Goal: Task Accomplishment & Management: Use online tool/utility

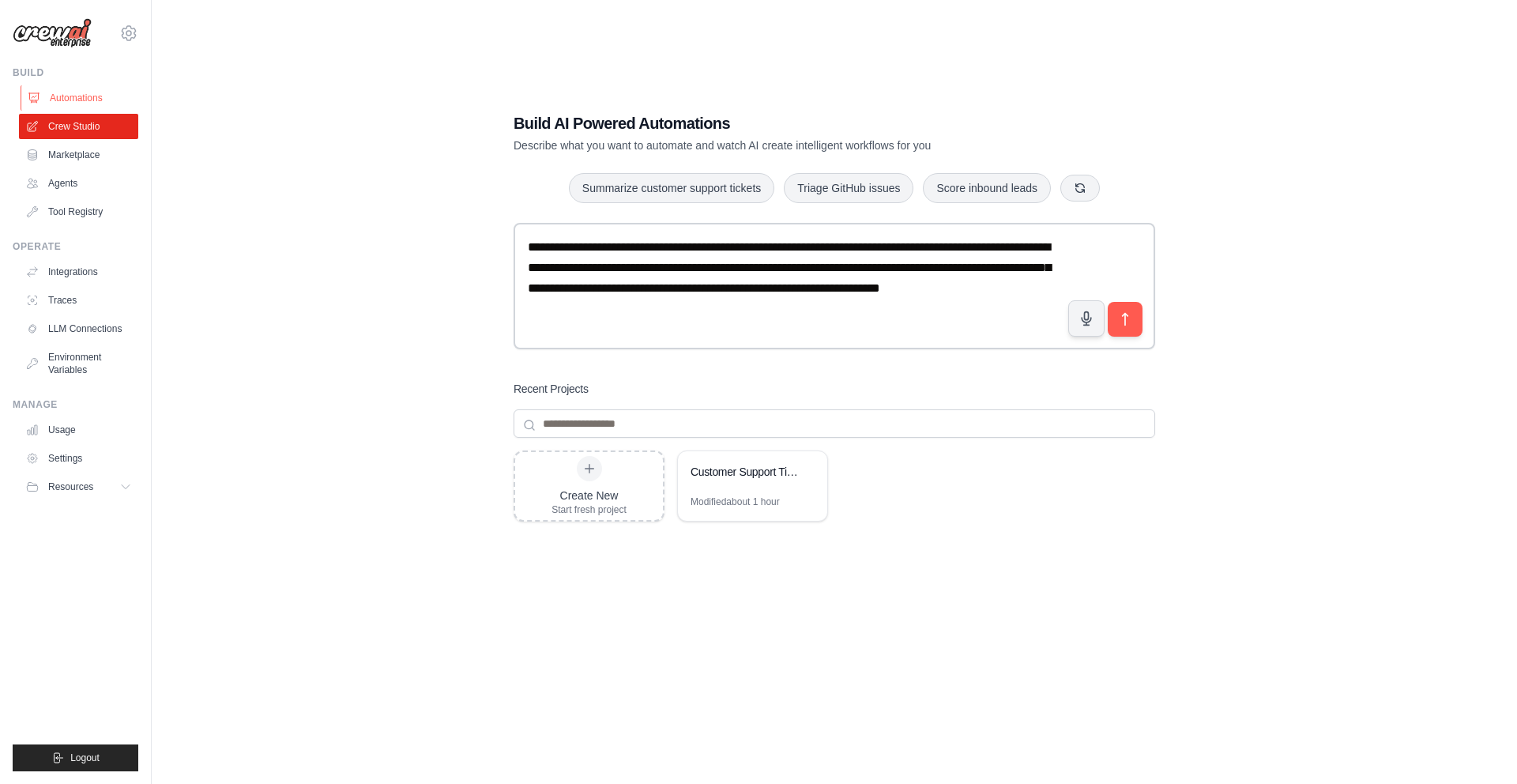
click at [49, 94] on link "Automations" at bounding box center [80, 98] width 119 height 25
click at [730, 493] on div "Customer Support Ticket Automation" at bounding box center [752, 473] width 149 height 44
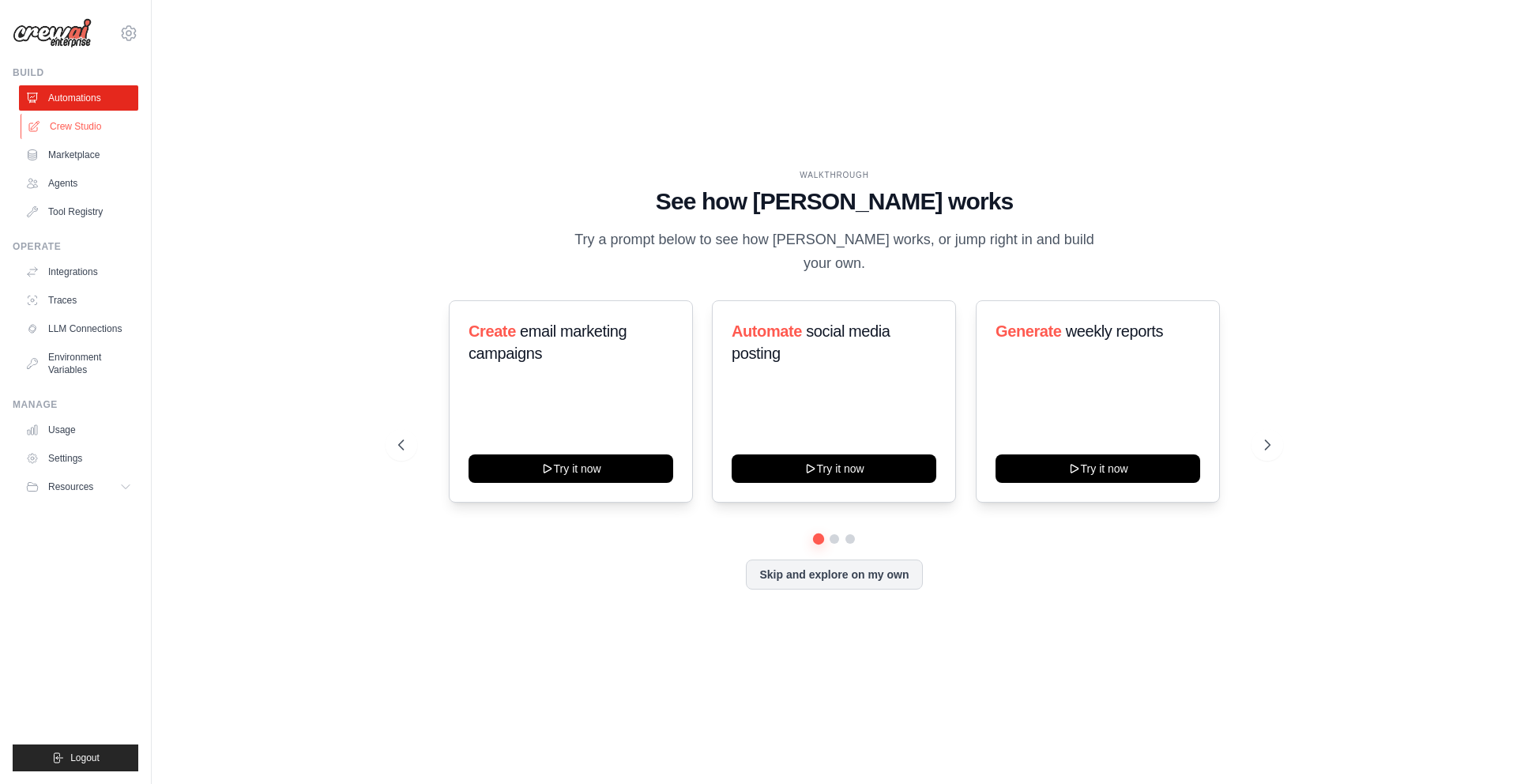
click at [95, 124] on link "Crew Studio" at bounding box center [80, 126] width 119 height 25
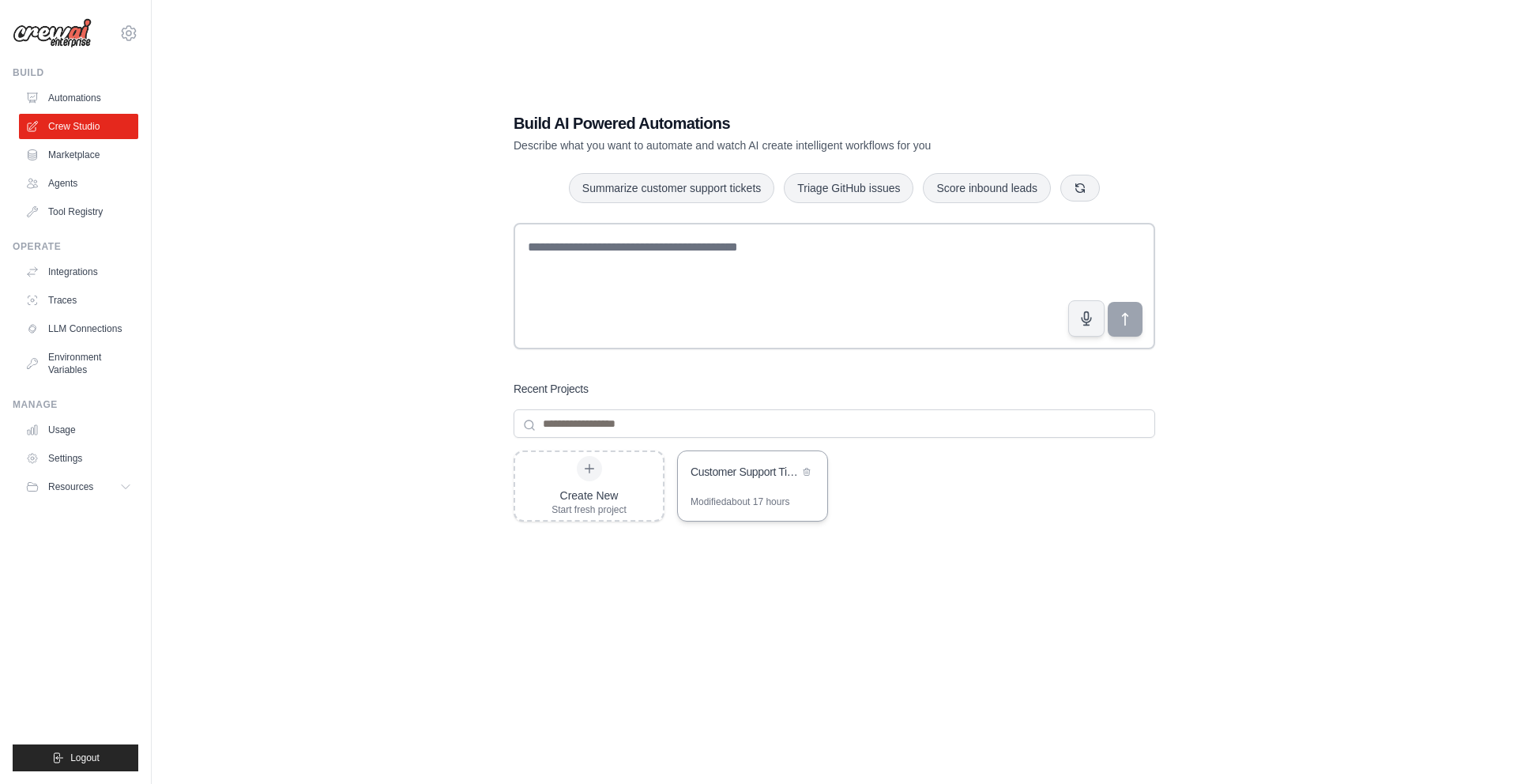
click at [703, 483] on div "Customer Support Ticket Automation" at bounding box center [752, 473] width 149 height 44
click at [109, 157] on link "Marketplace" at bounding box center [80, 155] width 119 height 25
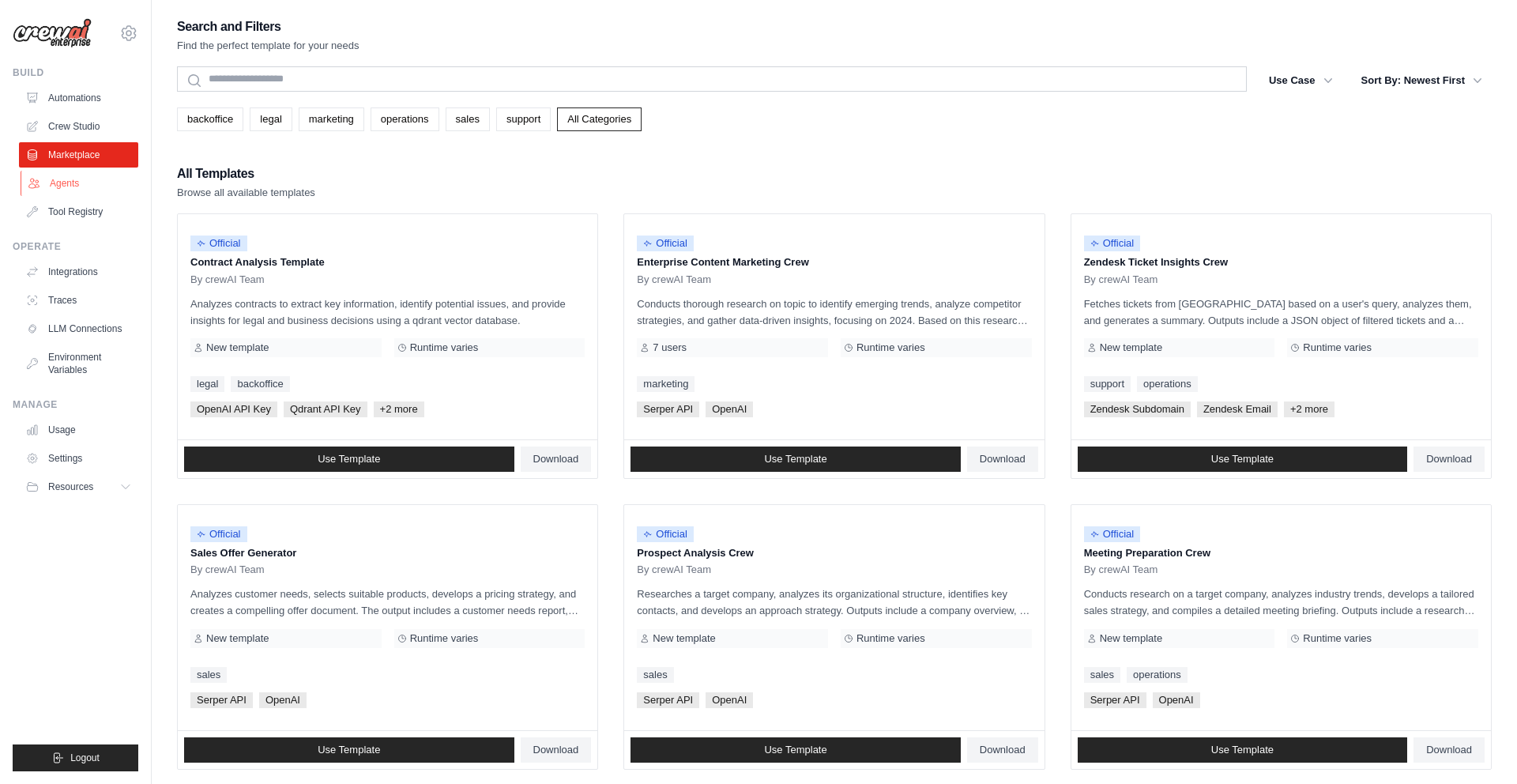
click at [85, 179] on link "Agents" at bounding box center [80, 183] width 119 height 25
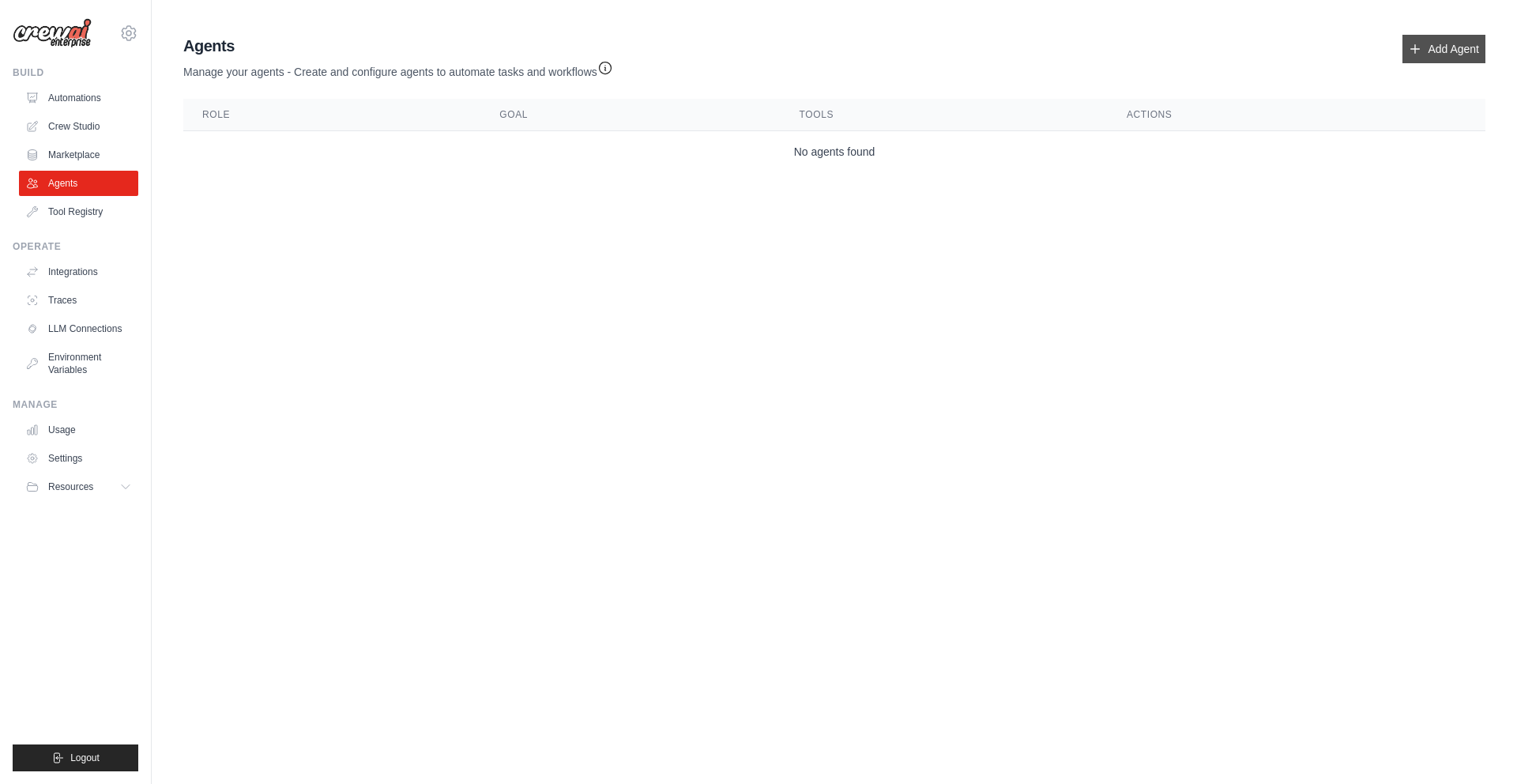
click at [1443, 48] on link "Add Agent" at bounding box center [1443, 49] width 83 height 28
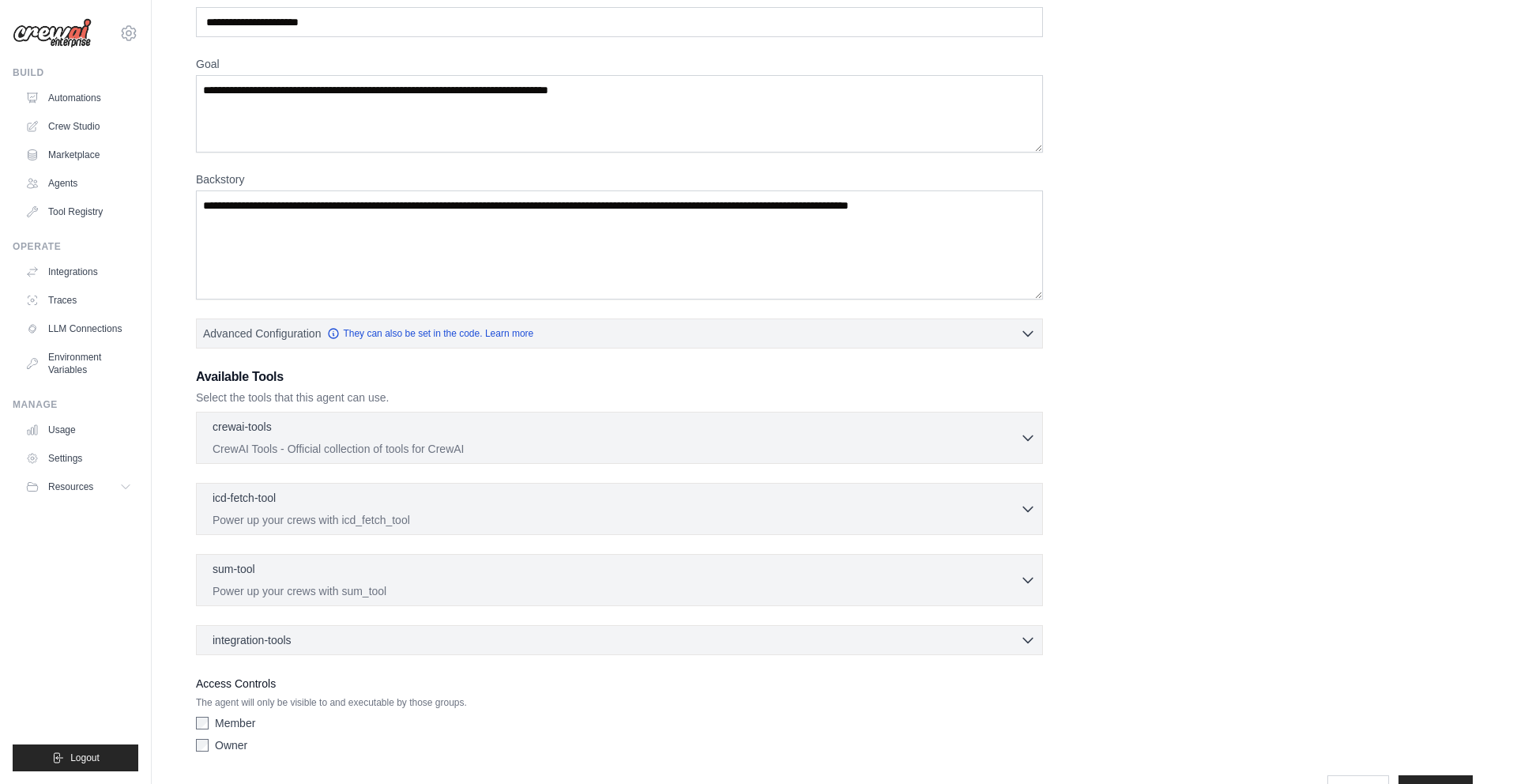
scroll to position [93, 0]
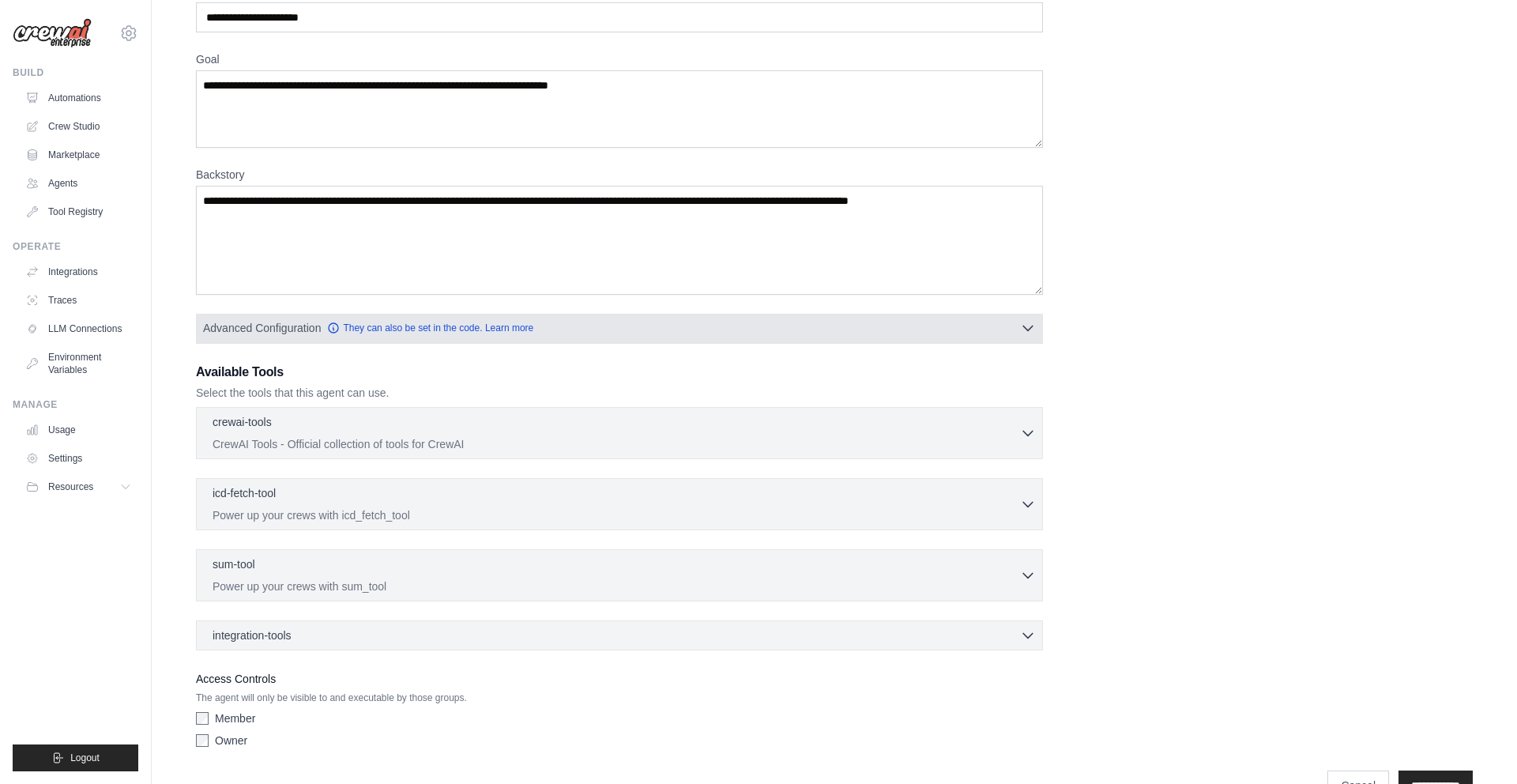
click at [1024, 325] on icon "button" at bounding box center [1028, 328] width 16 height 16
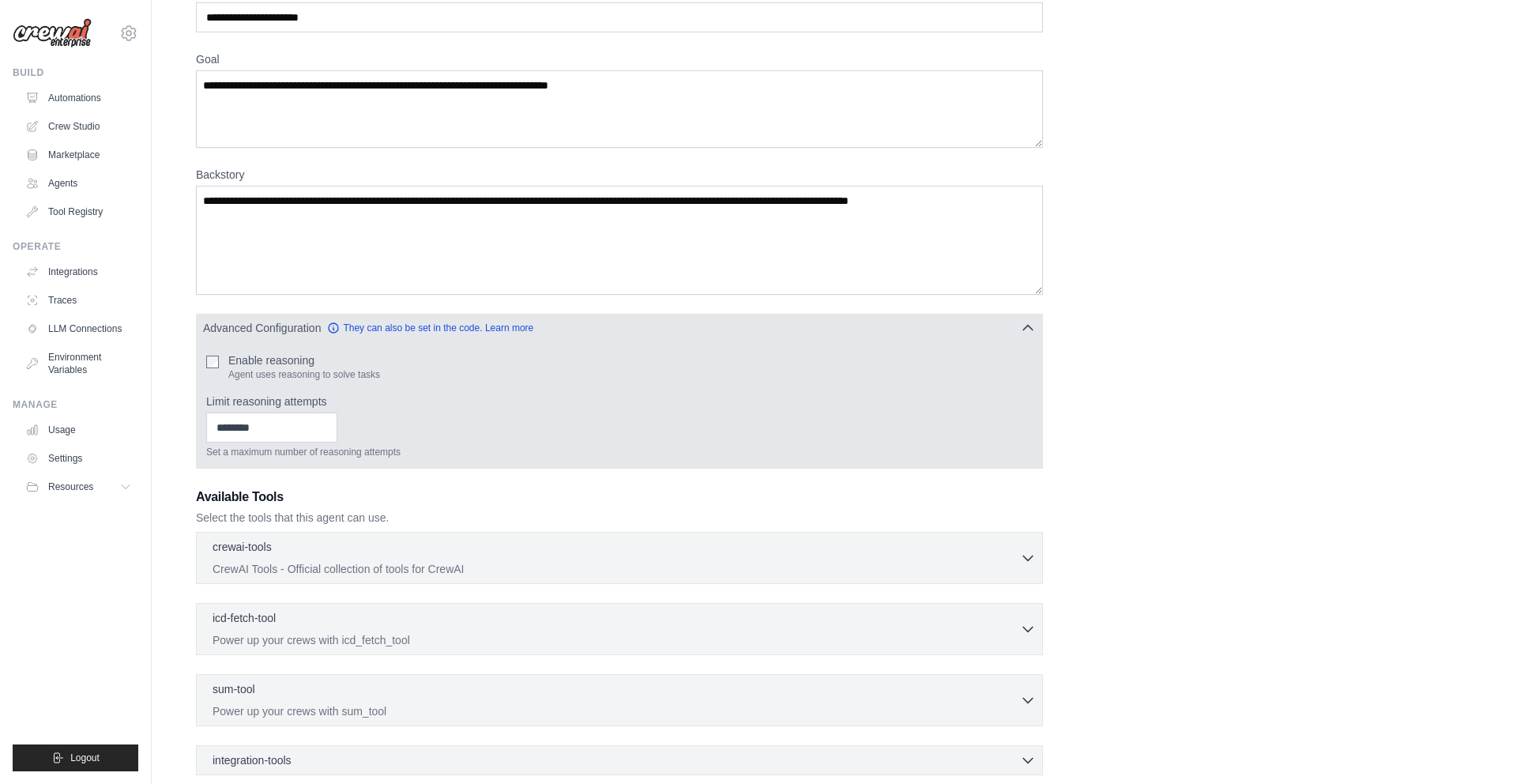
click at [1024, 324] on icon "button" at bounding box center [1028, 328] width 16 height 16
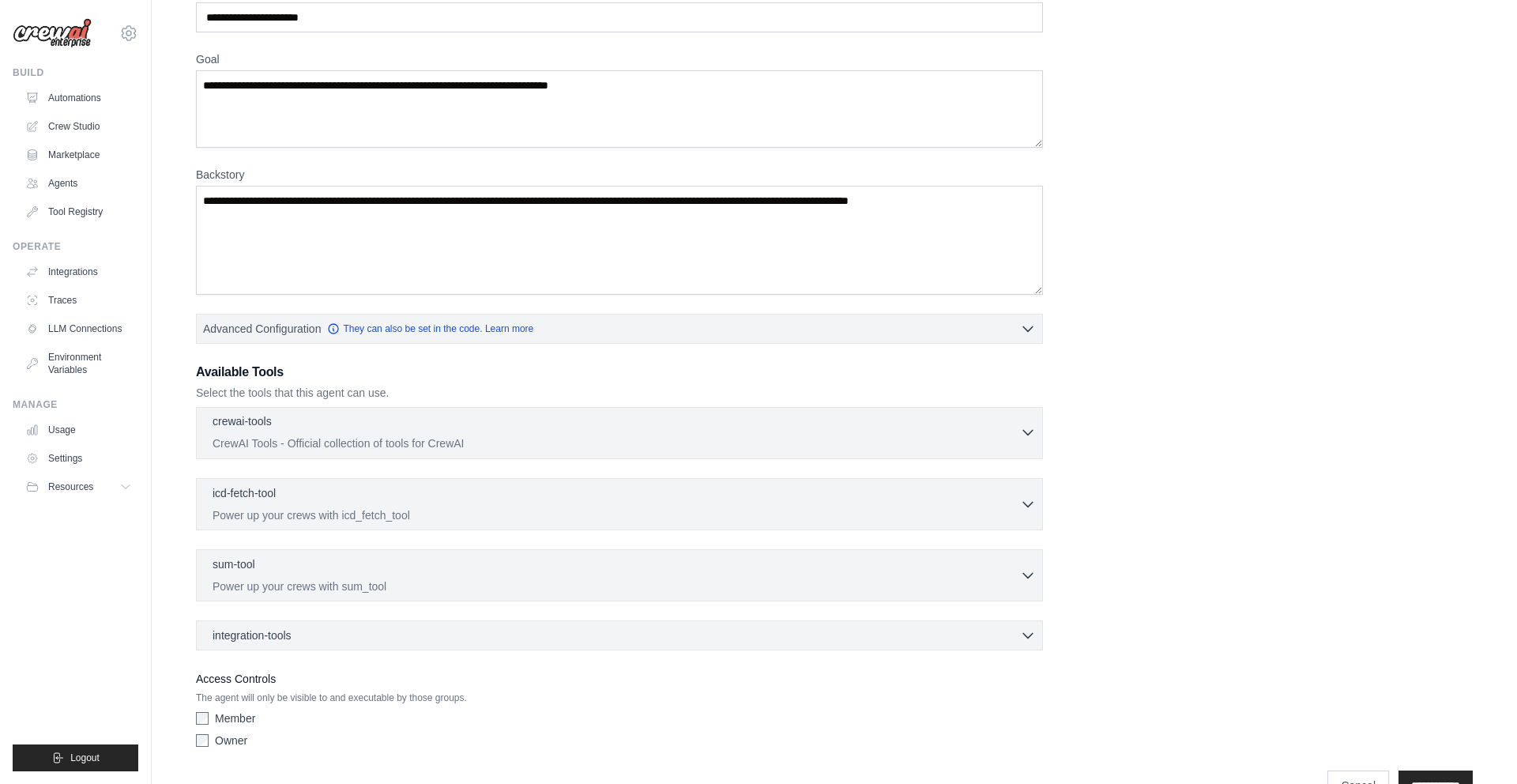
scroll to position [135, 0]
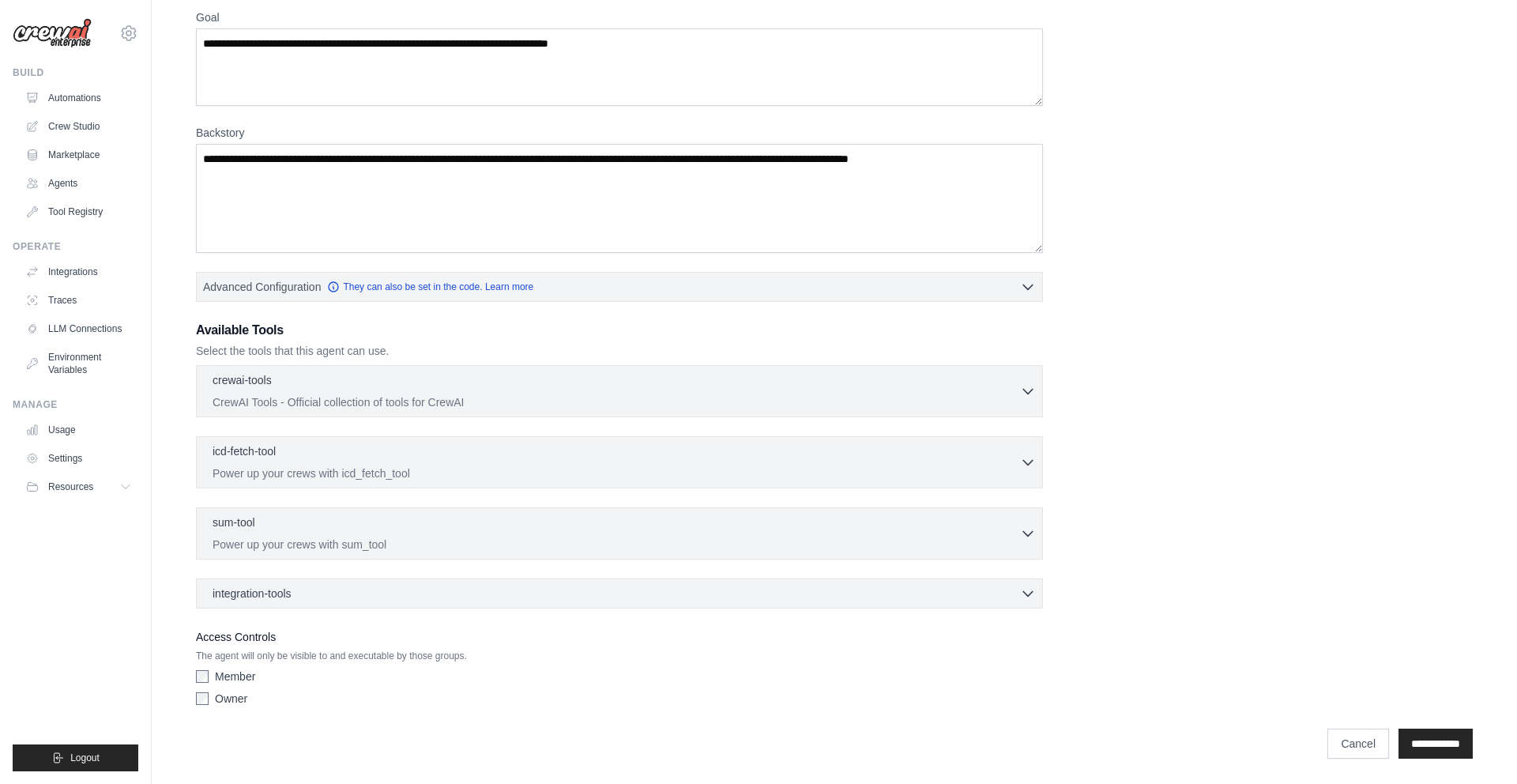
click at [297, 658] on p "The agent will only be visible to and executable by those groups." at bounding box center [619, 655] width 847 height 13
click at [225, 673] on label "Member" at bounding box center [235, 676] width 40 height 16
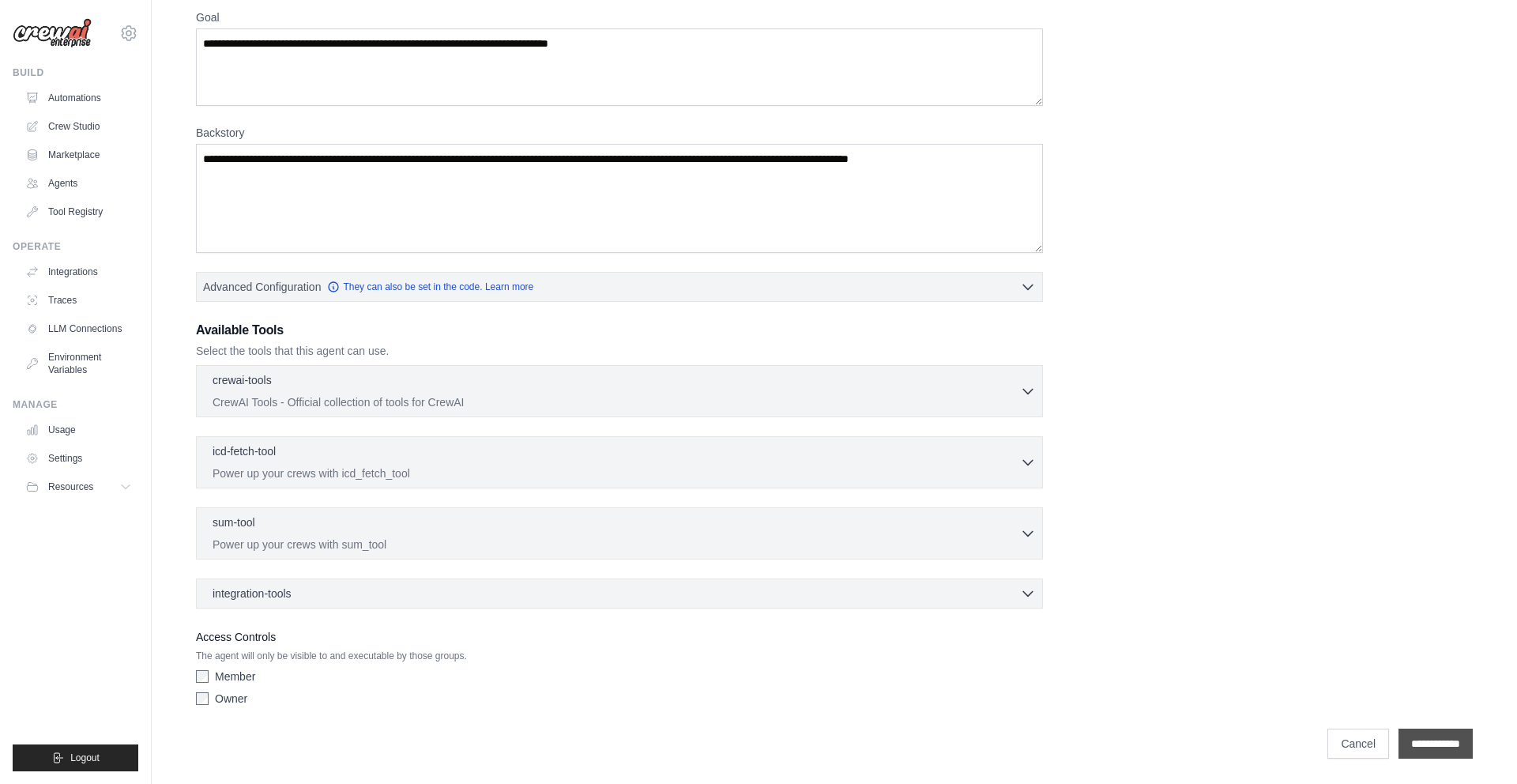
click at [1419, 744] on input "**********" at bounding box center [1435, 744] width 75 height 30
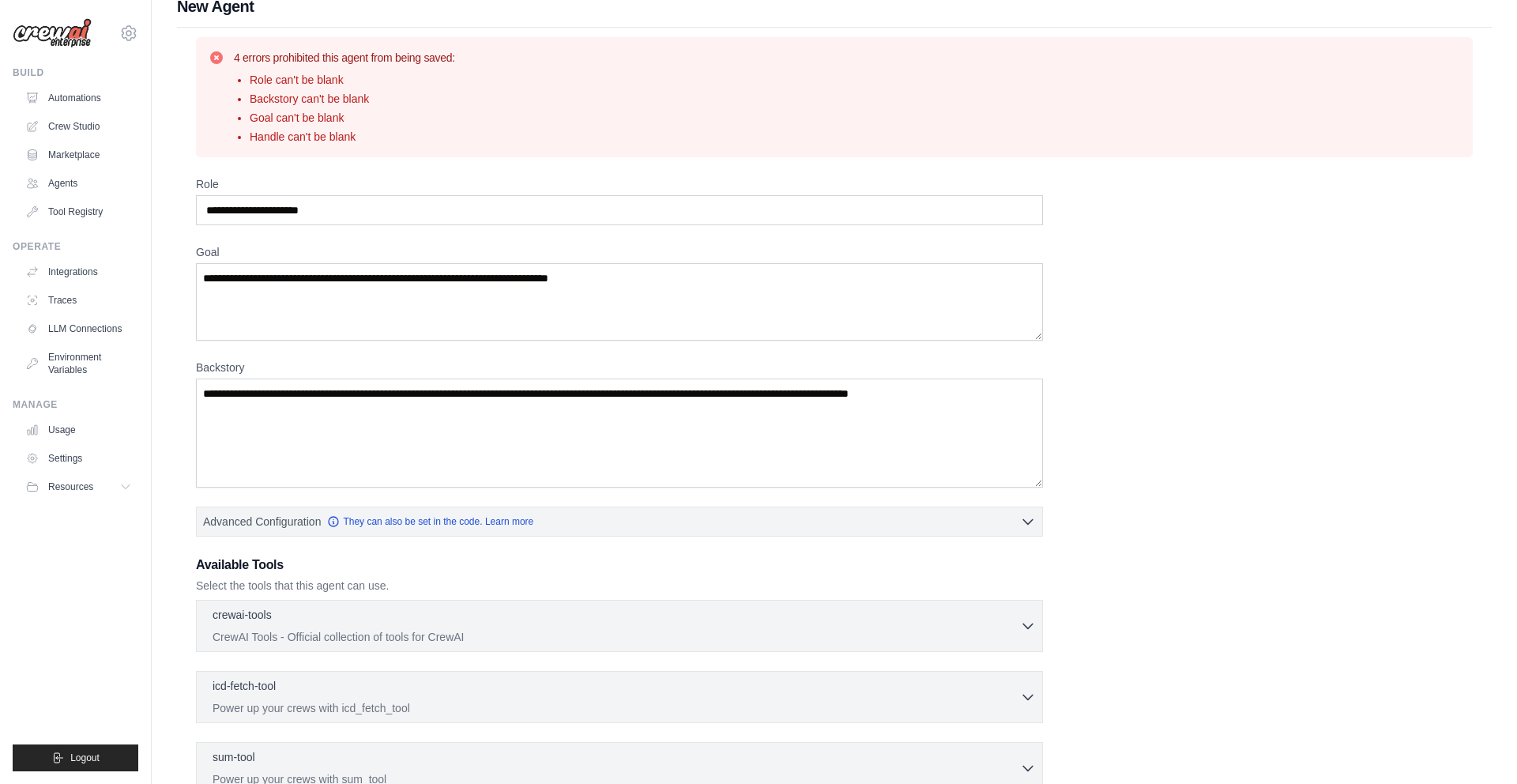
scroll to position [0, 0]
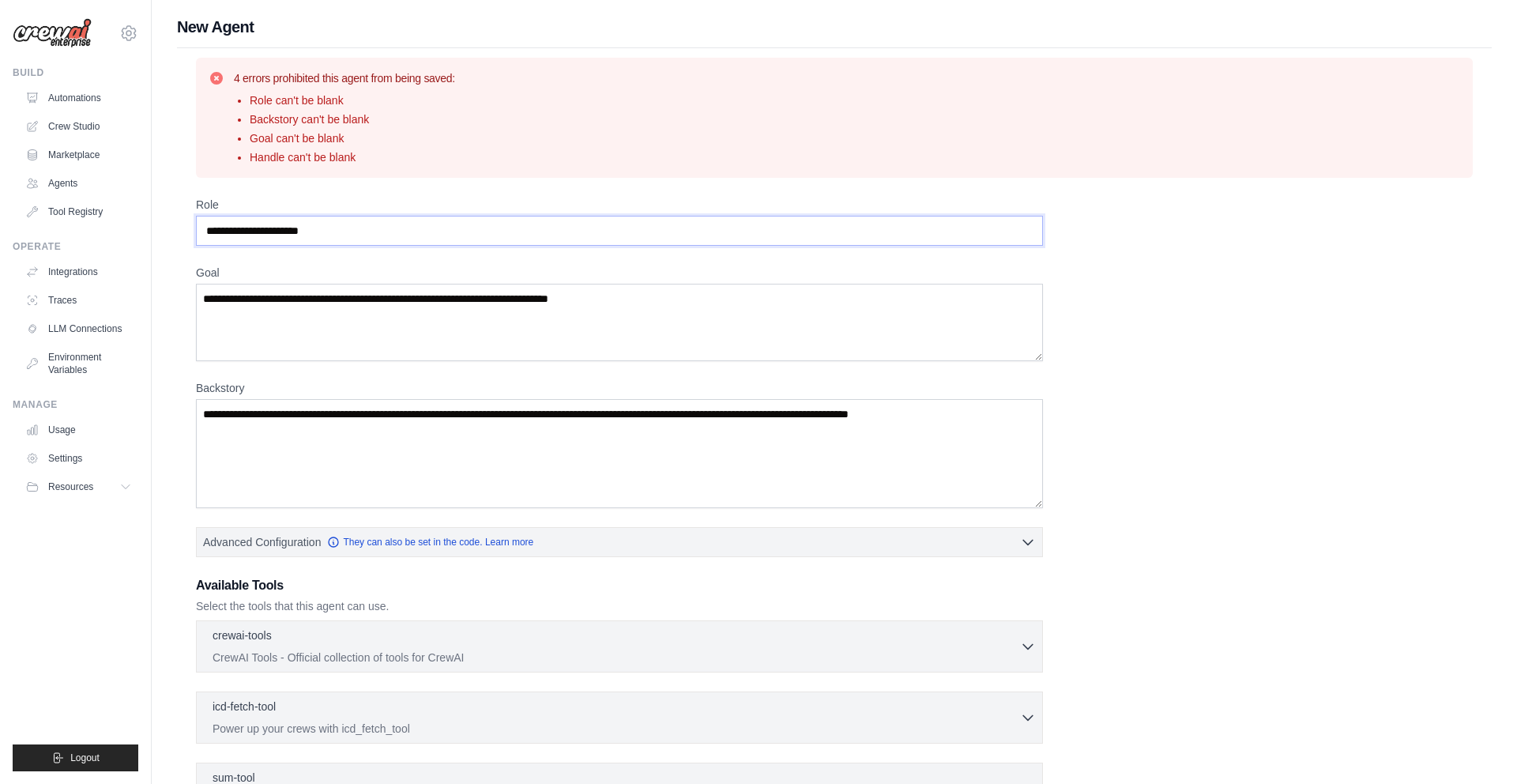
click at [307, 233] on input "Role" at bounding box center [619, 230] width 847 height 30
click at [327, 231] on input "Role" at bounding box center [619, 230] width 847 height 30
type input "**********"
click at [322, 297] on textarea "Goal" at bounding box center [619, 322] width 847 height 77
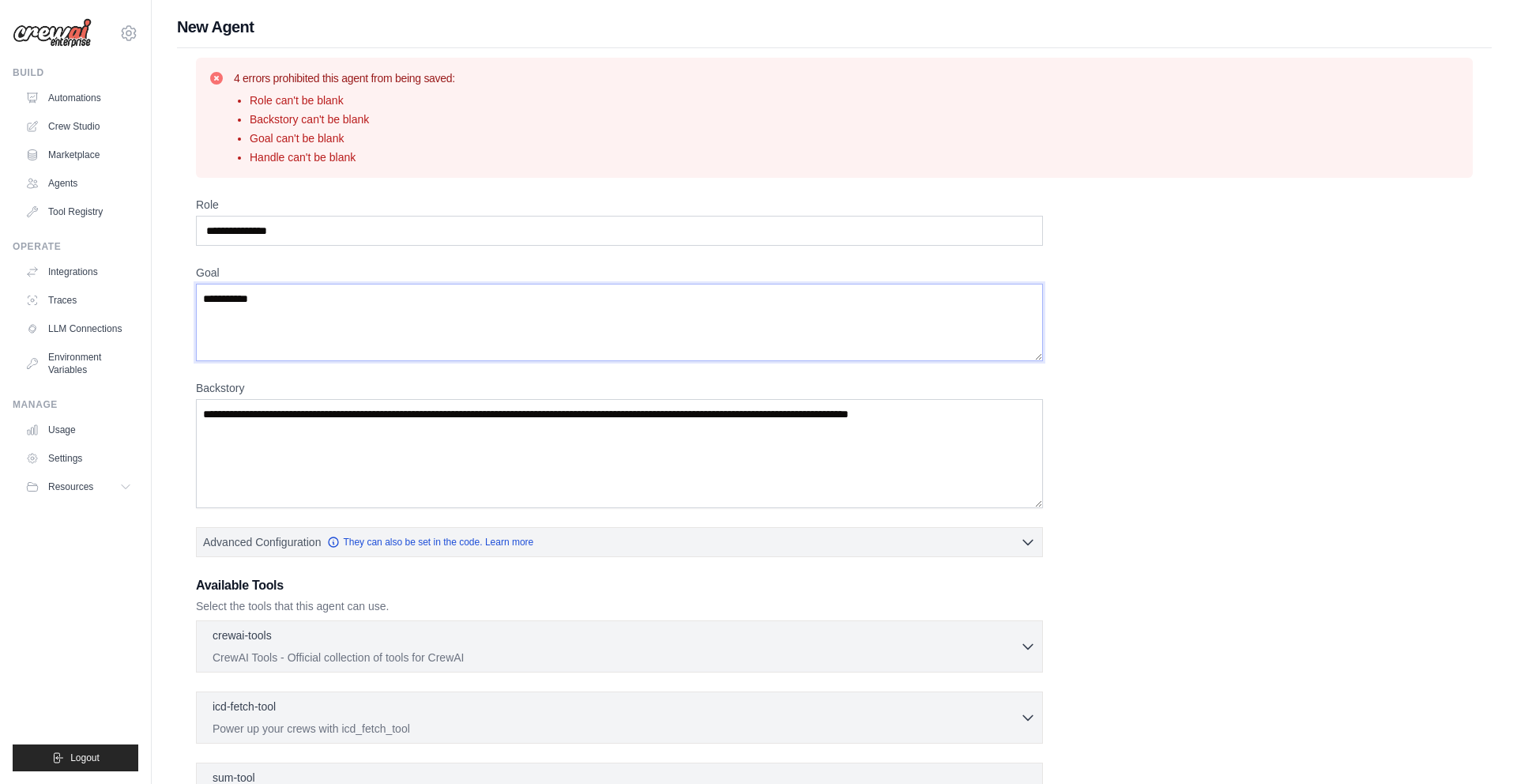
type textarea "**********"
click at [349, 427] on textarea "Backstory" at bounding box center [619, 453] width 847 height 109
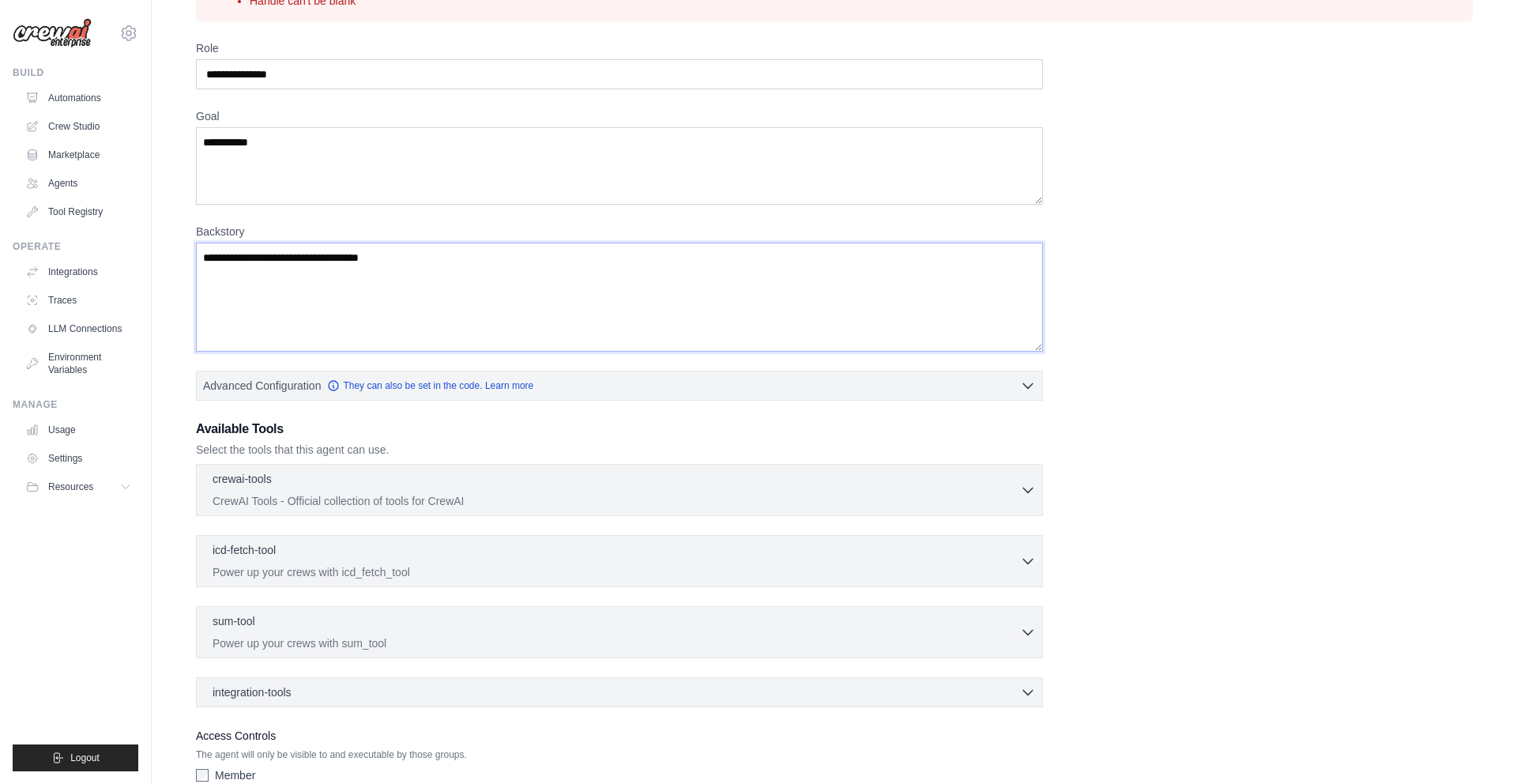
scroll to position [160, 0]
type textarea "**********"
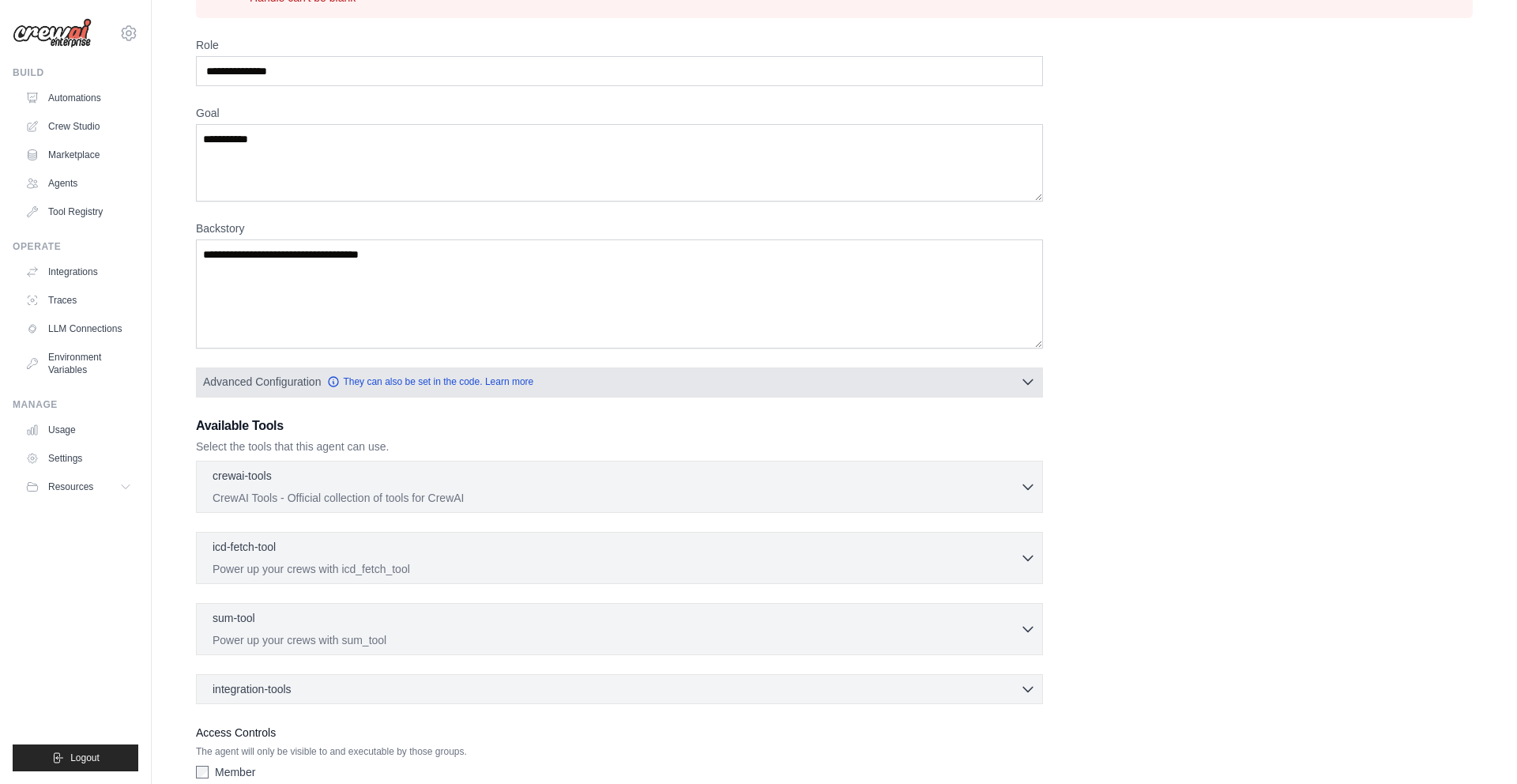
click at [780, 384] on button "Advanced Configuration They can also be set in the code. Learn more" at bounding box center [619, 382] width 845 height 28
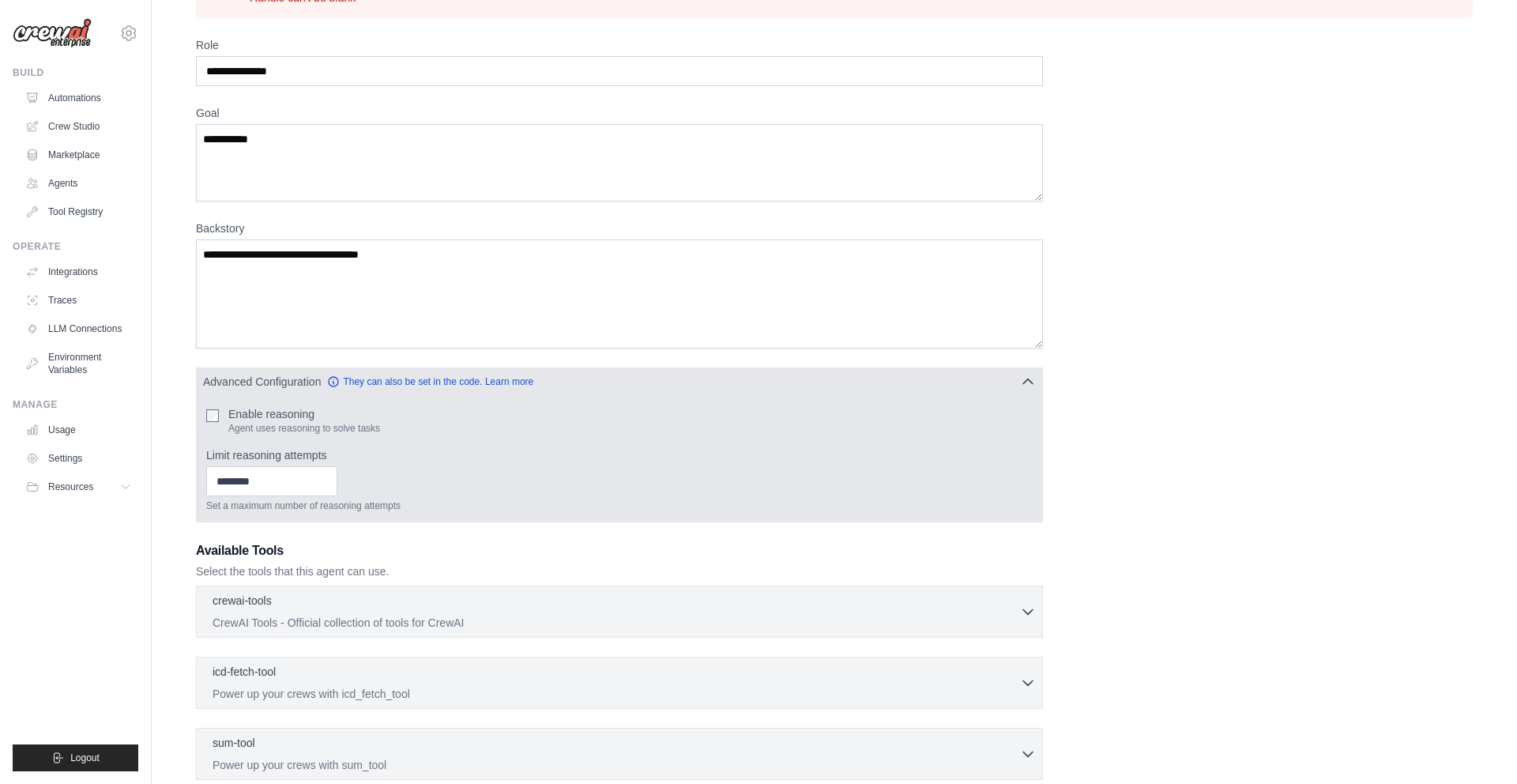
click at [665, 385] on button "Advanced Configuration They can also be set in the code. Learn more" at bounding box center [619, 382] width 845 height 28
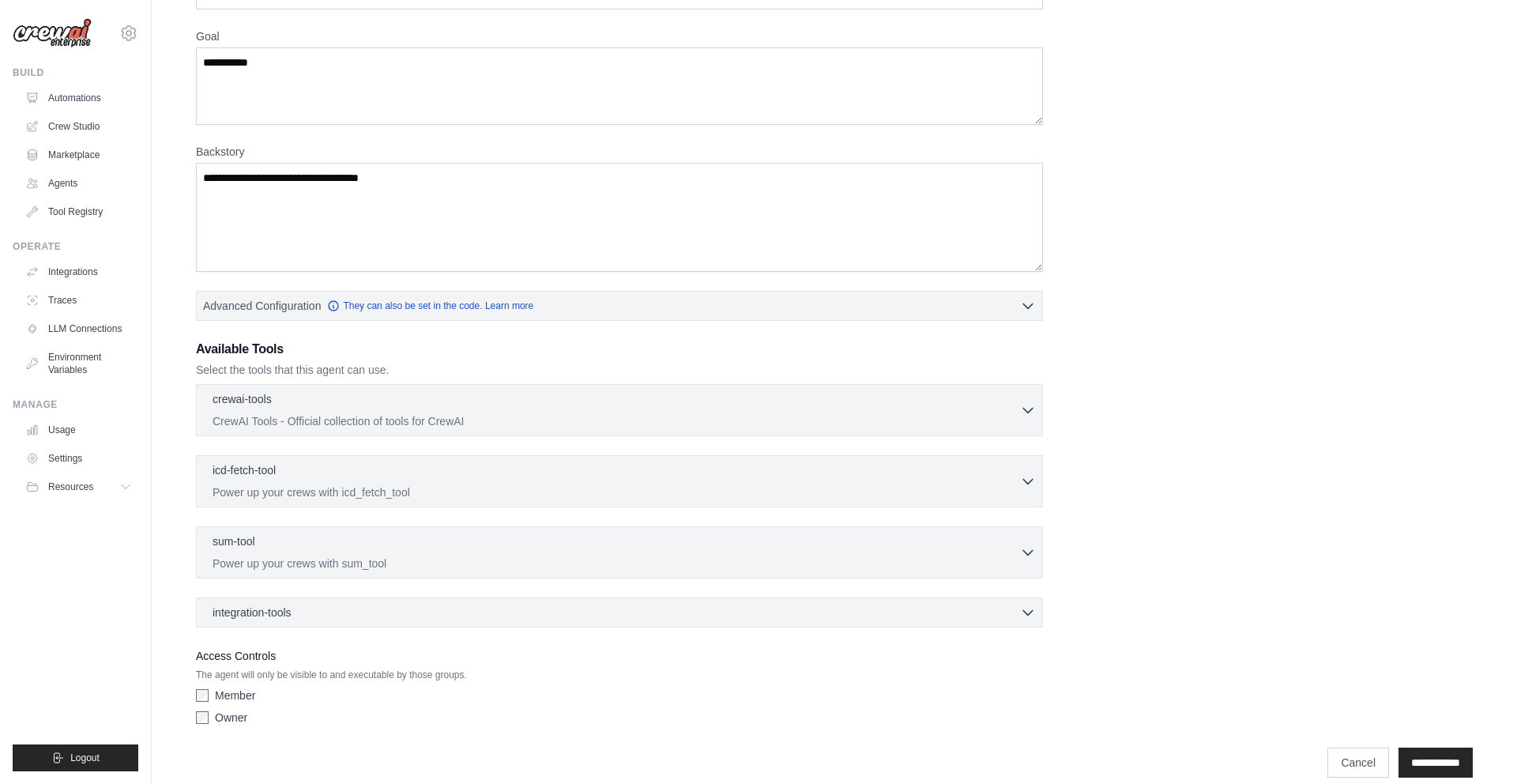
scroll to position [237, 0]
click at [632, 411] on p "CrewAI Tools - Official collection of tools for CrewAI" at bounding box center [617, 419] width 808 height 16
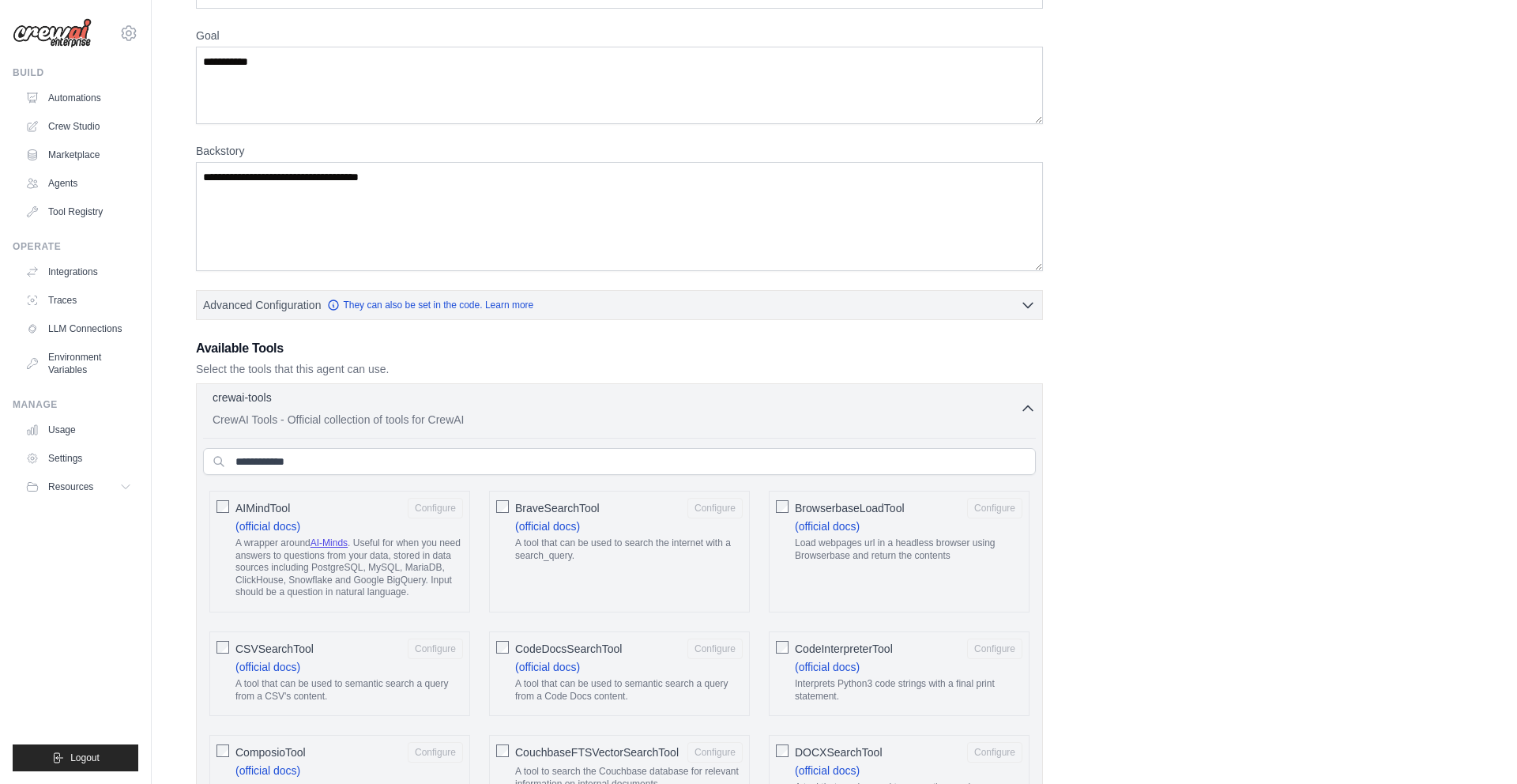
click at [632, 409] on div "crewai-tools 0 selected CrewAI Tools - Official collection of tools for CrewAI" at bounding box center [617, 408] width 808 height 38
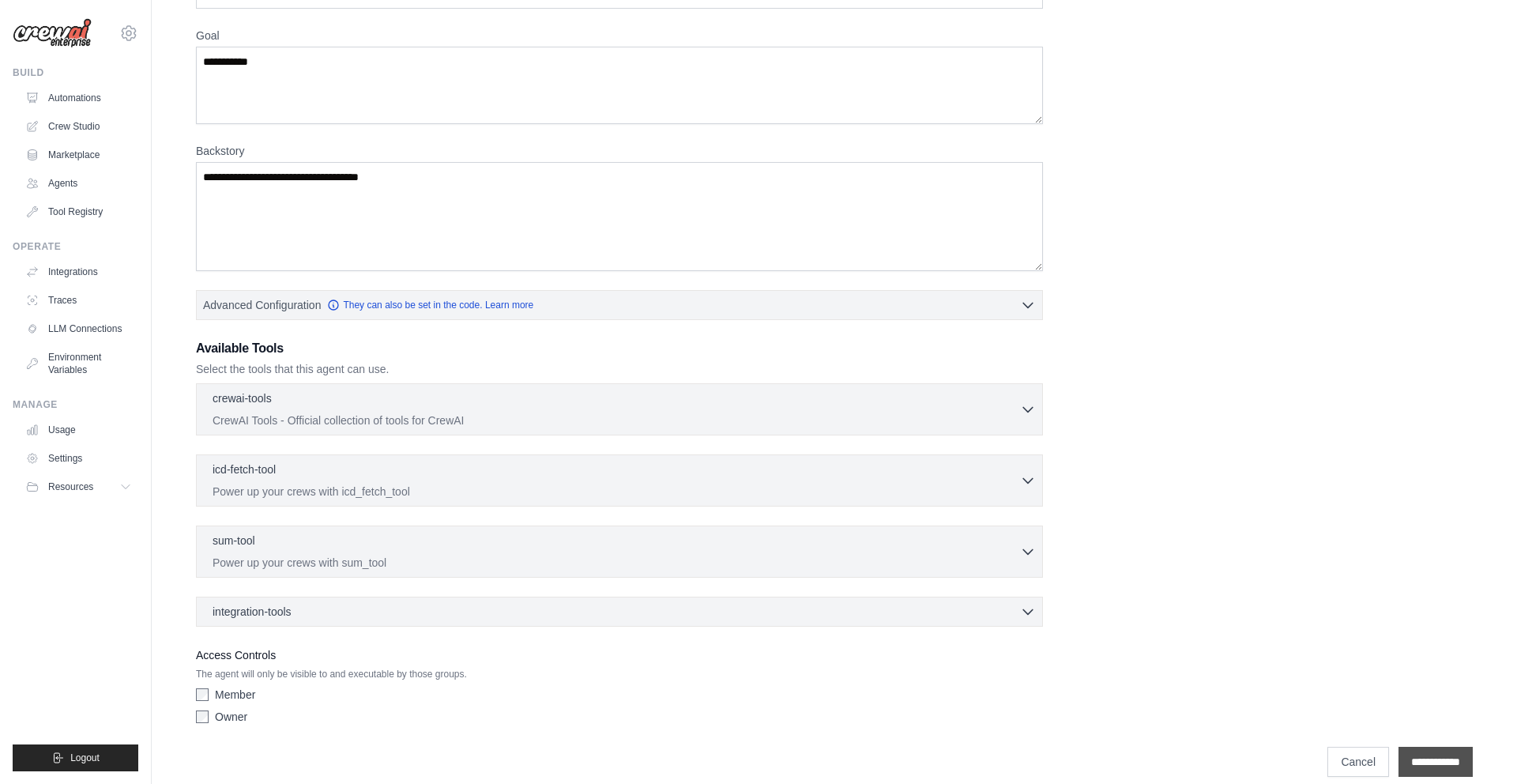
click at [1417, 763] on input "**********" at bounding box center [1435, 761] width 75 height 30
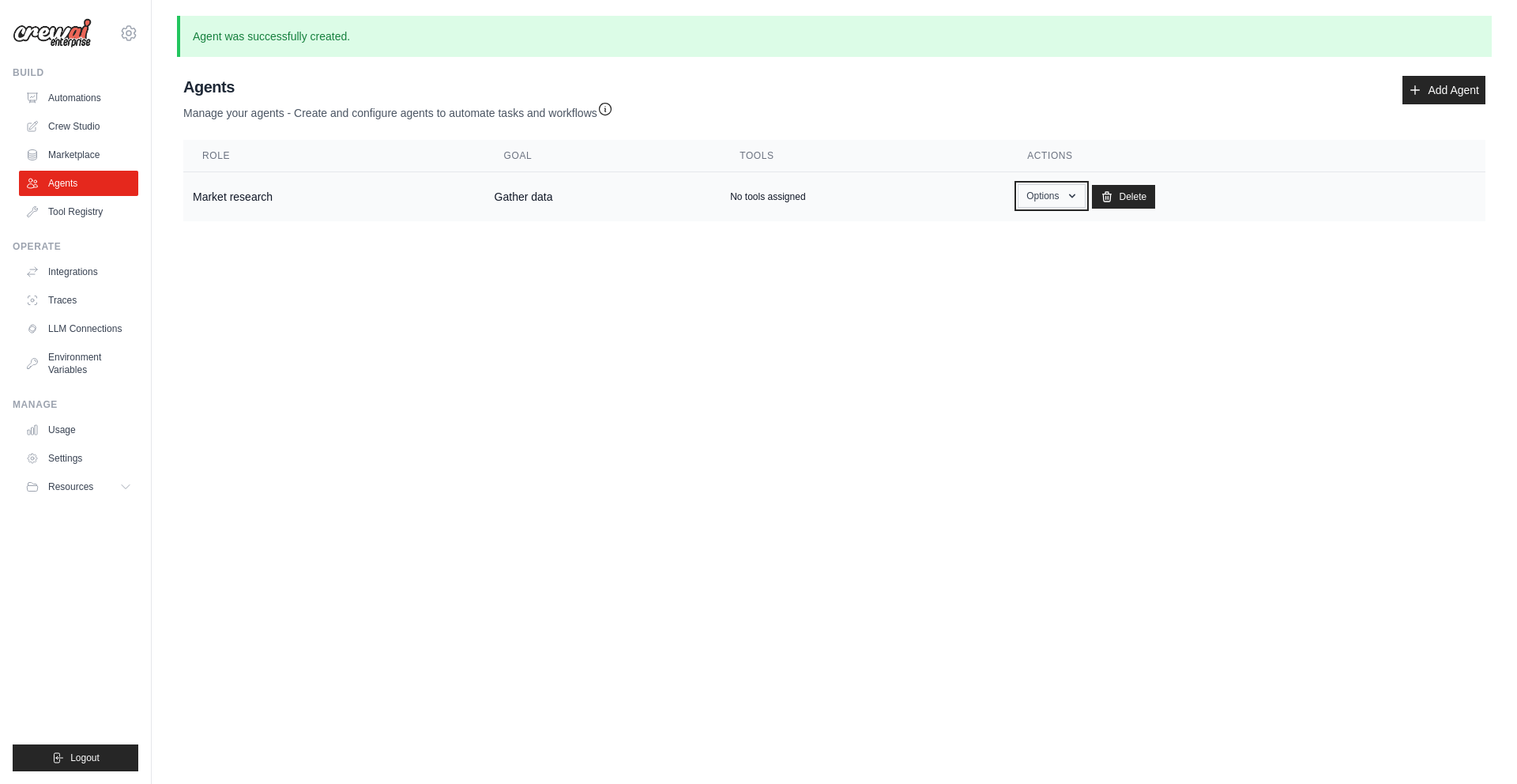
click at [1060, 201] on button "Options" at bounding box center [1051, 196] width 67 height 23
click at [1029, 234] on link "Show" at bounding box center [1029, 232] width 114 height 28
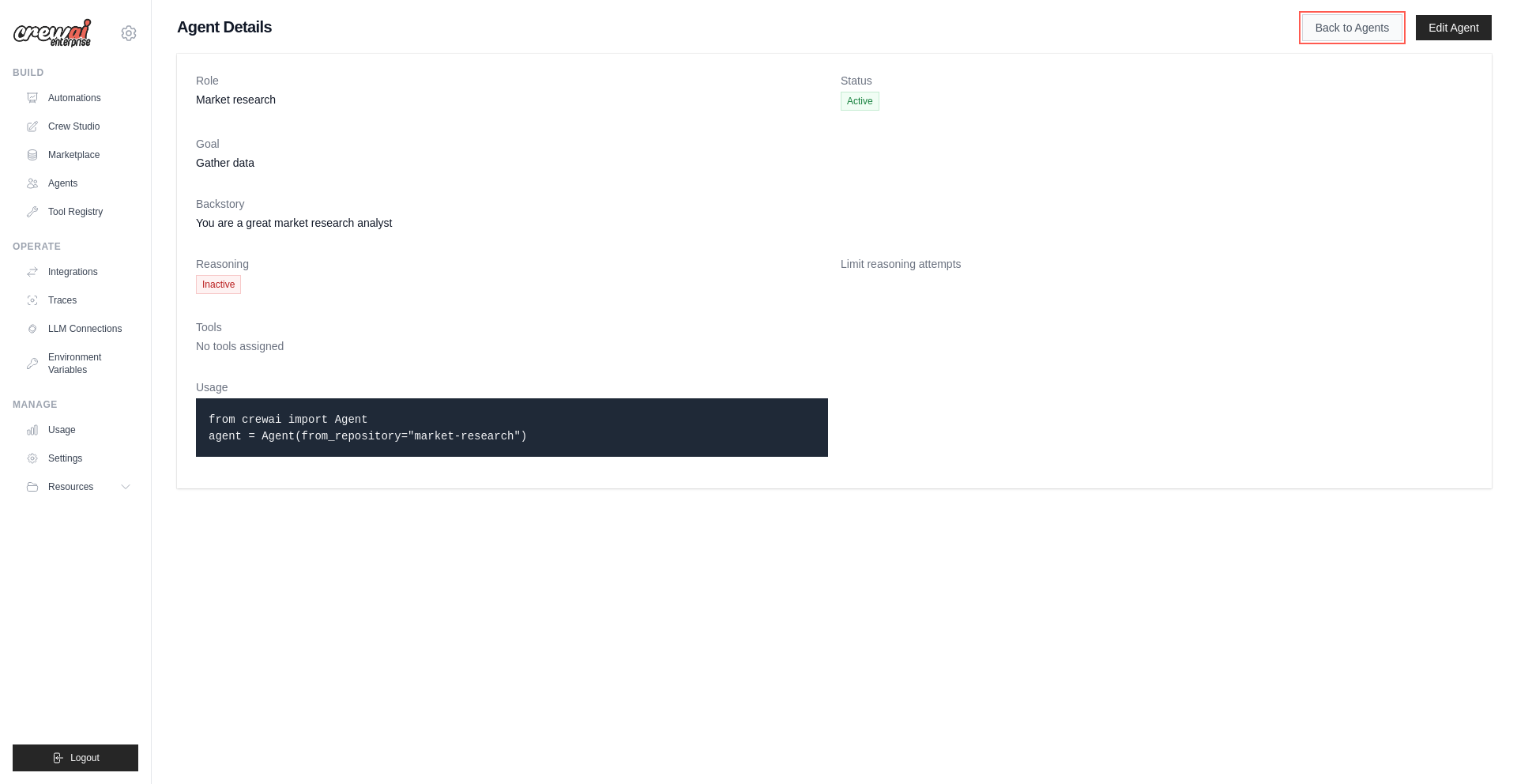
click at [1354, 31] on link "Back to Agents" at bounding box center [1352, 28] width 101 height 27
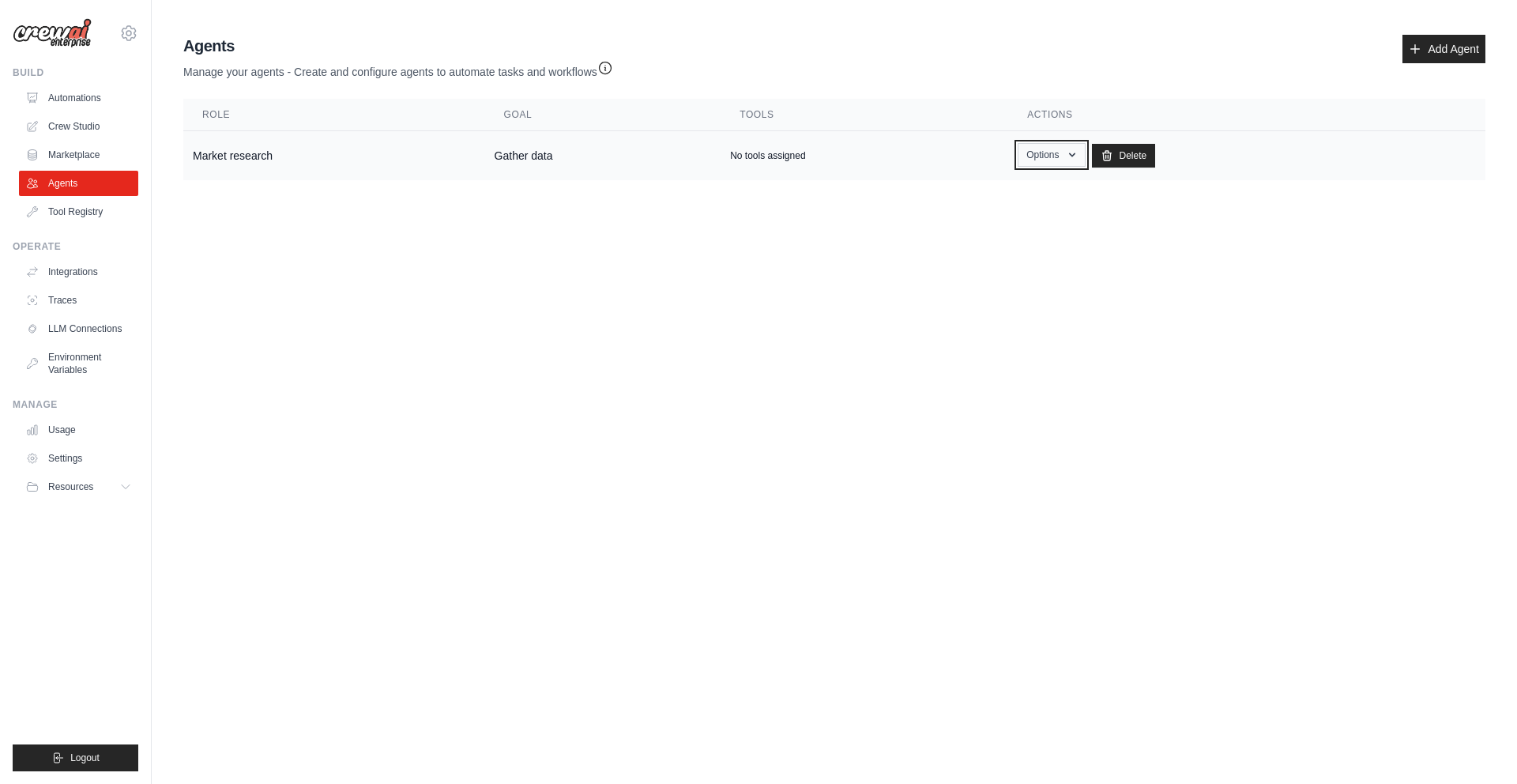
click at [1063, 152] on button "Options" at bounding box center [1051, 155] width 67 height 23
click at [91, 133] on link "Crew Studio" at bounding box center [80, 126] width 119 height 25
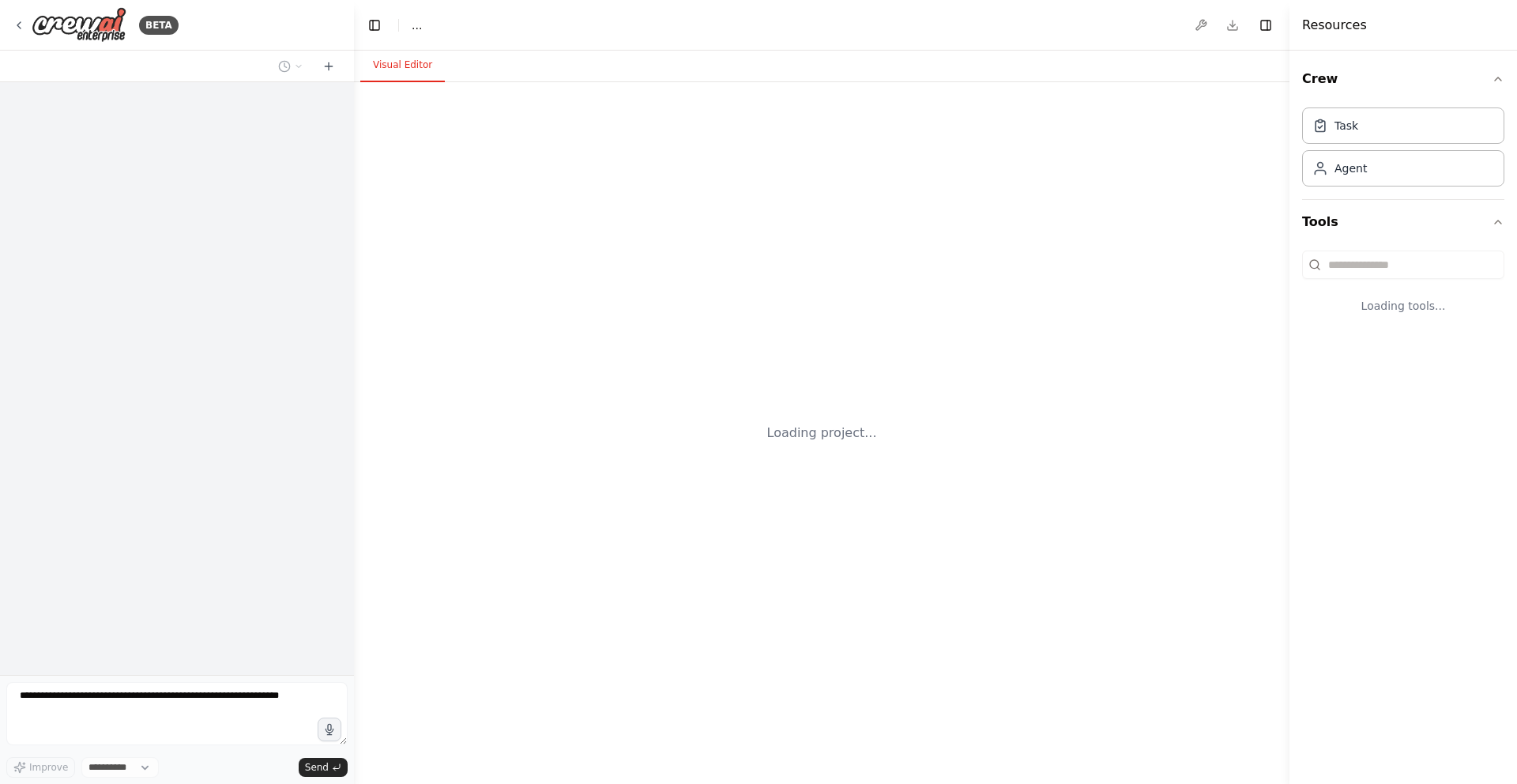
select select "****"
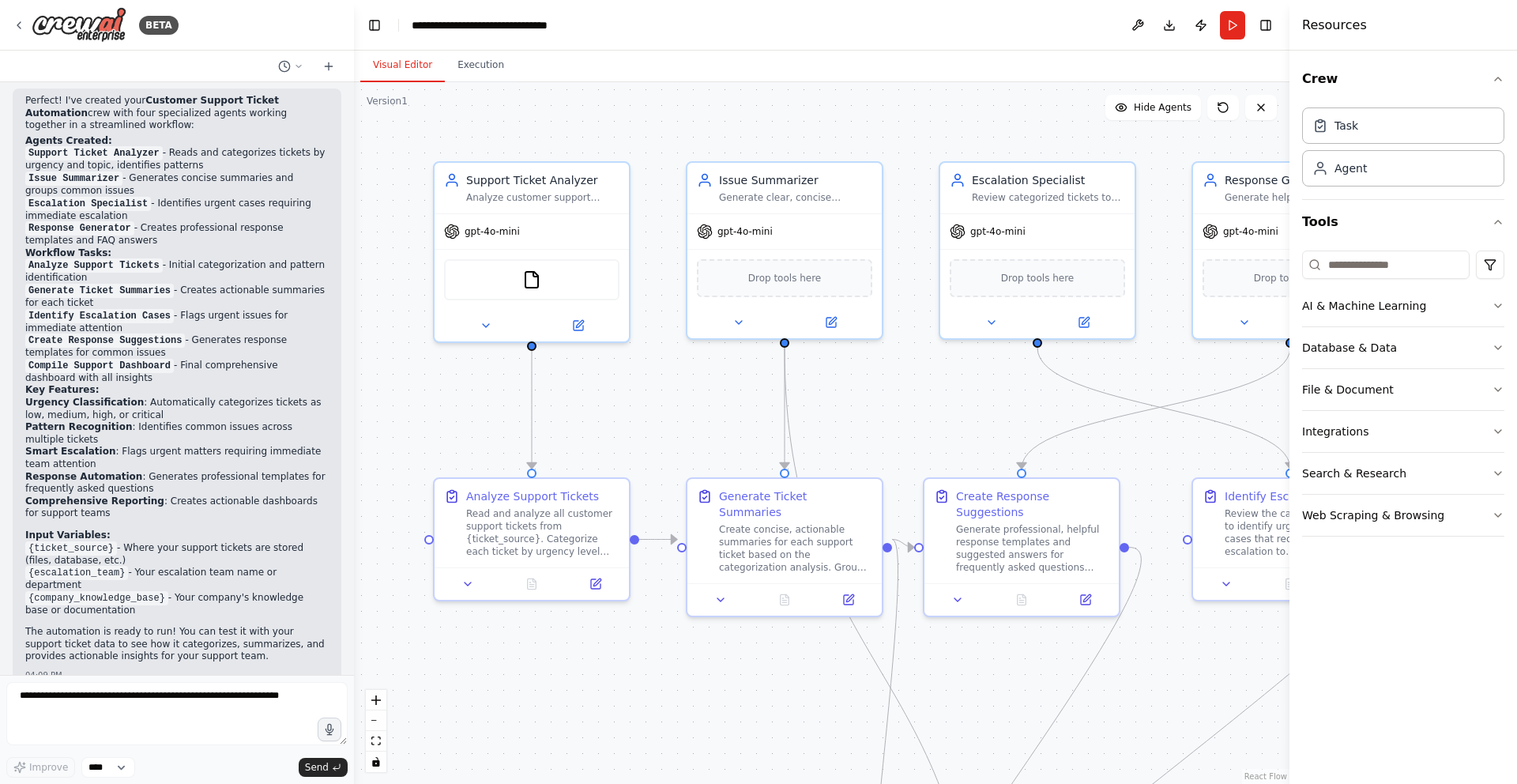
scroll to position [1421, 0]
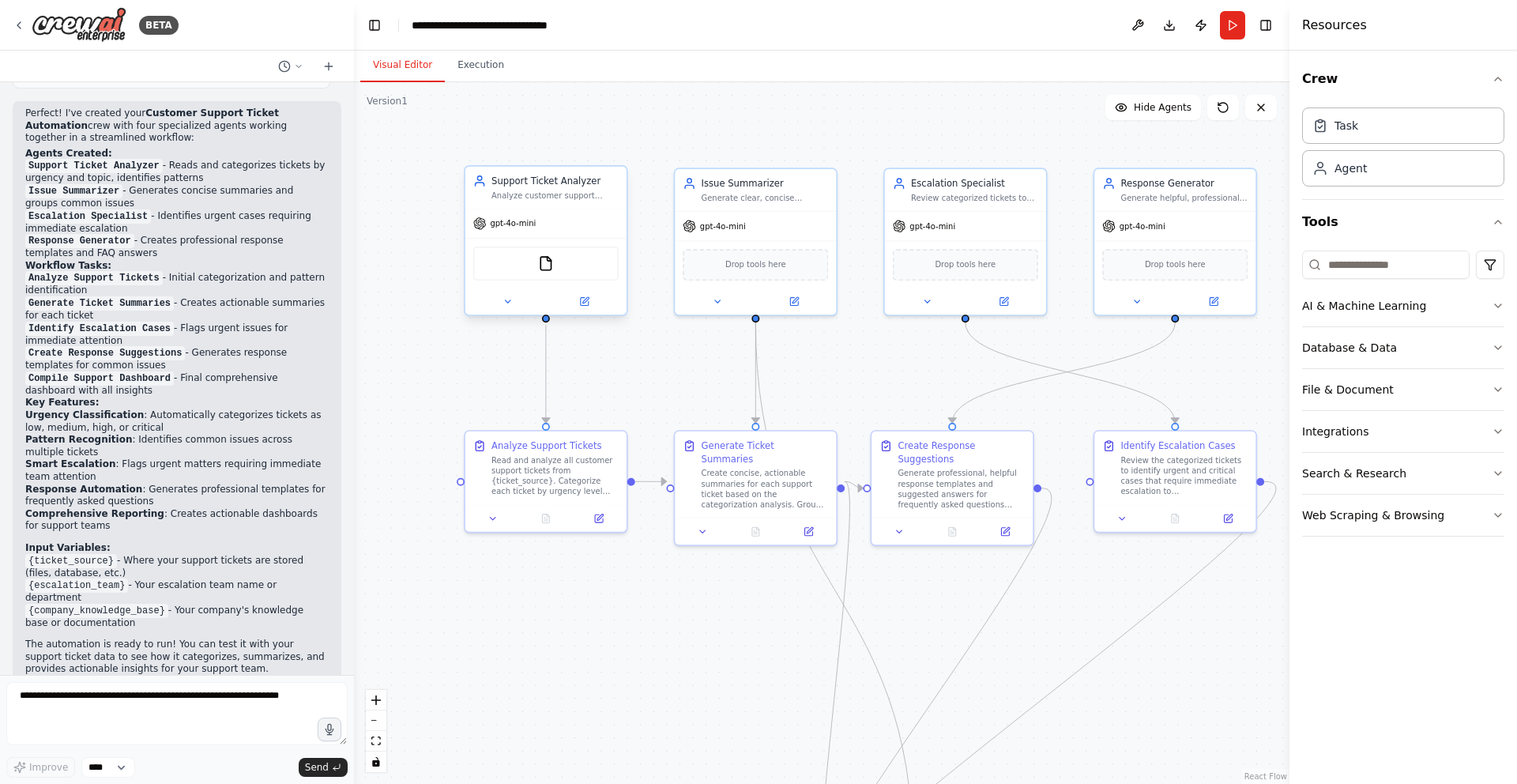
click at [595, 185] on div "Support Ticket Analyzer" at bounding box center [555, 181] width 127 height 13
click at [512, 297] on icon at bounding box center [508, 302] width 10 height 10
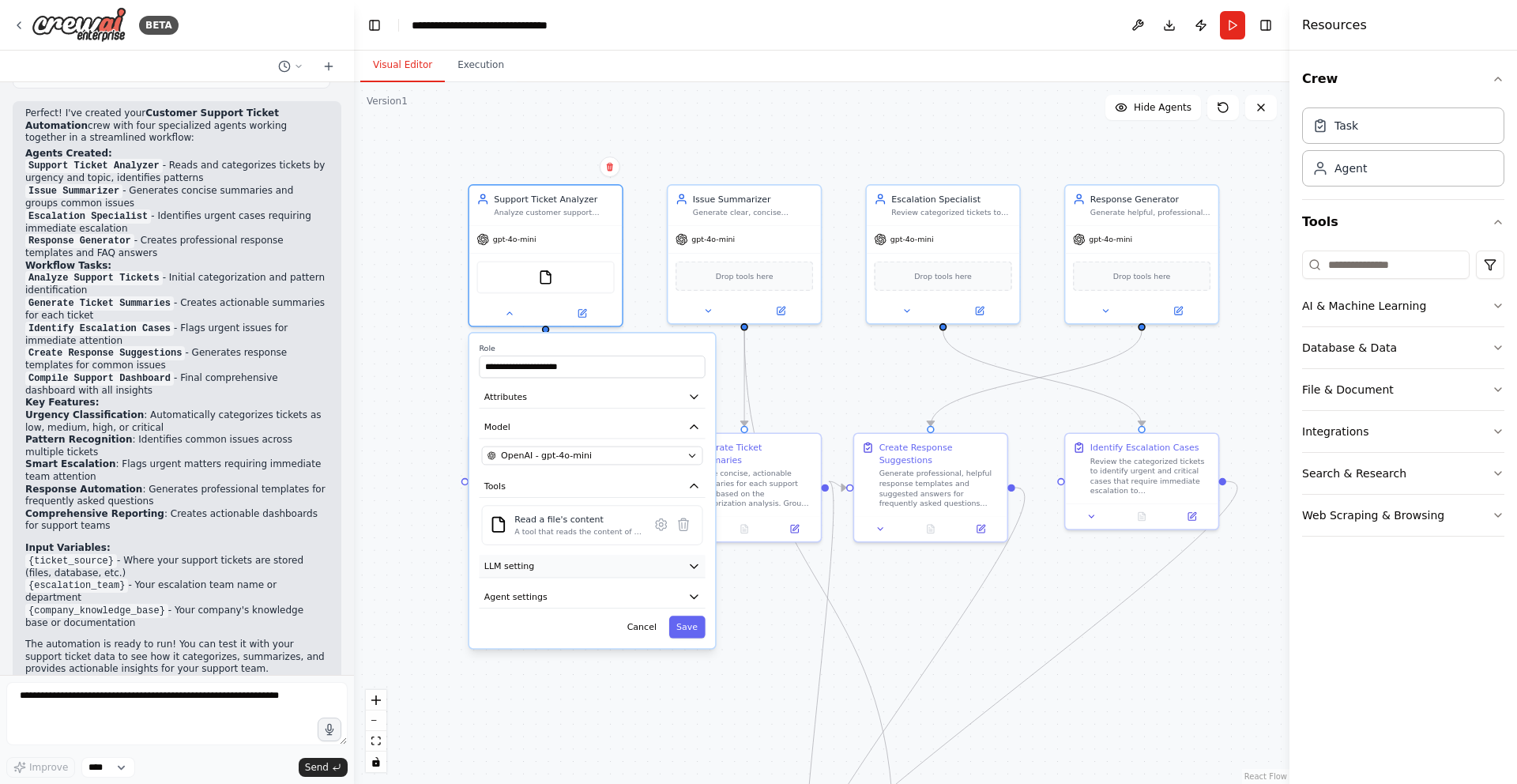
click at [613, 576] on button "LLM setting" at bounding box center [592, 565] width 226 height 23
click at [599, 587] on button "Agent settings" at bounding box center [592, 596] width 226 height 23
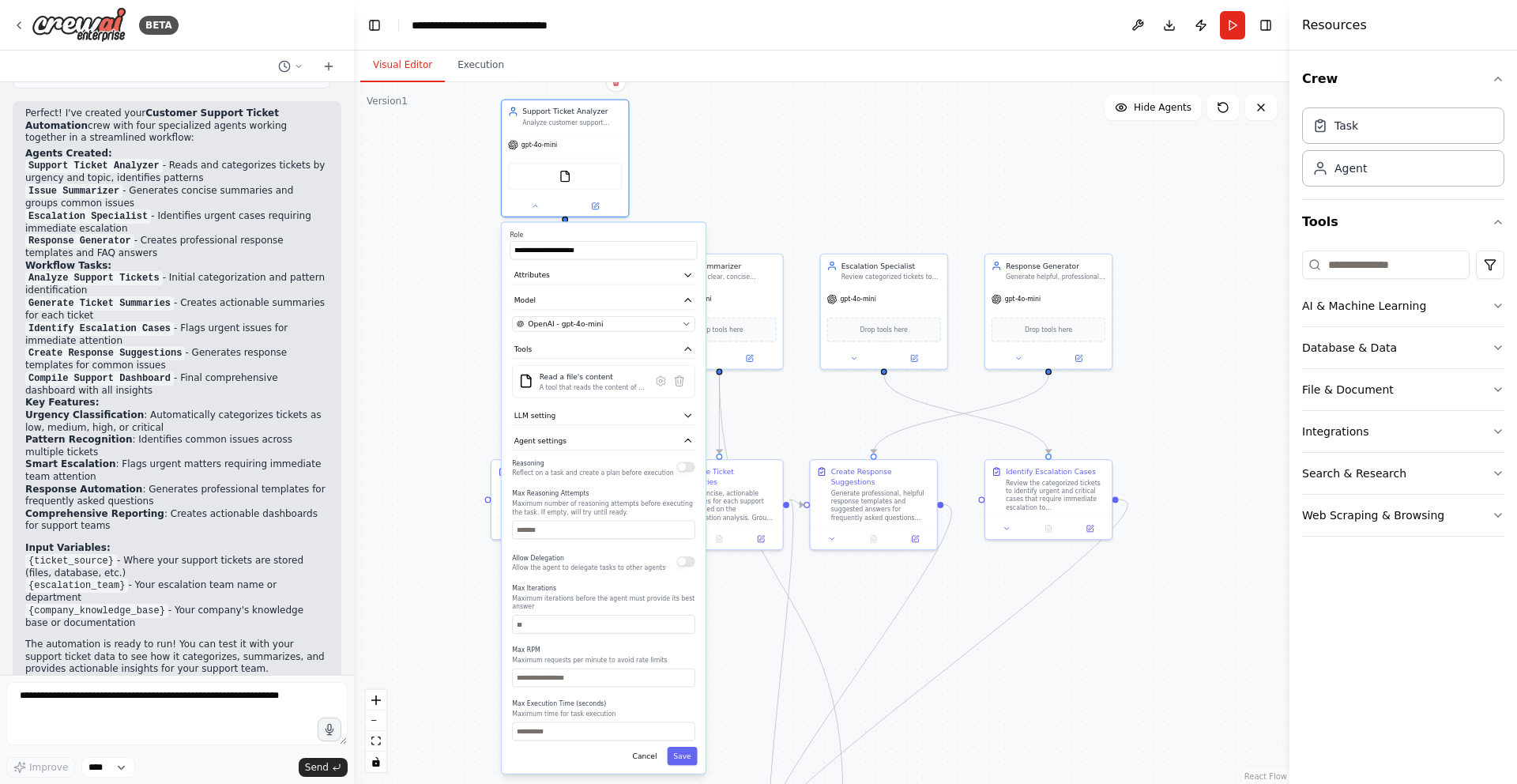
drag, startPoint x: 576, startPoint y: 646, endPoint x: 582, endPoint y: 495, distance: 151.1
click at [582, 495] on label "Max Reasoning Attempts" at bounding box center [603, 493] width 183 height 8
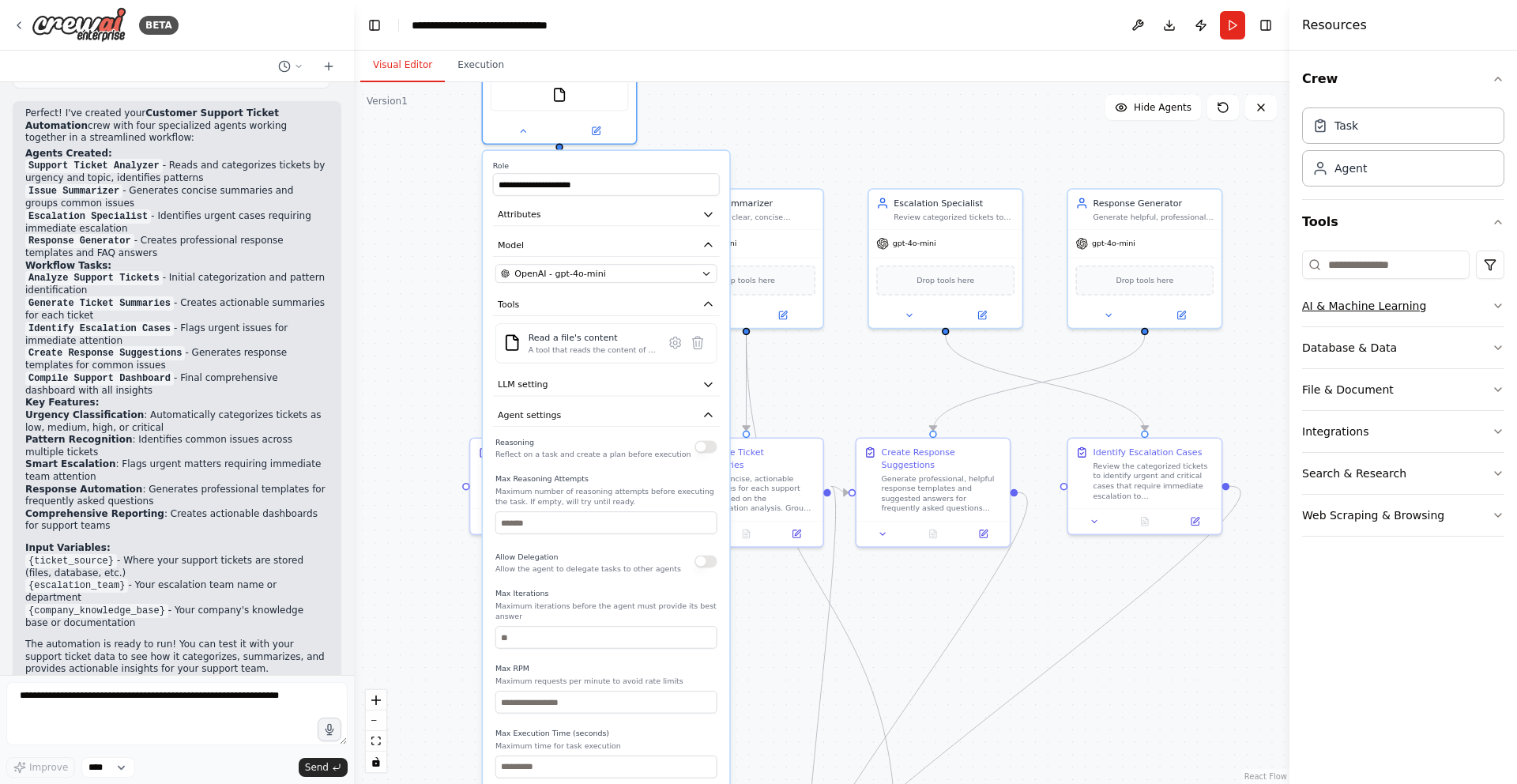
click at [1494, 312] on button "AI & Machine Learning" at bounding box center [1402, 305] width 202 height 41
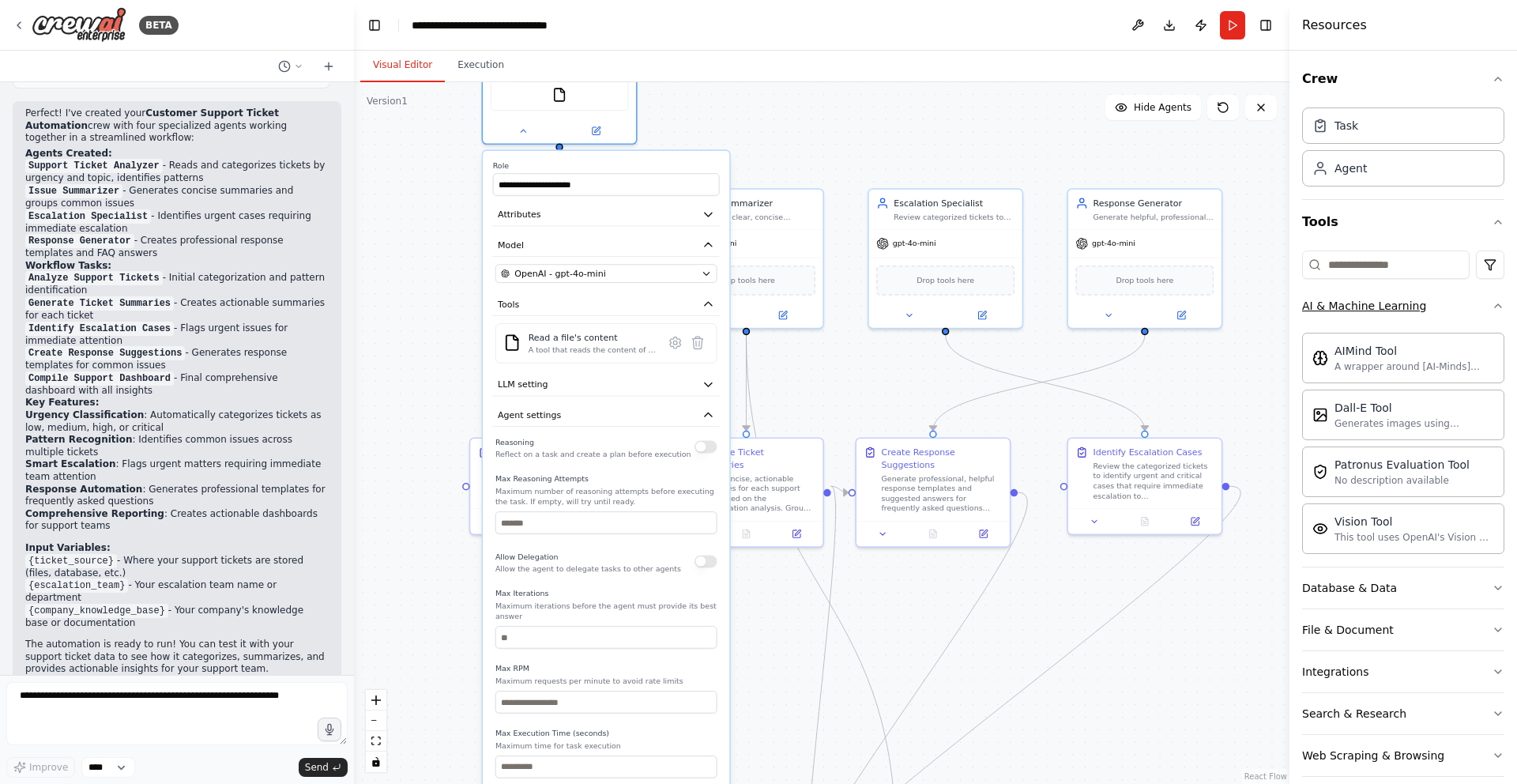
click at [1494, 312] on button "AI & Machine Learning" at bounding box center [1402, 305] width 202 height 41
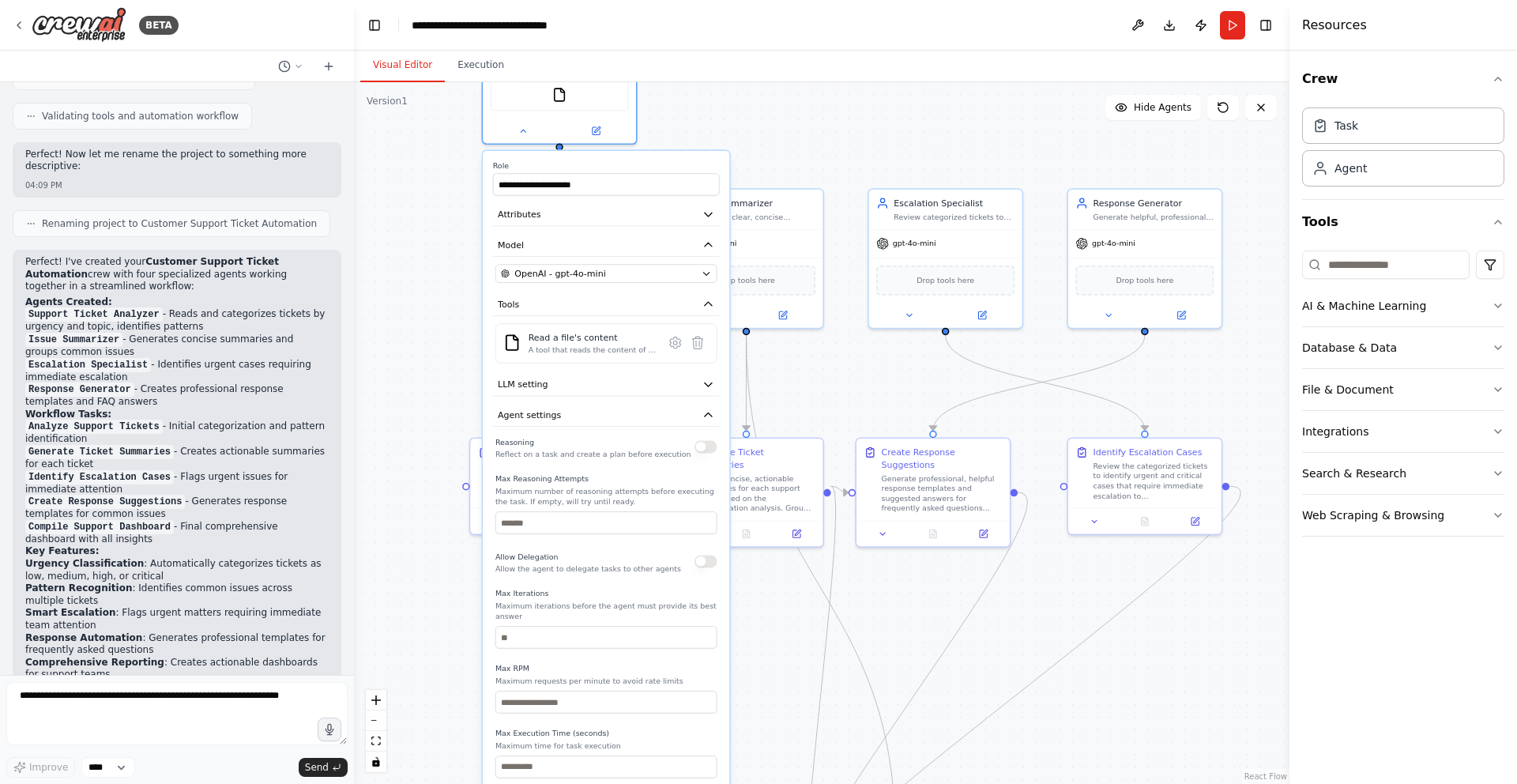
scroll to position [1366, 0]
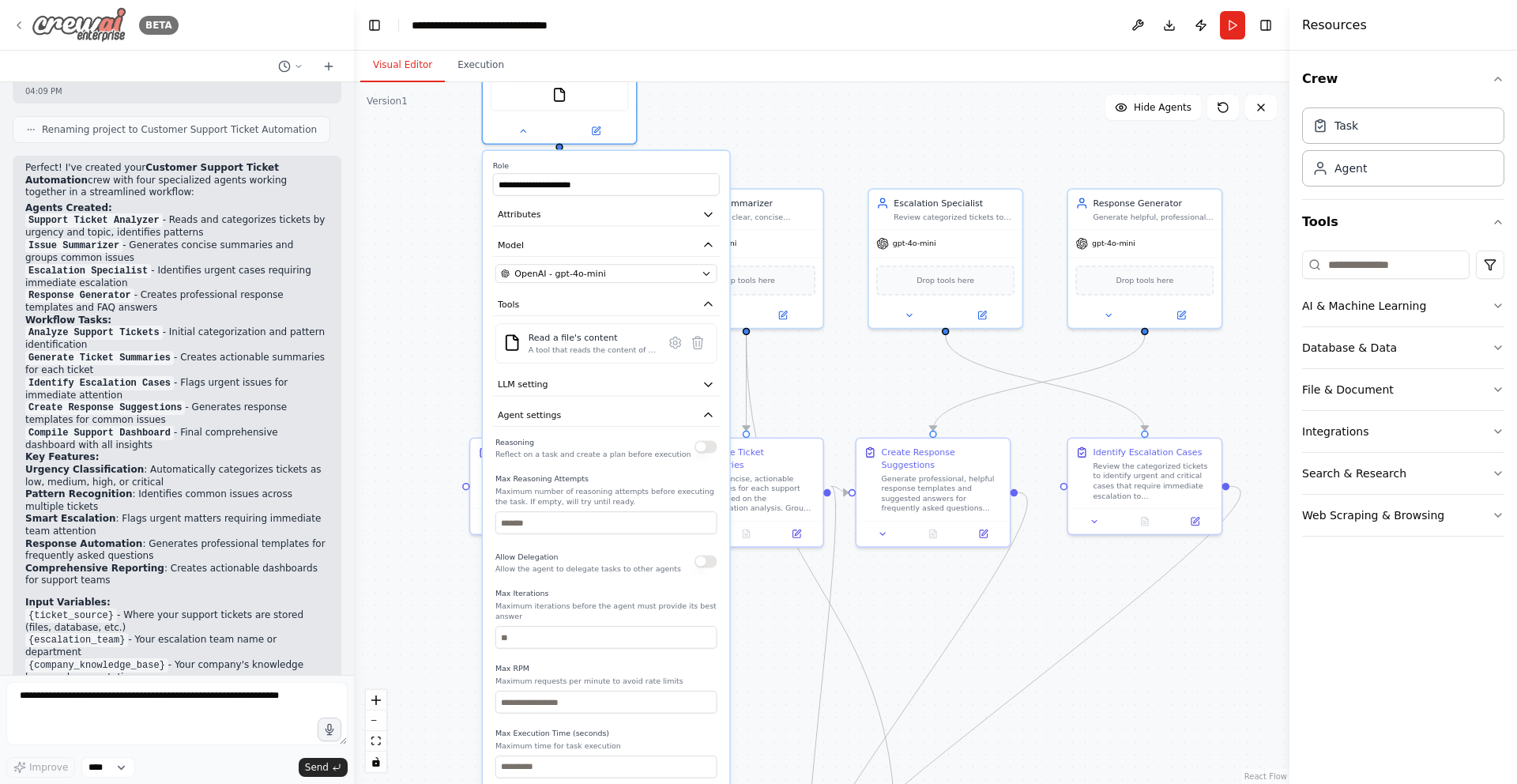
click at [13, 27] on icon at bounding box center [18, 25] width 13 height 13
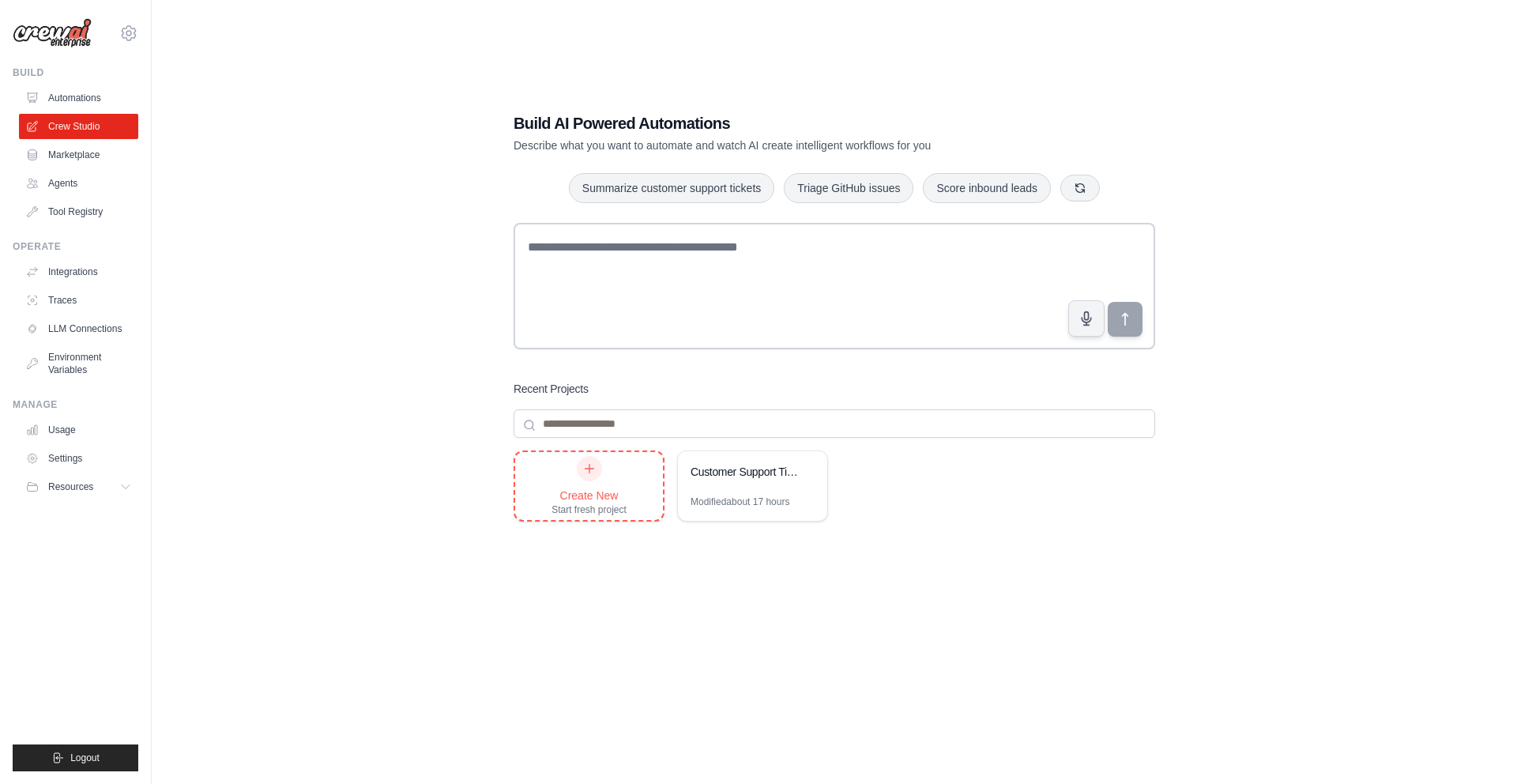
click at [584, 504] on div "Start fresh project" at bounding box center [589, 509] width 75 height 13
click at [59, 183] on link "Agents" at bounding box center [80, 183] width 119 height 25
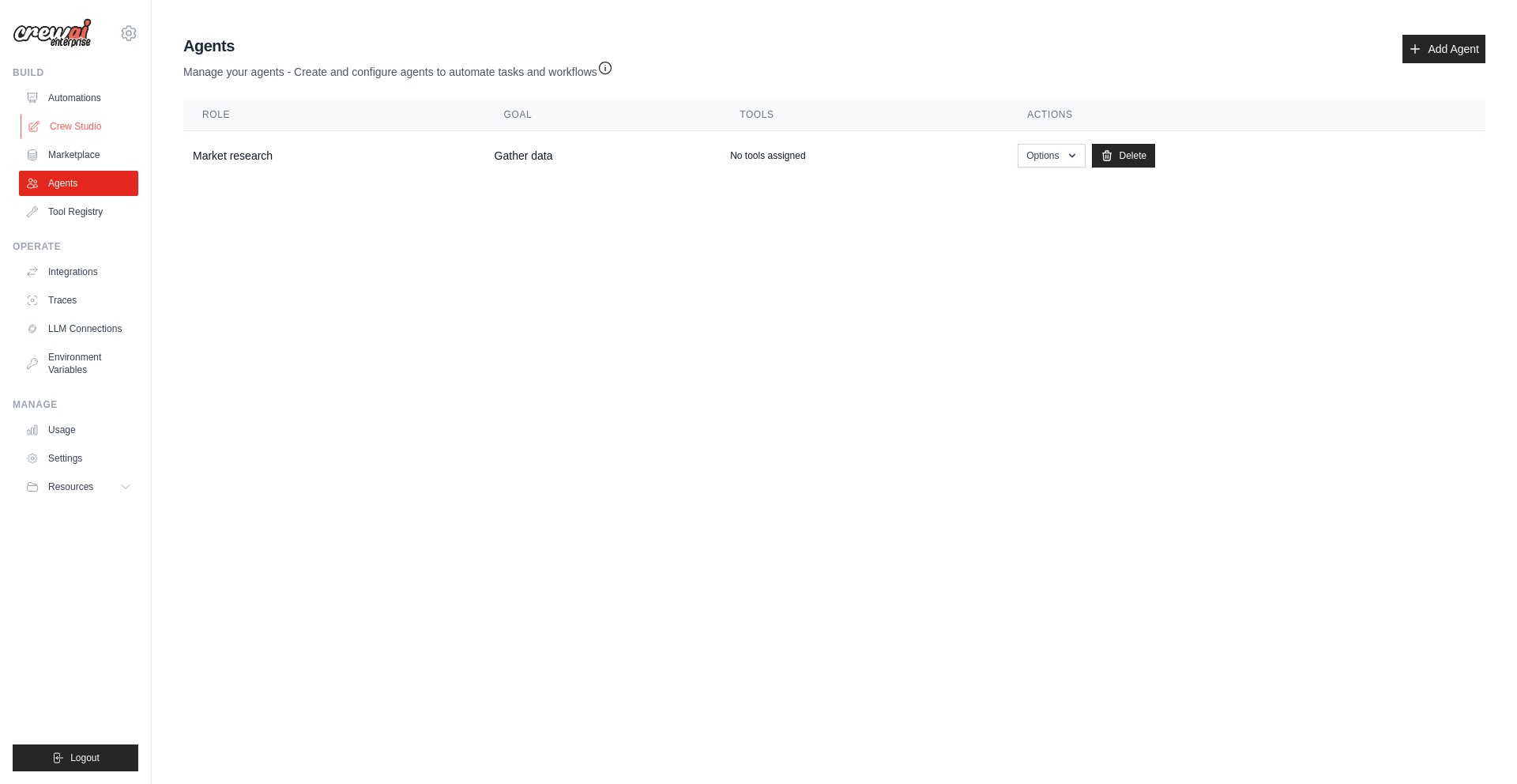
click at [54, 118] on link "Crew Studio" at bounding box center [80, 126] width 119 height 25
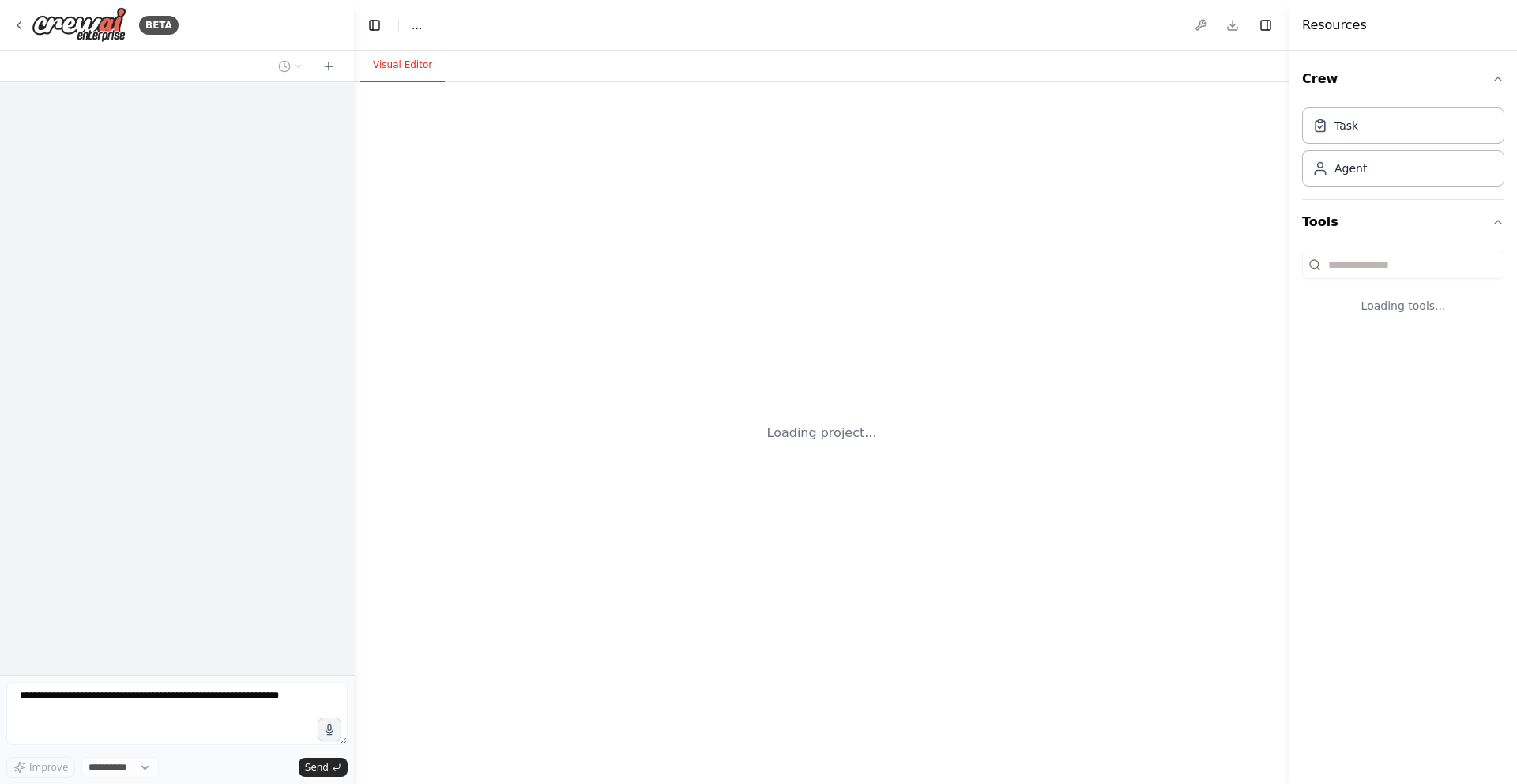
select select "****"
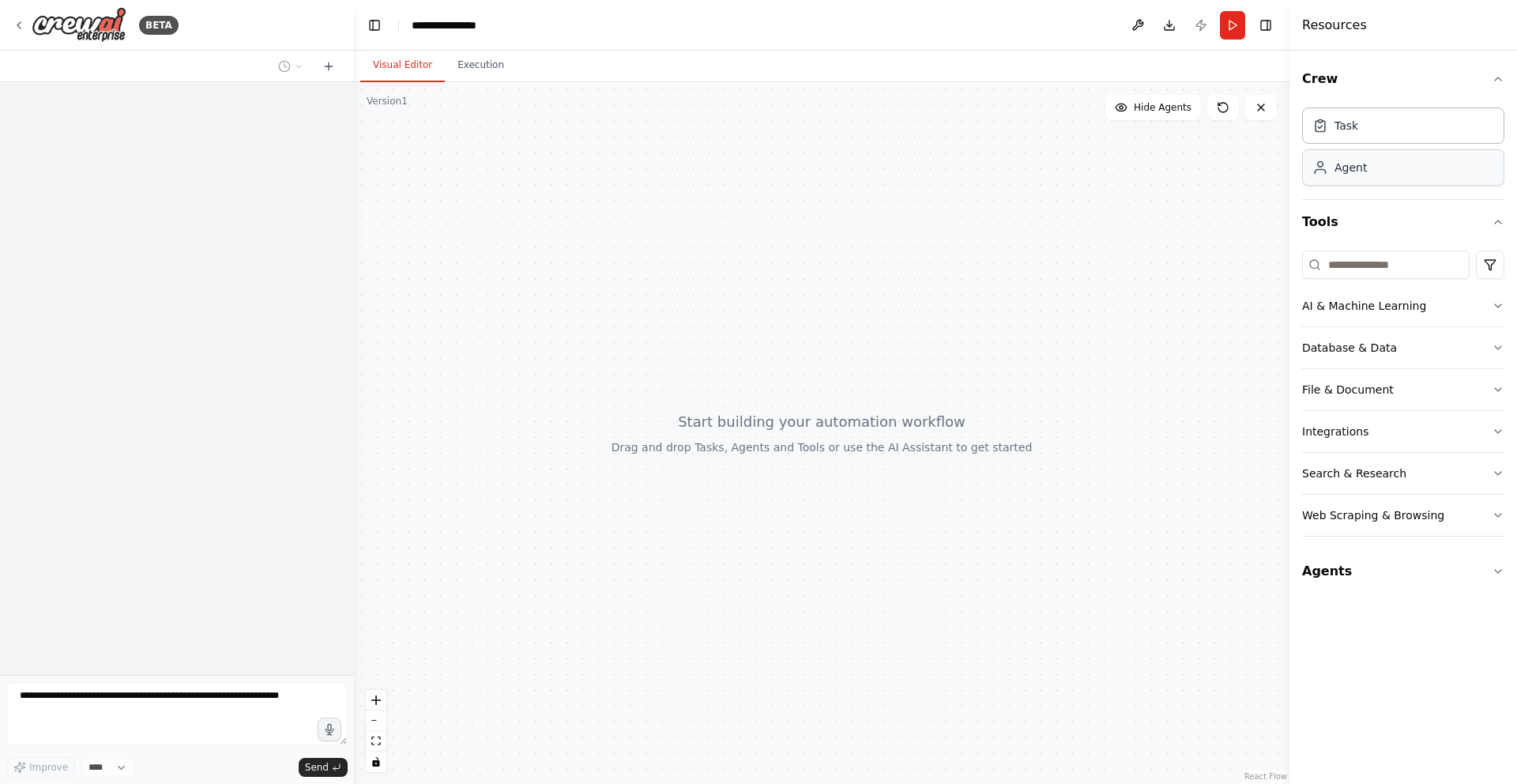
click at [1371, 166] on div "Agent" at bounding box center [1402, 167] width 202 height 36
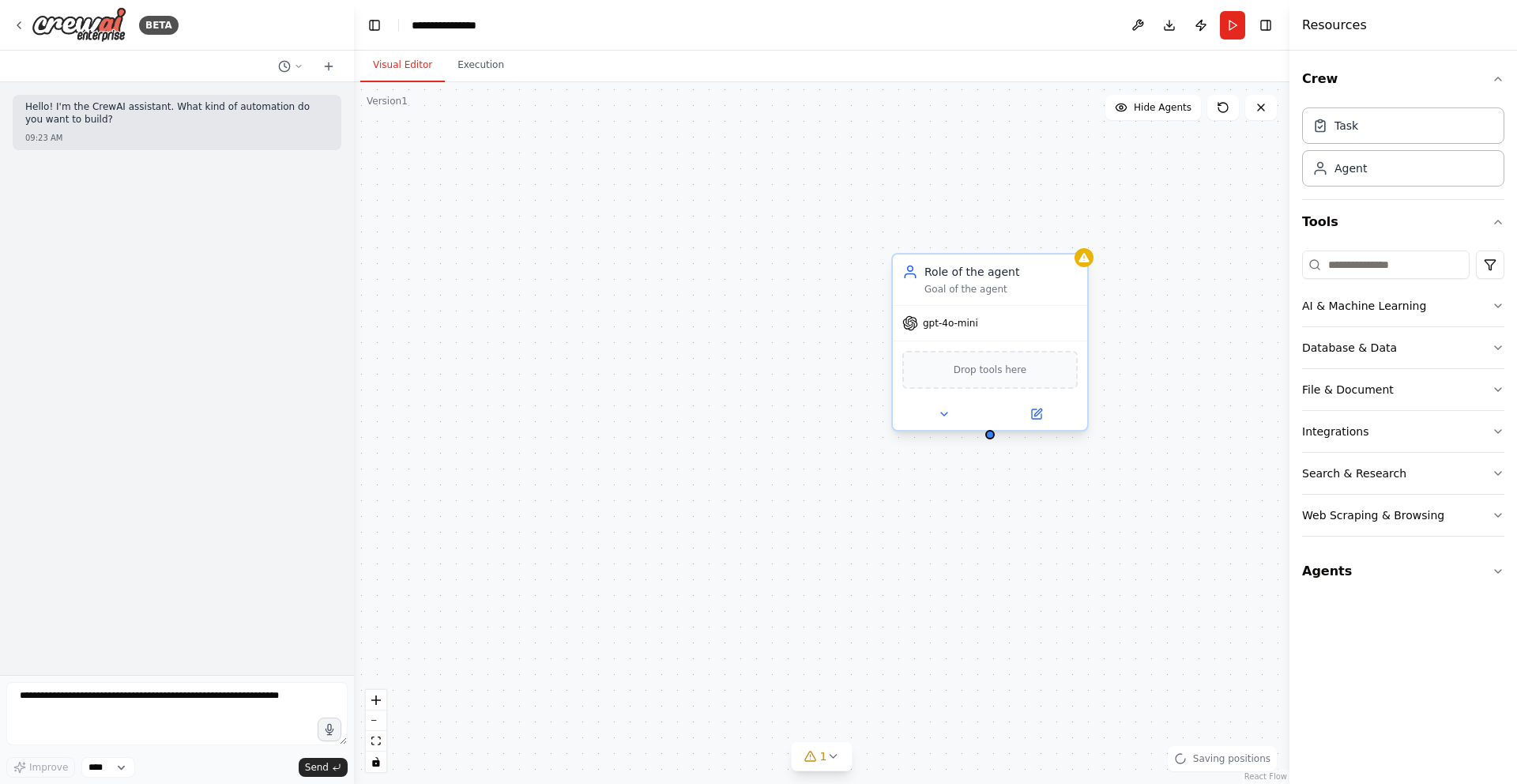
click at [983, 271] on div "Role of the agent" at bounding box center [1000, 271] width 153 height 16
click at [955, 287] on div "Goal of the agent" at bounding box center [1000, 289] width 153 height 13
click at [941, 415] on icon at bounding box center [943, 414] width 13 height 13
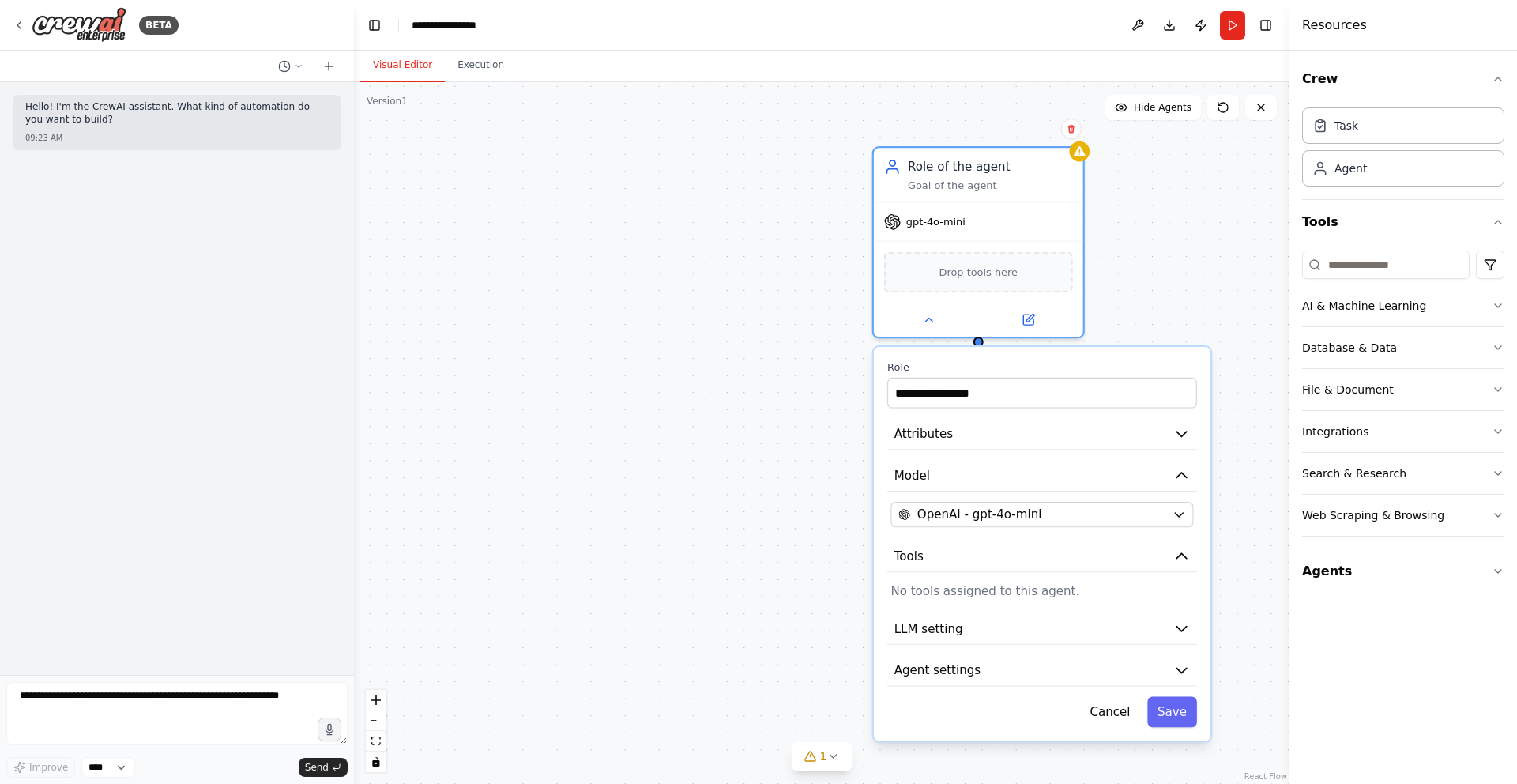
drag, startPoint x: 1171, startPoint y: 343, endPoint x: 1146, endPoint y: 175, distance: 169.8
click at [1146, 175] on div "**********" at bounding box center [822, 432] width 936 height 701
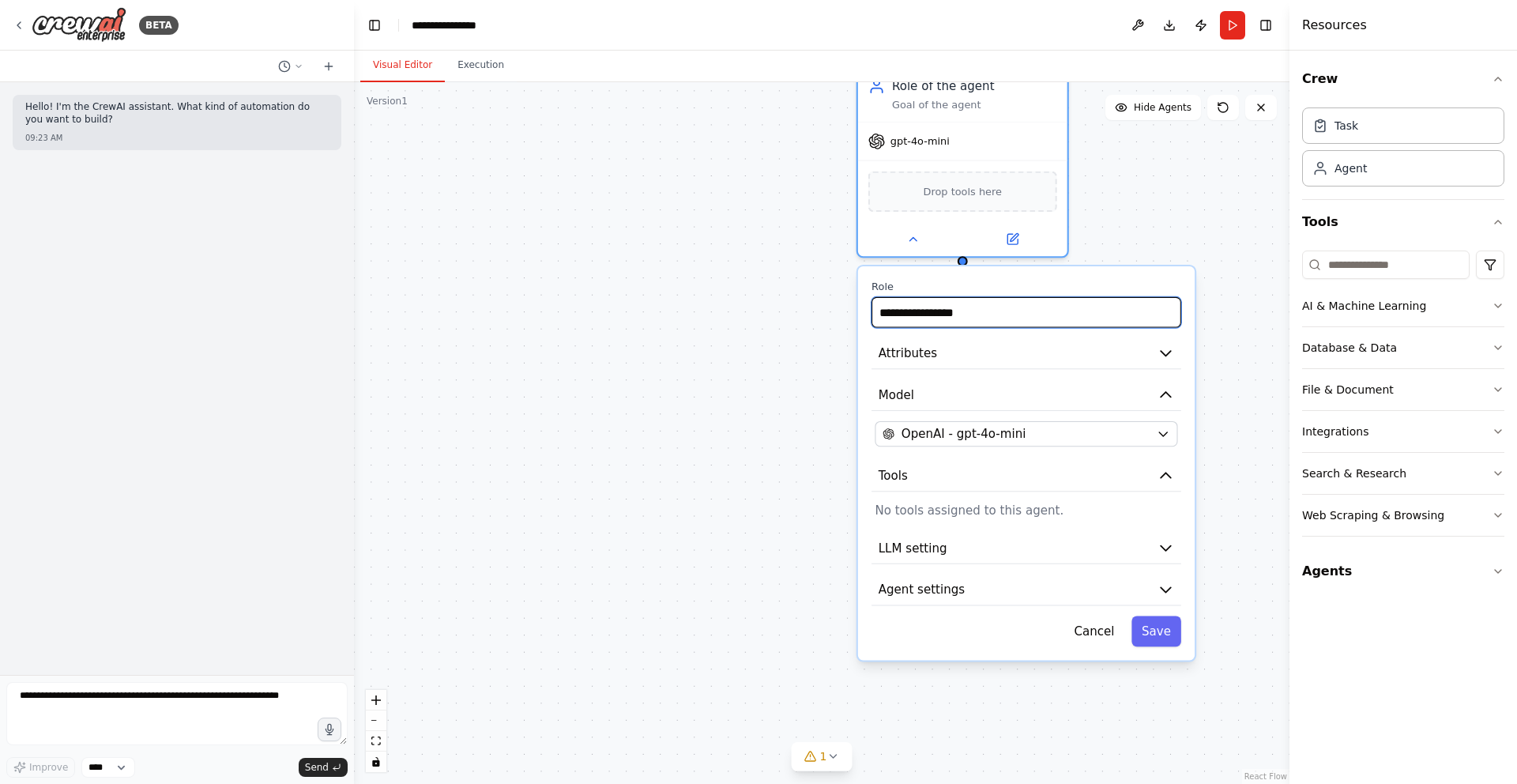
click at [978, 327] on input "**********" at bounding box center [1026, 312] width 310 height 31
click at [982, 317] on input "**********" at bounding box center [1026, 312] width 310 height 31
click at [983, 359] on button "Attributes" at bounding box center [1026, 354] width 310 height 32
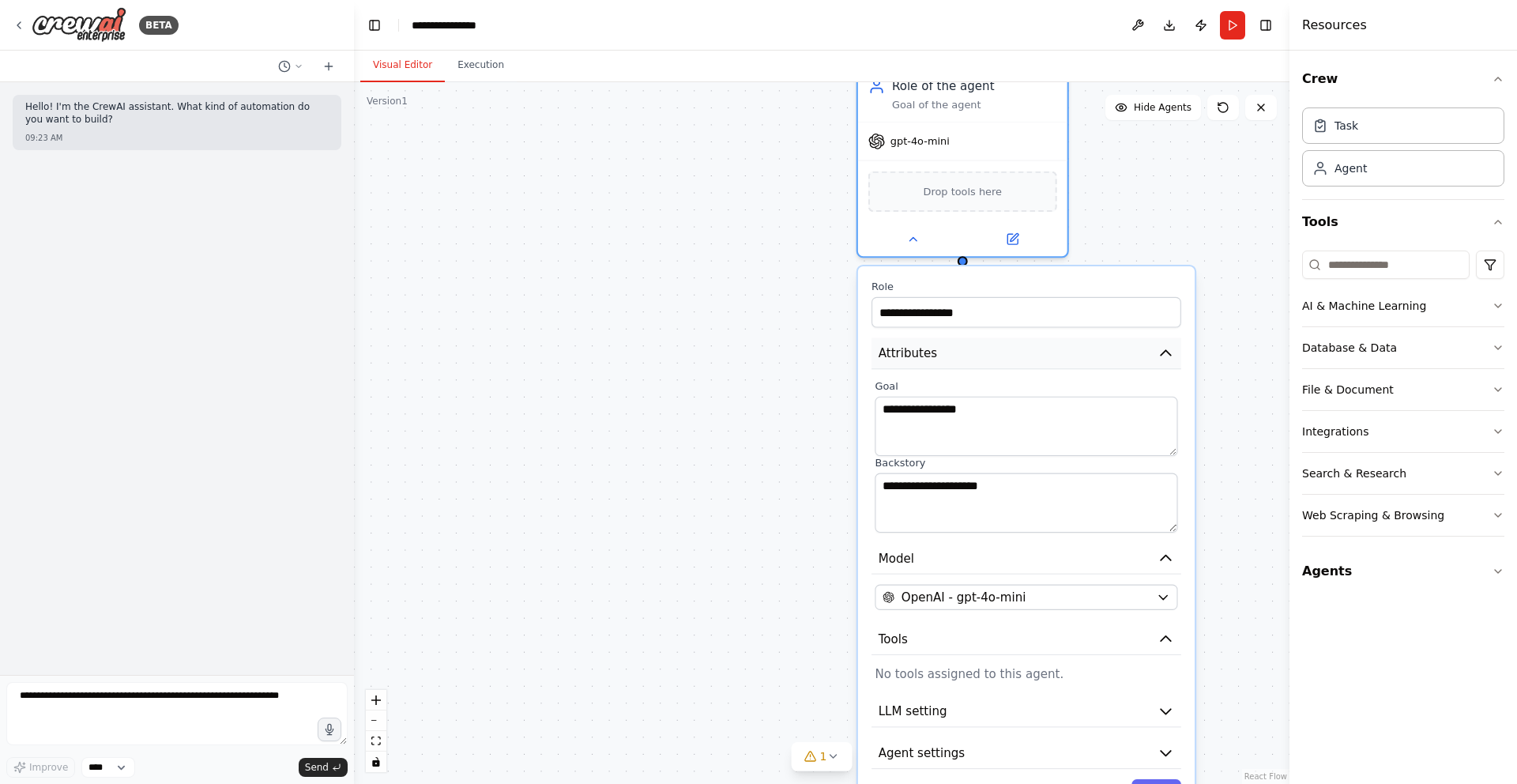
click at [983, 359] on button "Attributes" at bounding box center [1026, 354] width 310 height 32
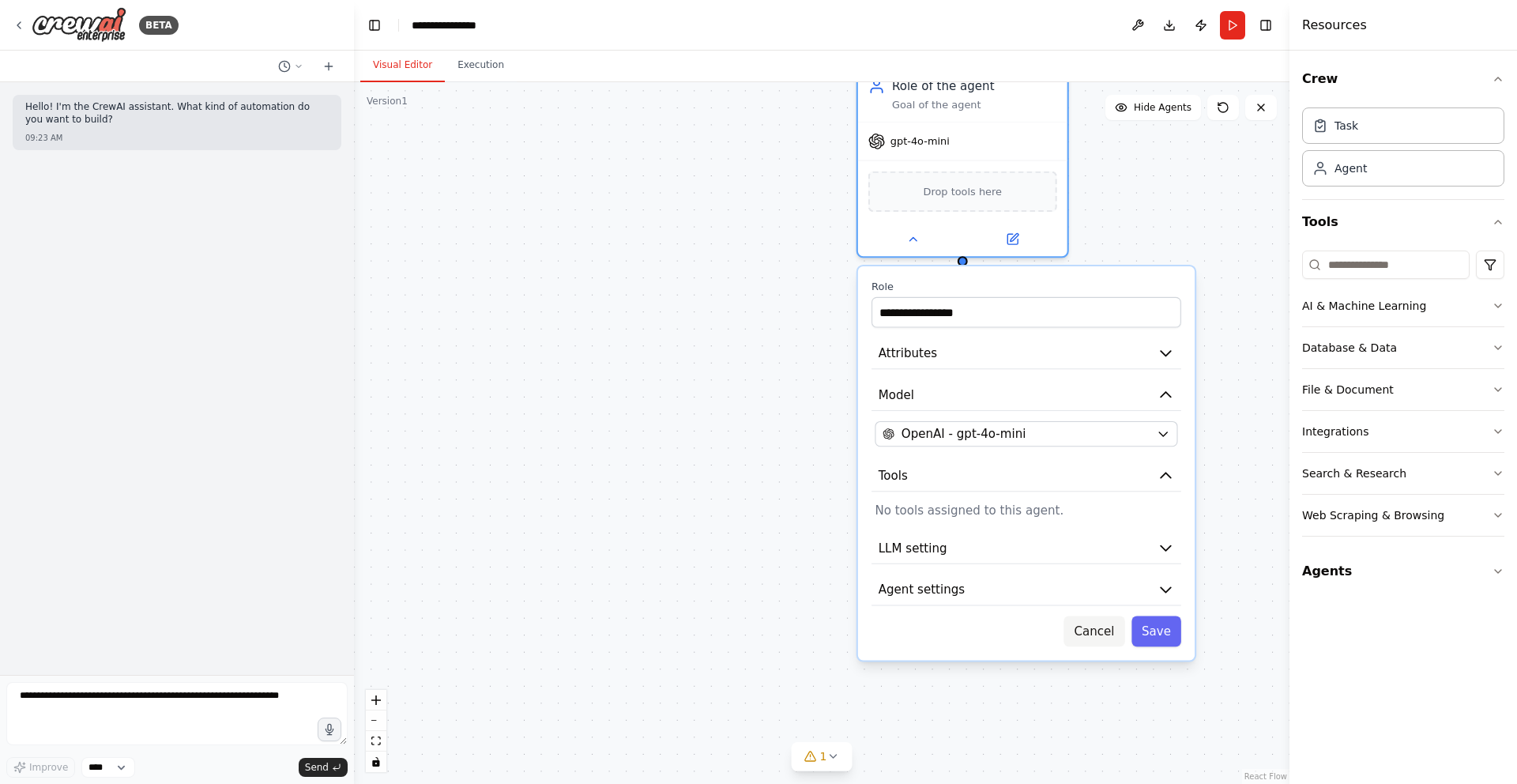
click at [1092, 634] on button "Cancel" at bounding box center [1094, 631] width 61 height 31
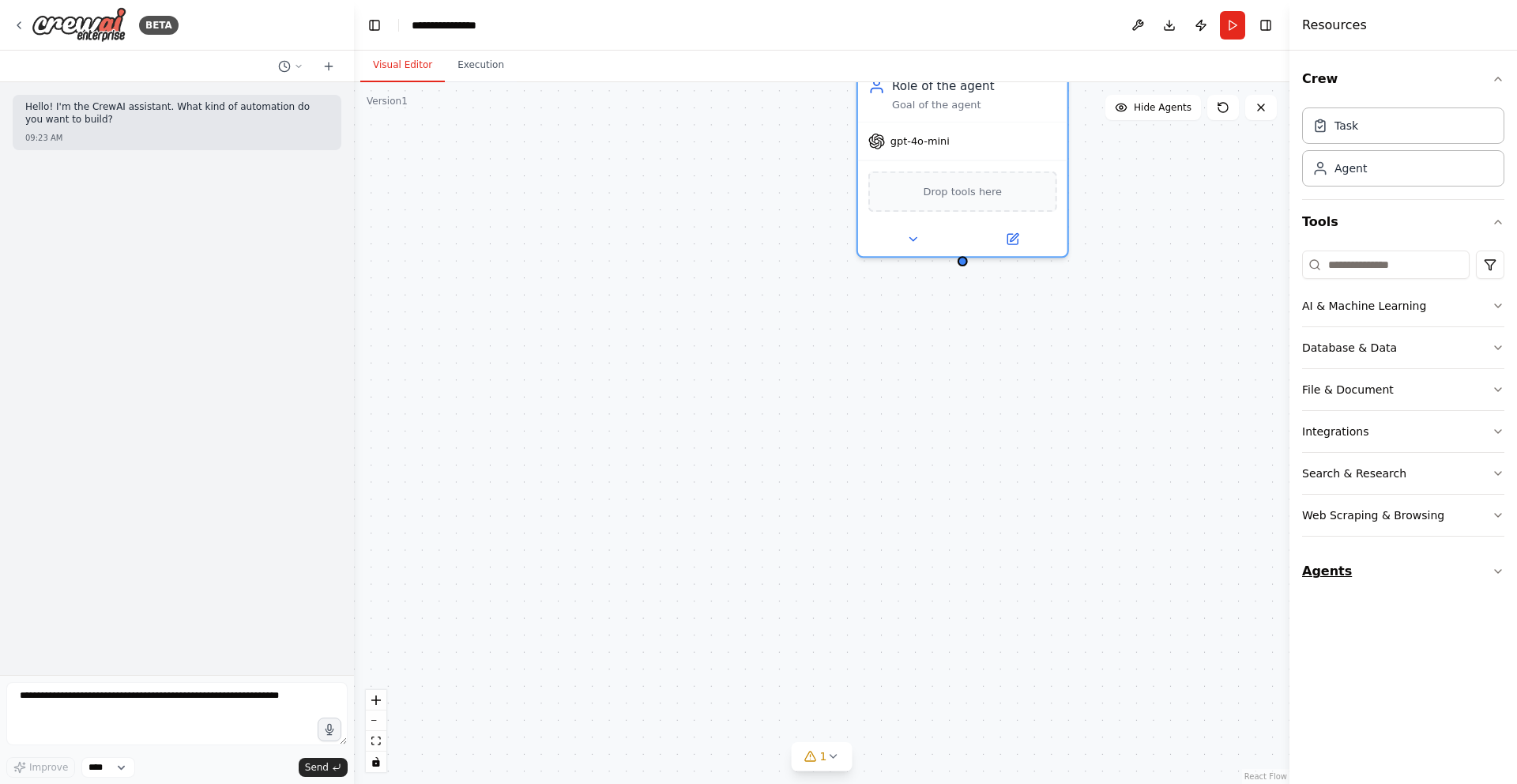
click at [1461, 568] on button "Agents" at bounding box center [1402, 570] width 202 height 44
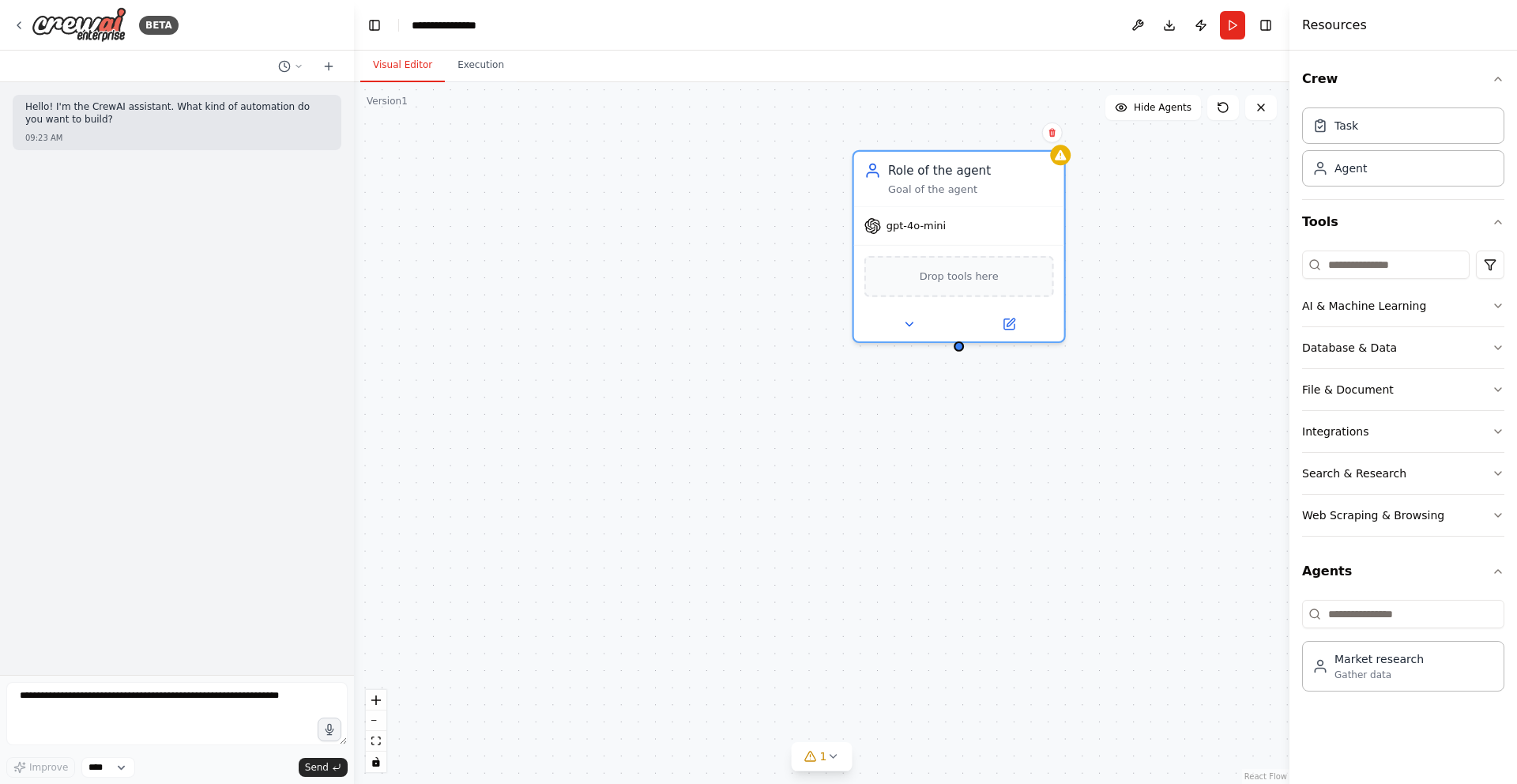
drag, startPoint x: 1106, startPoint y: 163, endPoint x: 1096, endPoint y: 327, distance: 164.3
click at [1096, 327] on div "Role of the agent Goal of the agent gpt-4o-mini Drop tools here" at bounding box center [822, 432] width 936 height 701
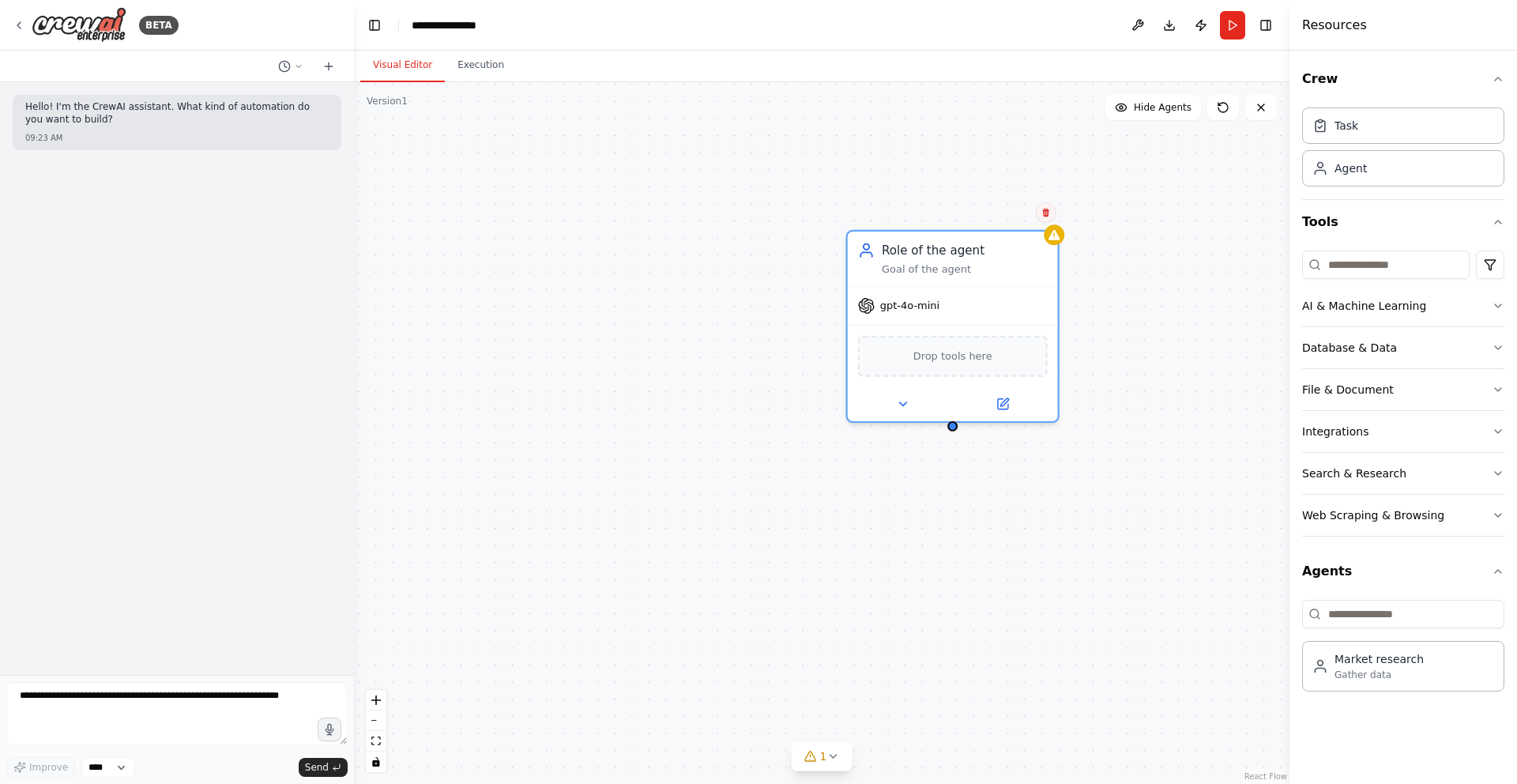
click at [1049, 209] on icon at bounding box center [1045, 212] width 9 height 9
click at [1001, 215] on button "Confirm" at bounding box center [1000, 211] width 56 height 19
click at [998, 201] on div "Confirm" at bounding box center [1000, 211] width 56 height 20
click at [998, 211] on button "Confirm" at bounding box center [1000, 211] width 56 height 19
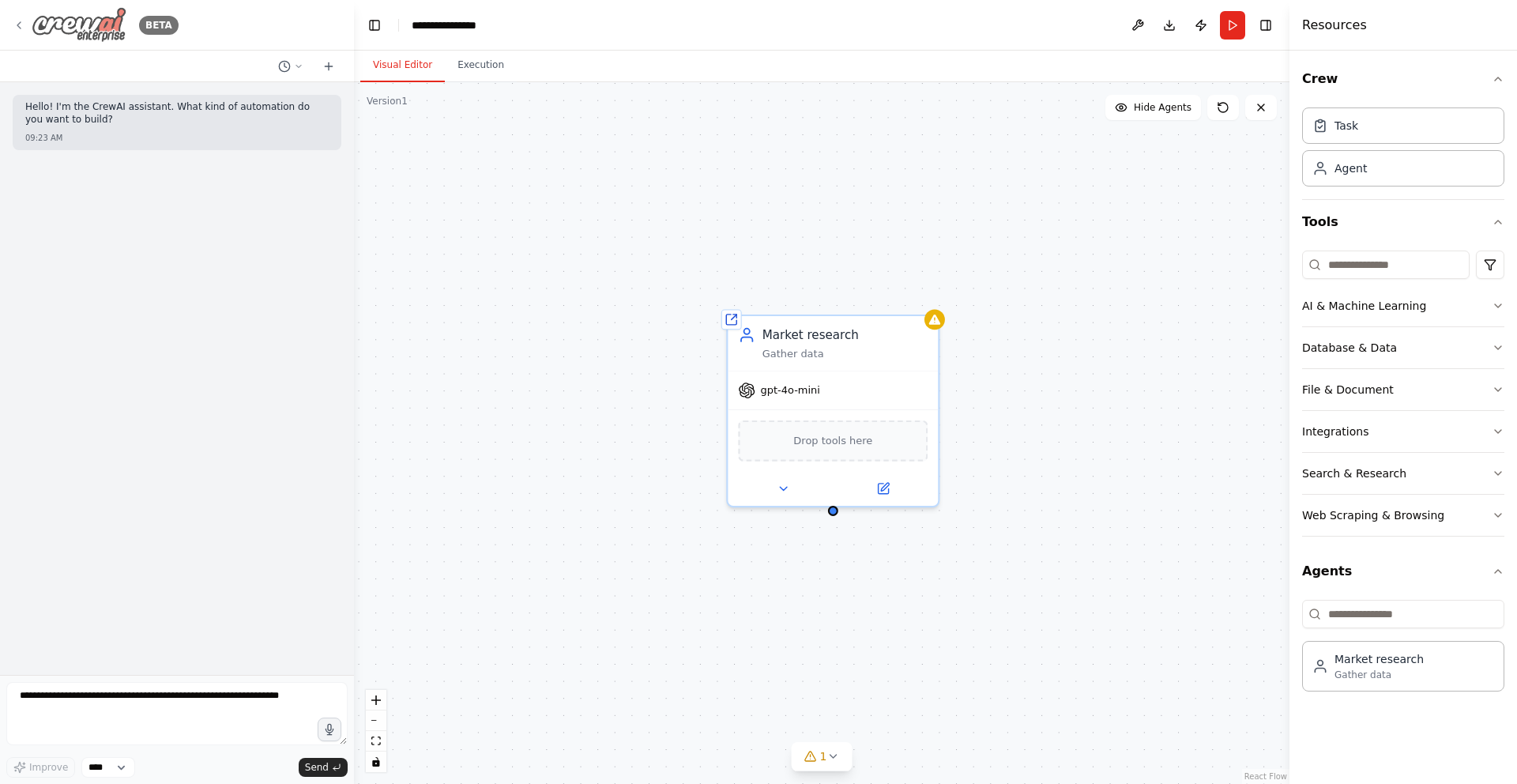
click at [15, 24] on icon at bounding box center [18, 25] width 13 height 13
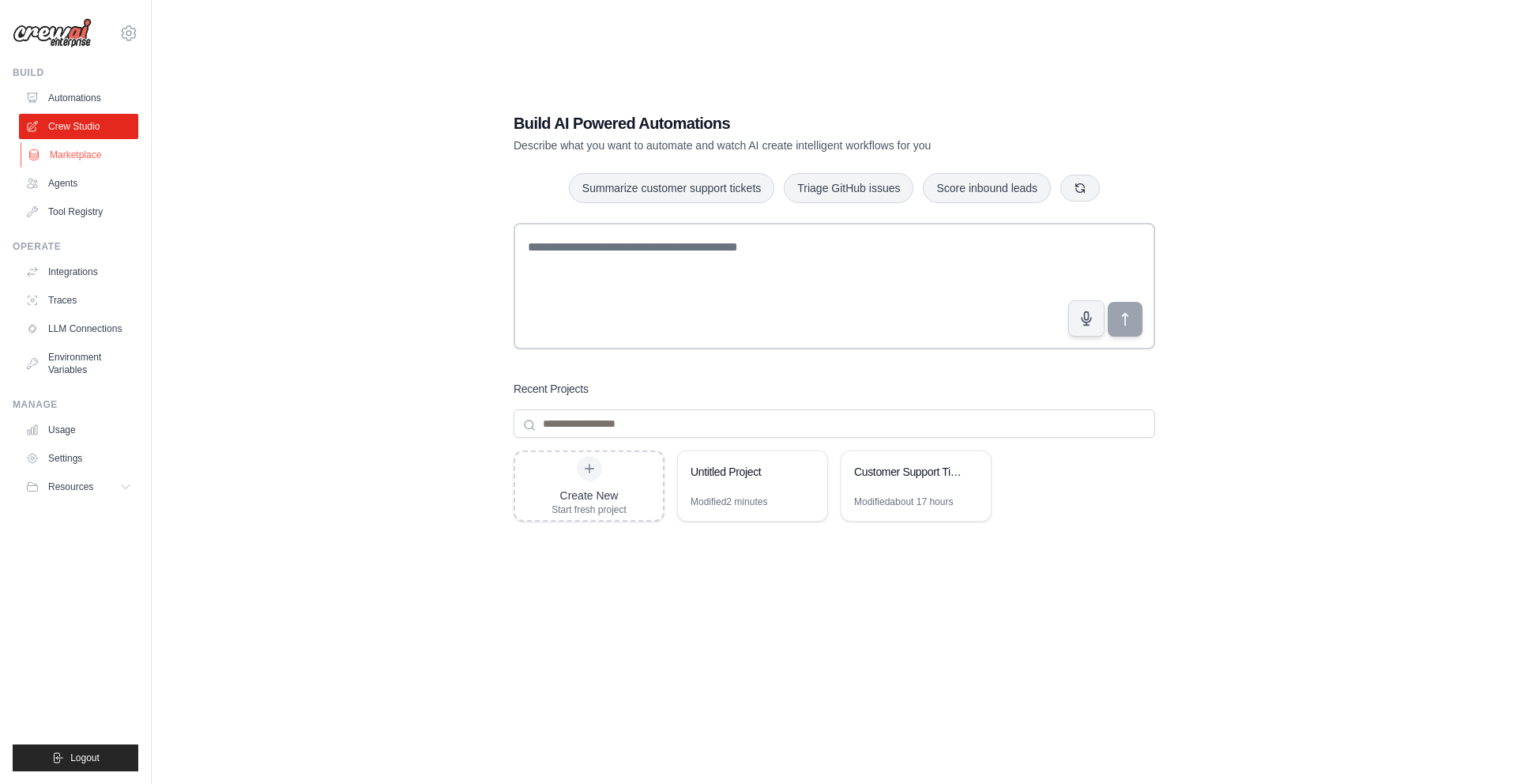
click at [111, 158] on link "Marketplace" at bounding box center [80, 155] width 119 height 25
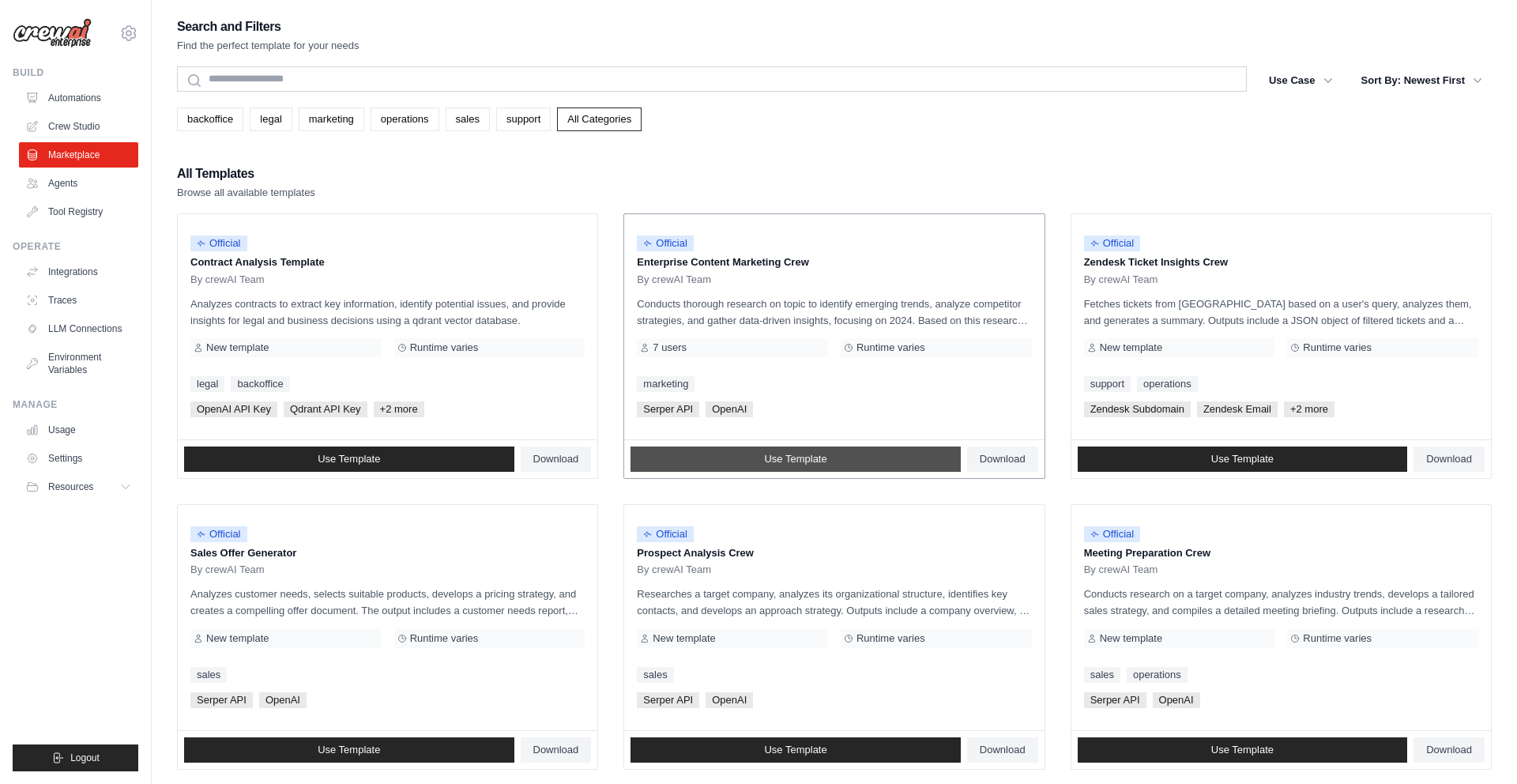
click at [795, 458] on span "Use Template" at bounding box center [795, 458] width 63 height 13
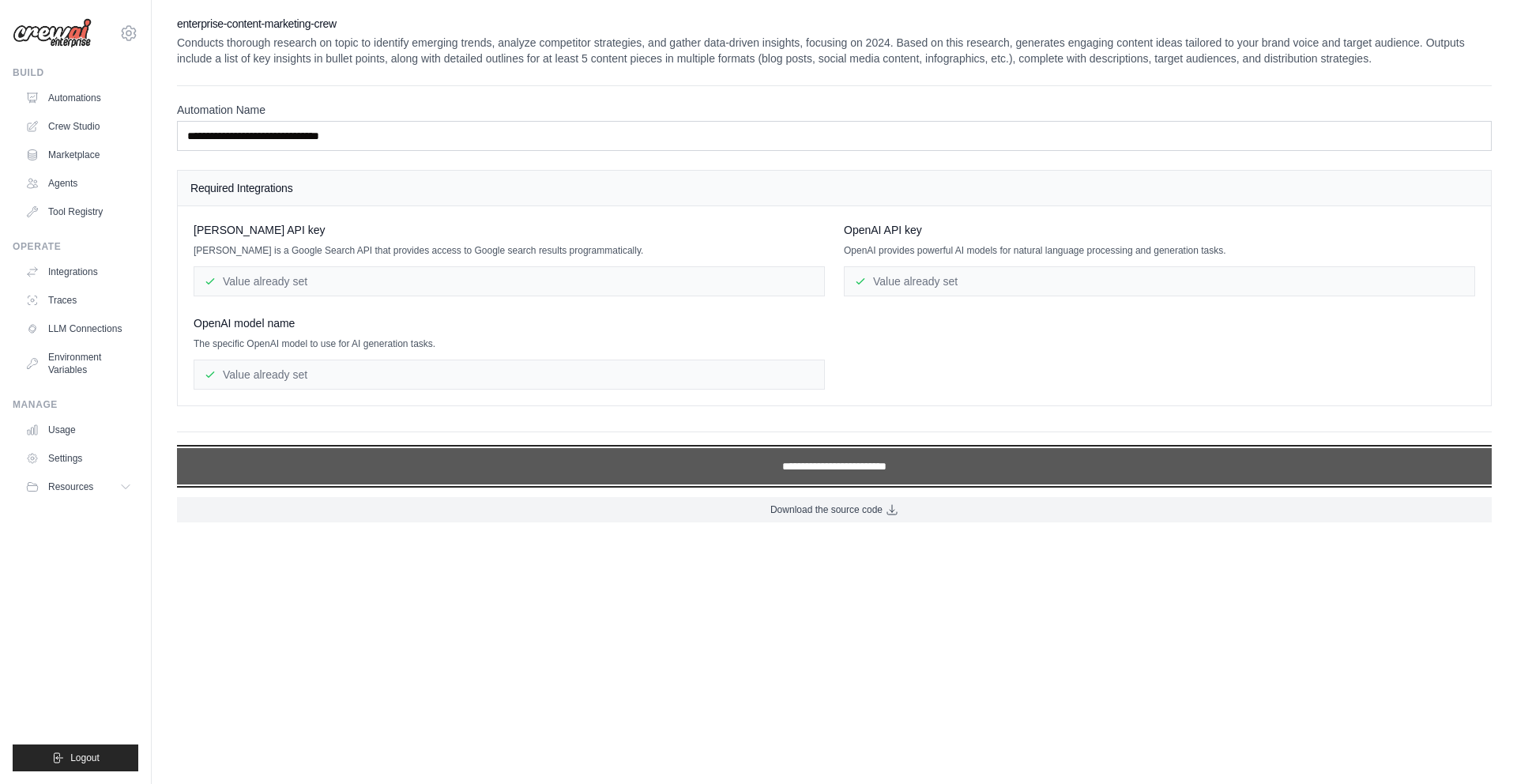
click at [744, 470] on input "**********" at bounding box center [833, 466] width 1314 height 36
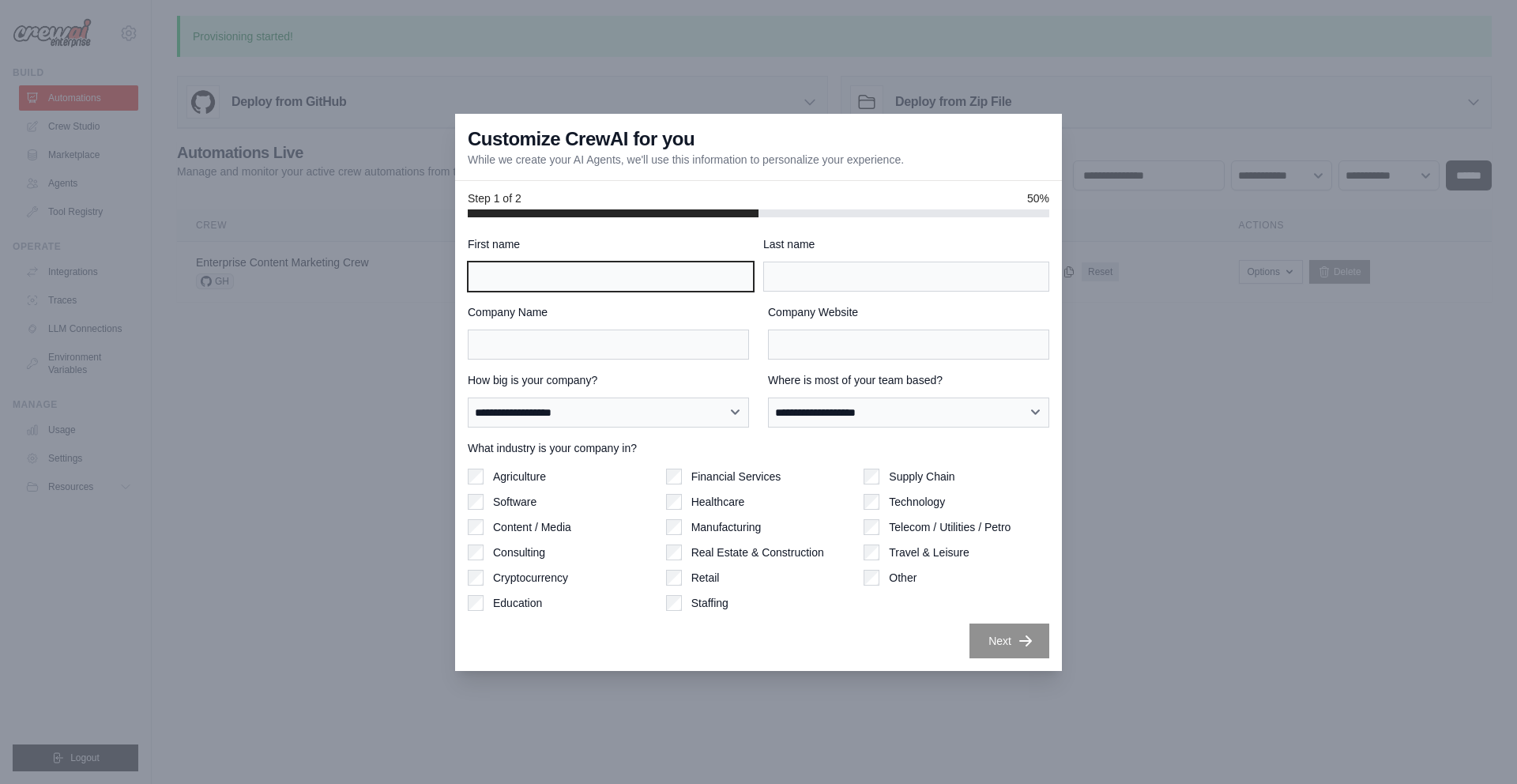
click at [639, 268] on input "First name" at bounding box center [610, 276] width 286 height 30
type input "*"
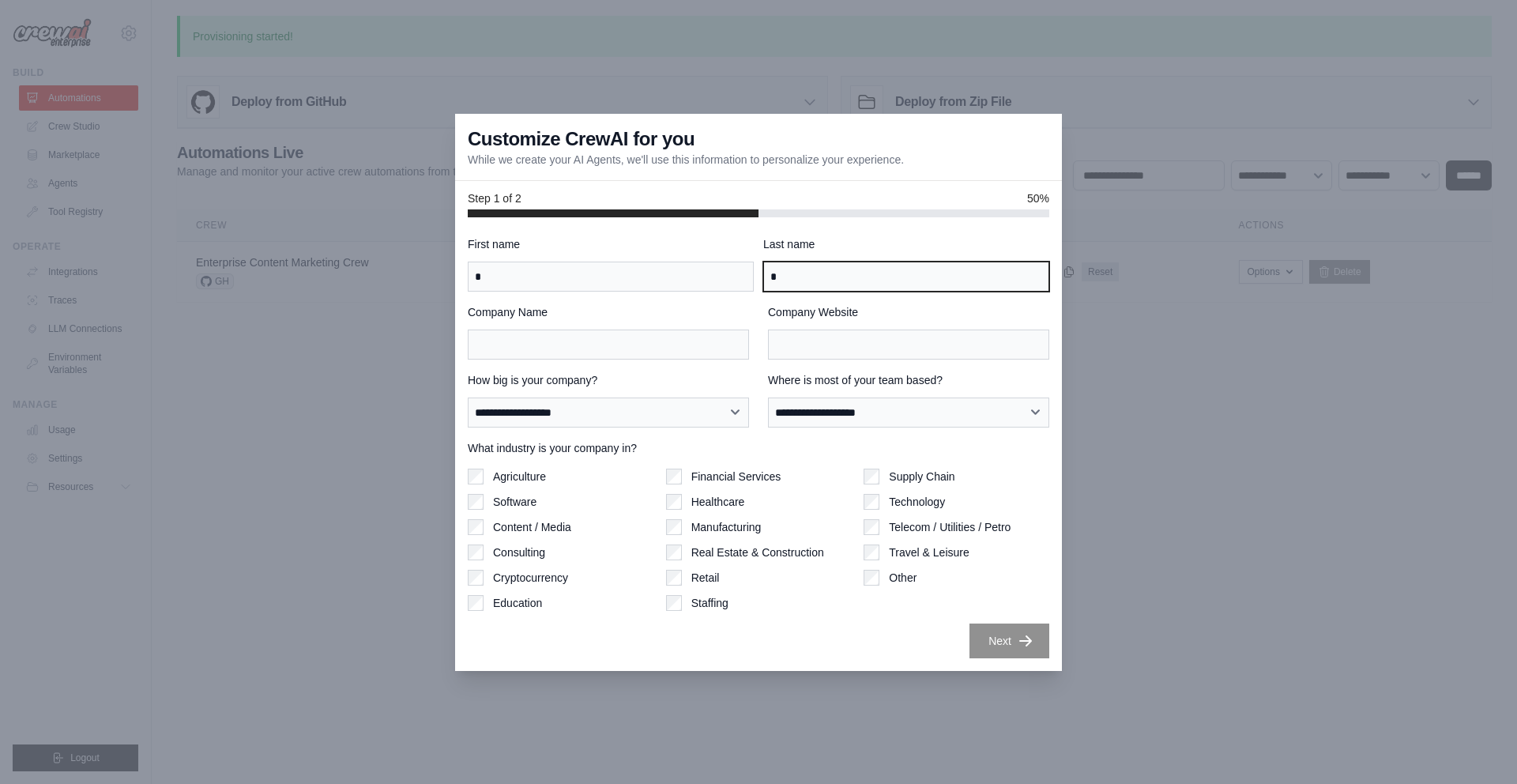
type input "*"
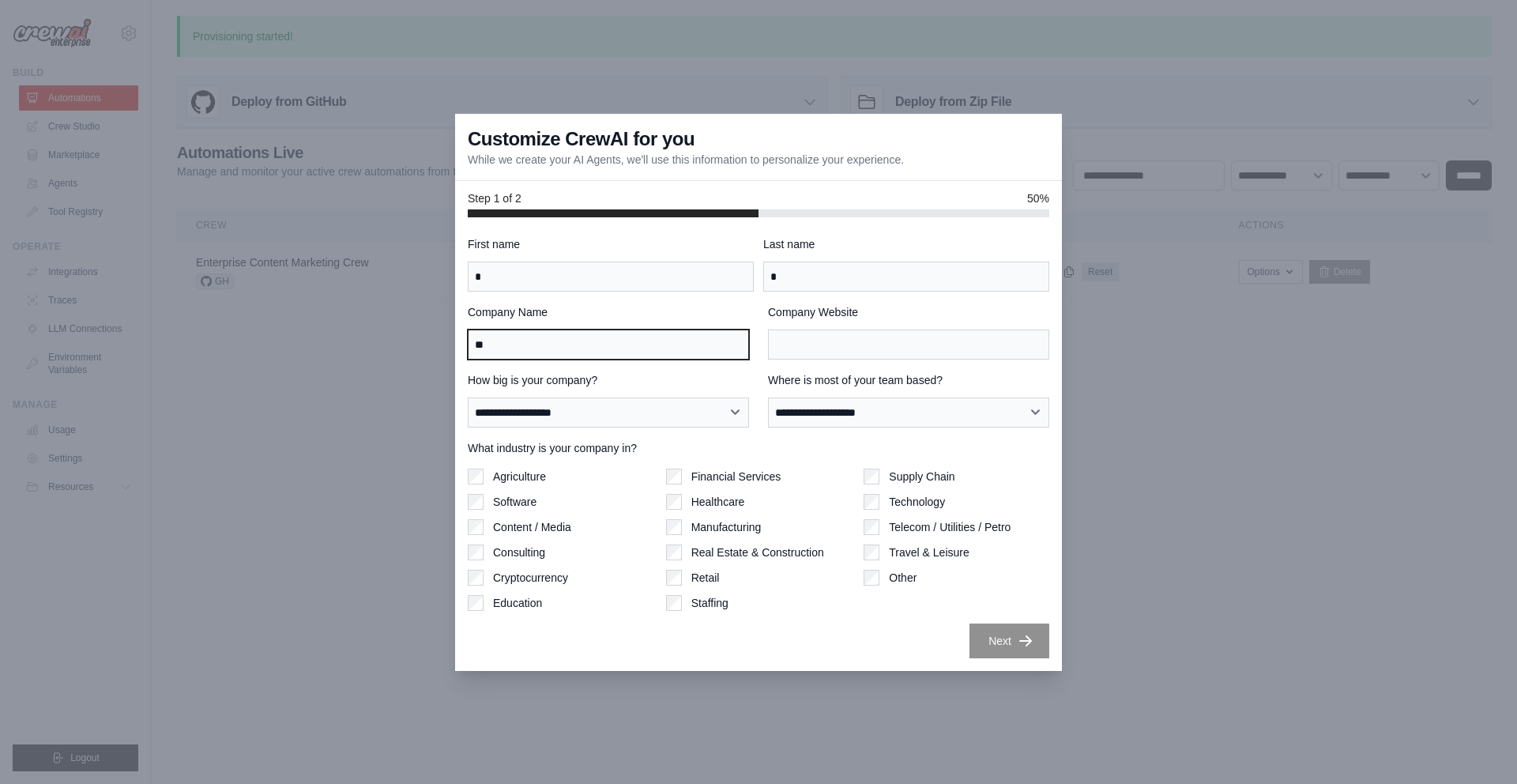
type input "**"
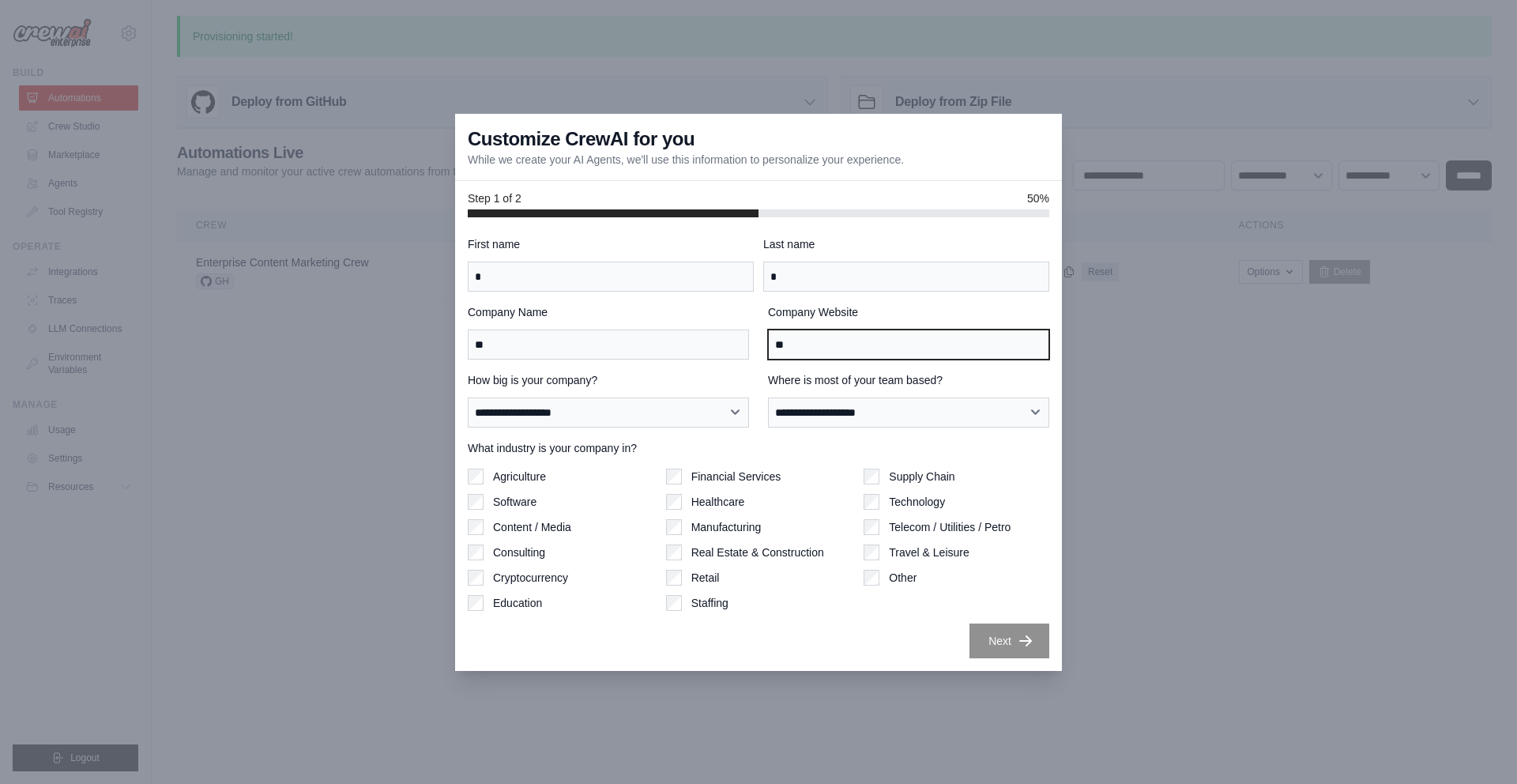
type input "**"
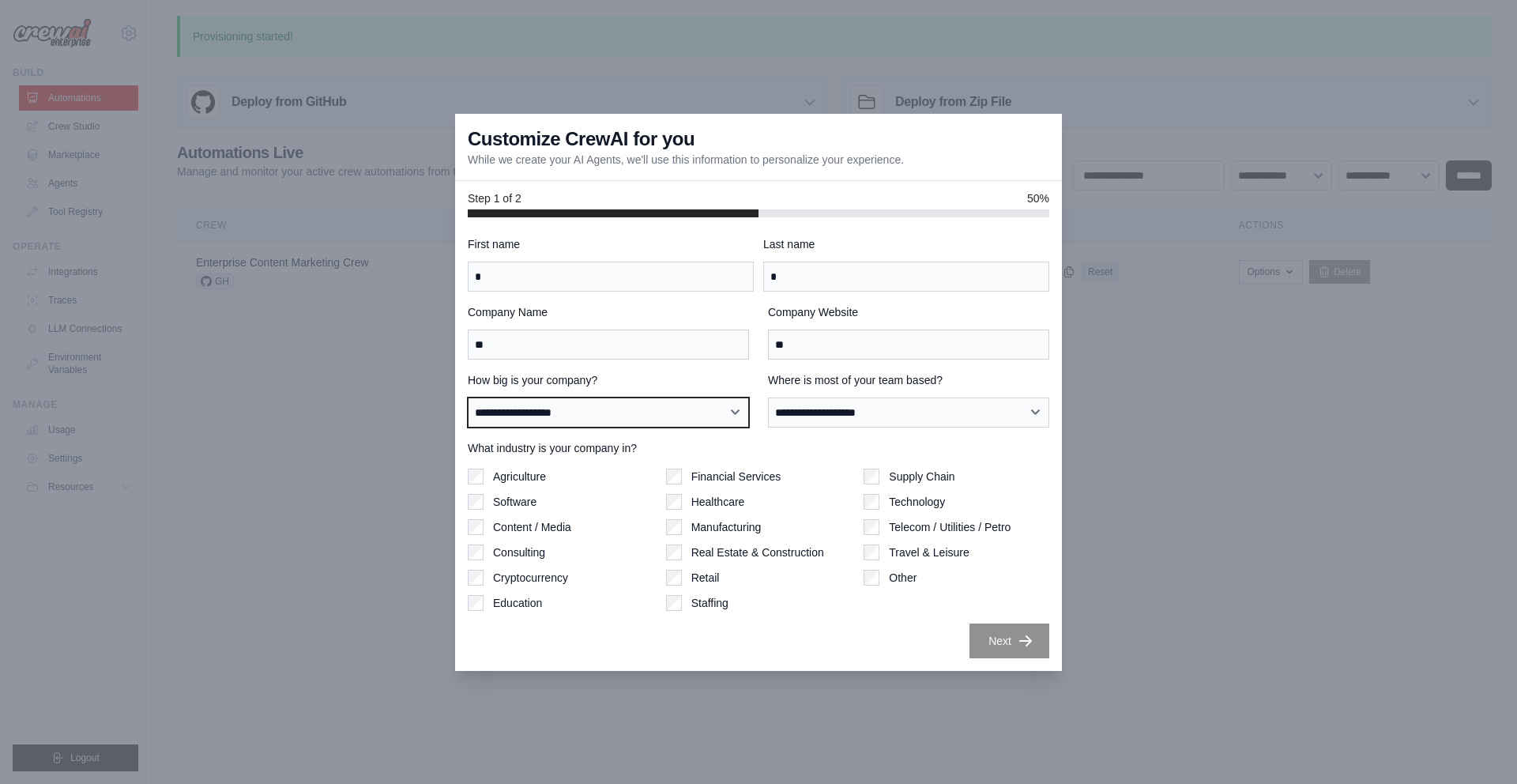
click at [738, 418] on select "**********" at bounding box center [608, 412] width 281 height 30
select select "**********"
click at [467, 397] on select "**********" at bounding box center [608, 412] width 281 height 30
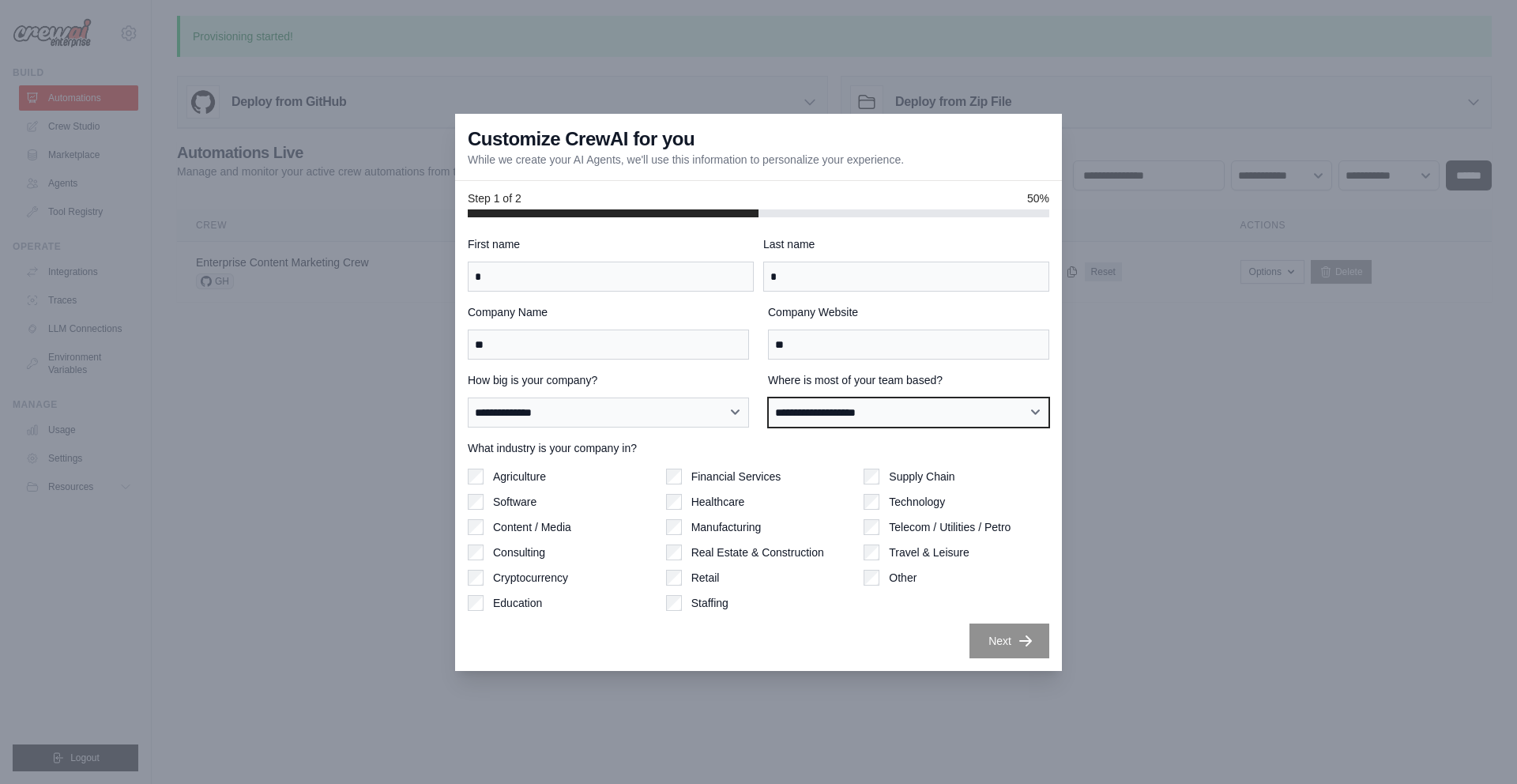
click at [888, 418] on select "**********" at bounding box center [909, 412] width 281 height 30
select select "**********"
click at [768, 397] on select "**********" at bounding box center [909, 412] width 281 height 30
click at [902, 498] on label "Technology" at bounding box center [916, 501] width 56 height 16
click at [998, 614] on div "**********" at bounding box center [758, 447] width 581 height 422
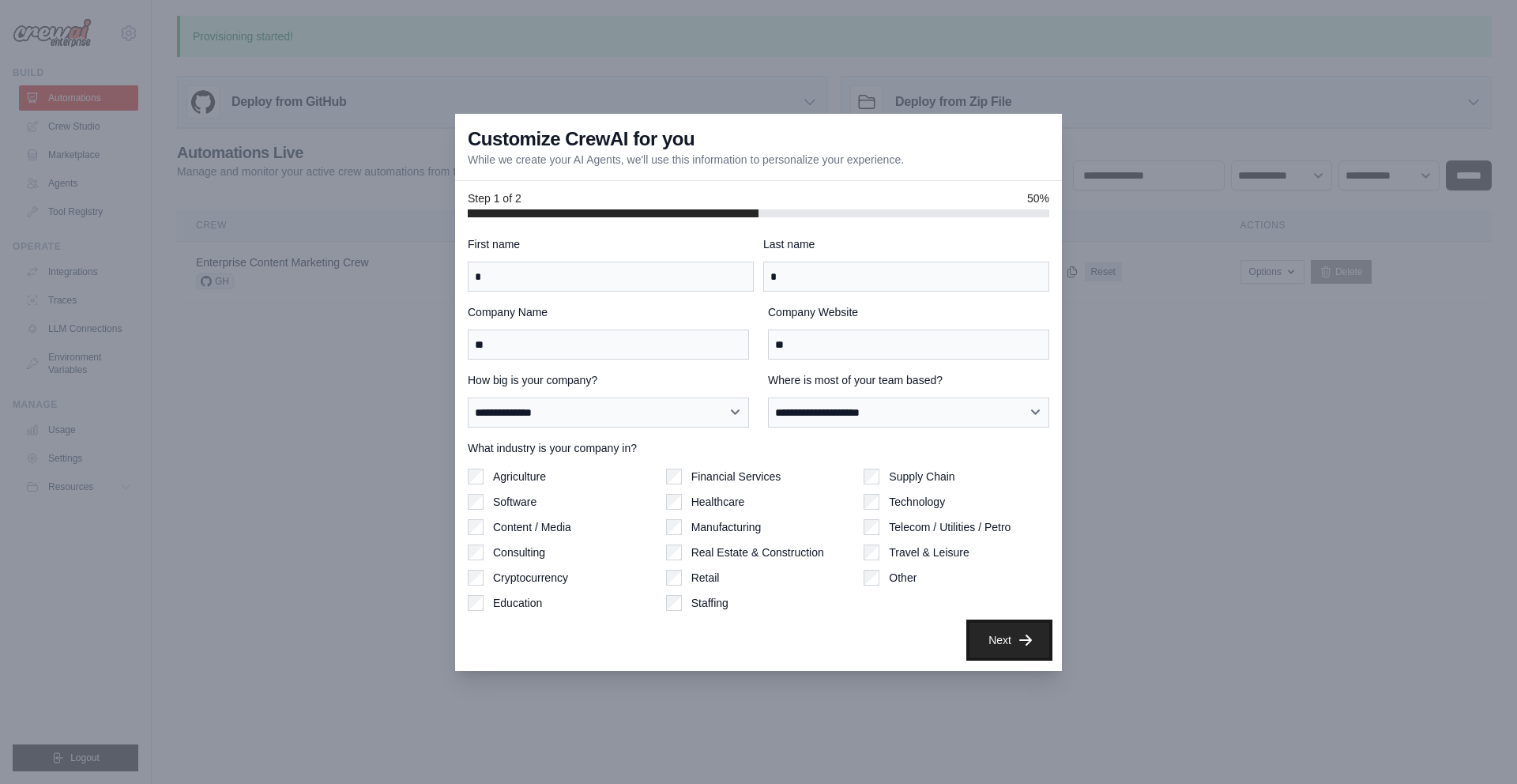
click at [998, 634] on button "Next" at bounding box center [1009, 639] width 80 height 34
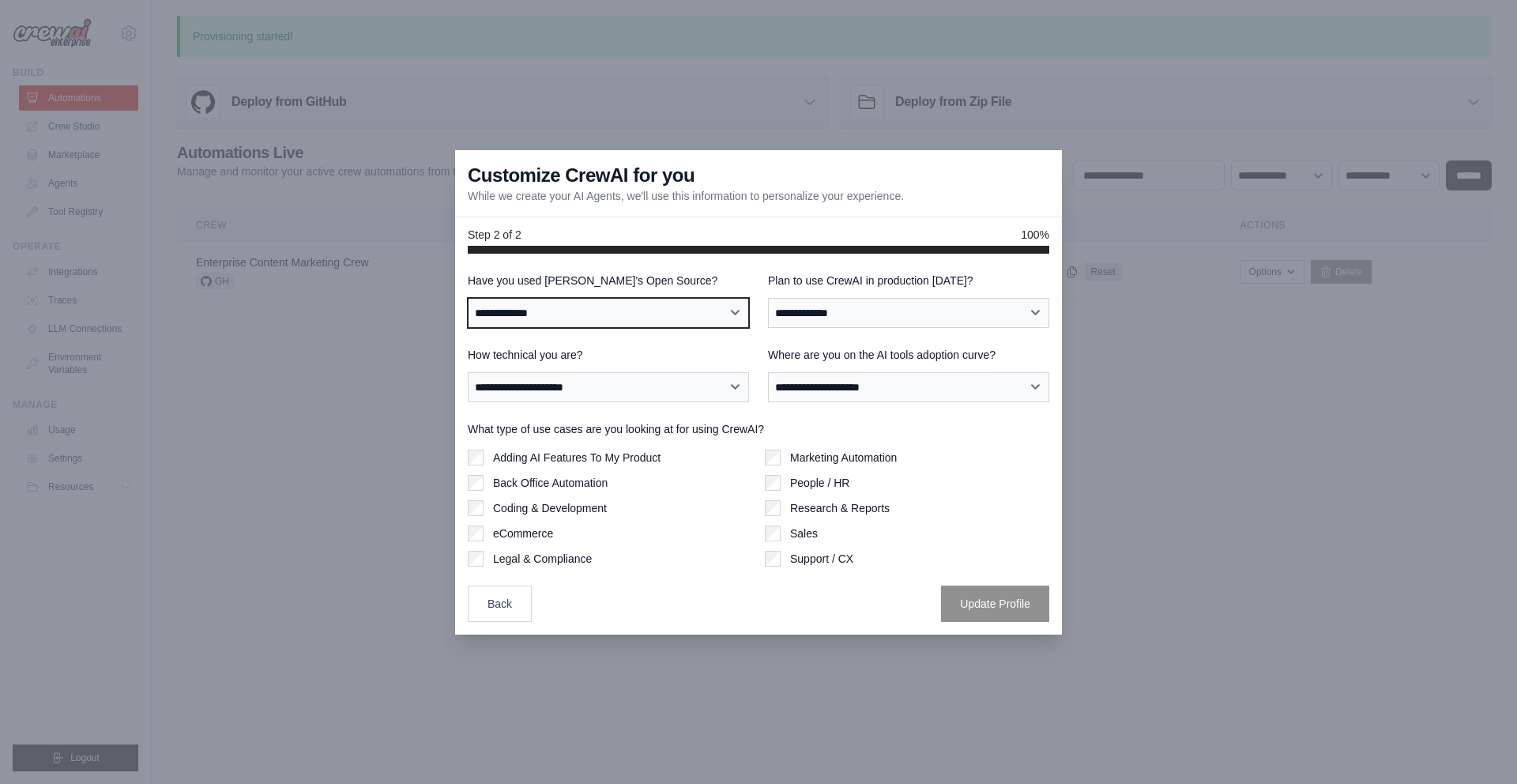
click at [552, 308] on select "**********" at bounding box center [608, 313] width 281 height 30
select select "**"
click at [467, 298] on select "**********" at bounding box center [608, 313] width 281 height 30
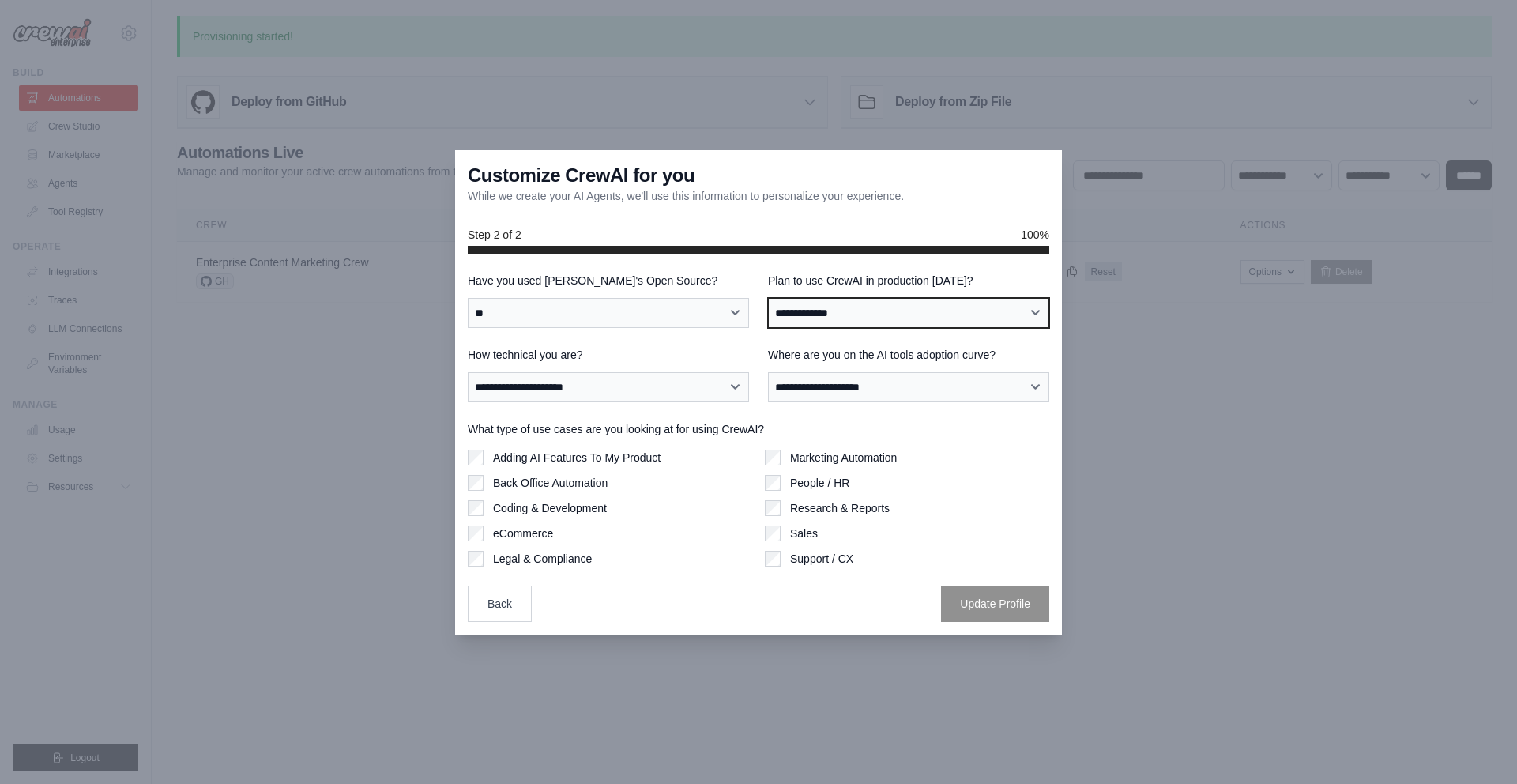
click at [851, 314] on select "**********" at bounding box center [909, 313] width 281 height 30
select select "*****"
click at [768, 298] on select "**********" at bounding box center [909, 313] width 281 height 30
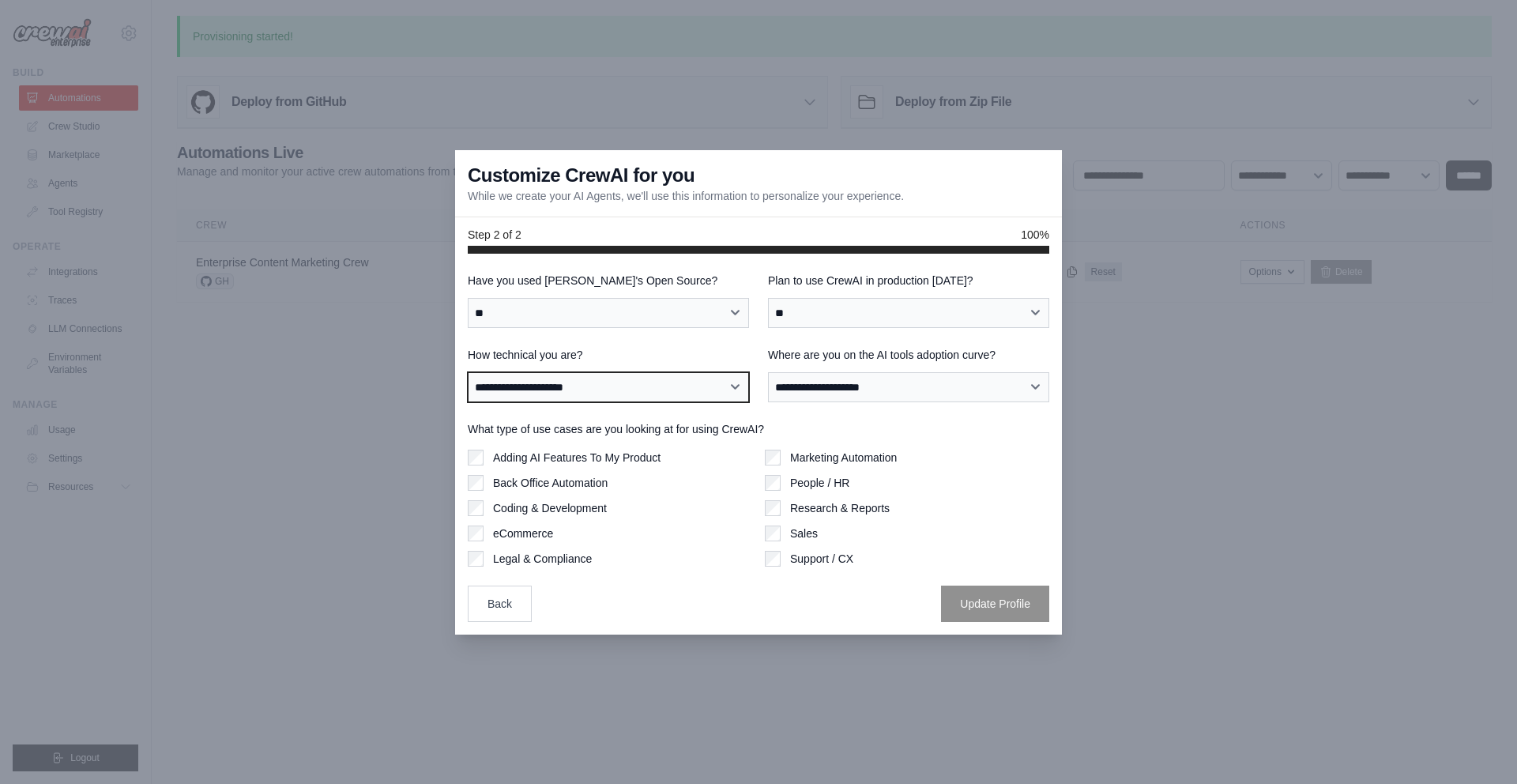
click at [583, 396] on select "**********" at bounding box center [608, 387] width 281 height 30
select select "**********"
click at [467, 372] on select "**********" at bounding box center [608, 387] width 281 height 30
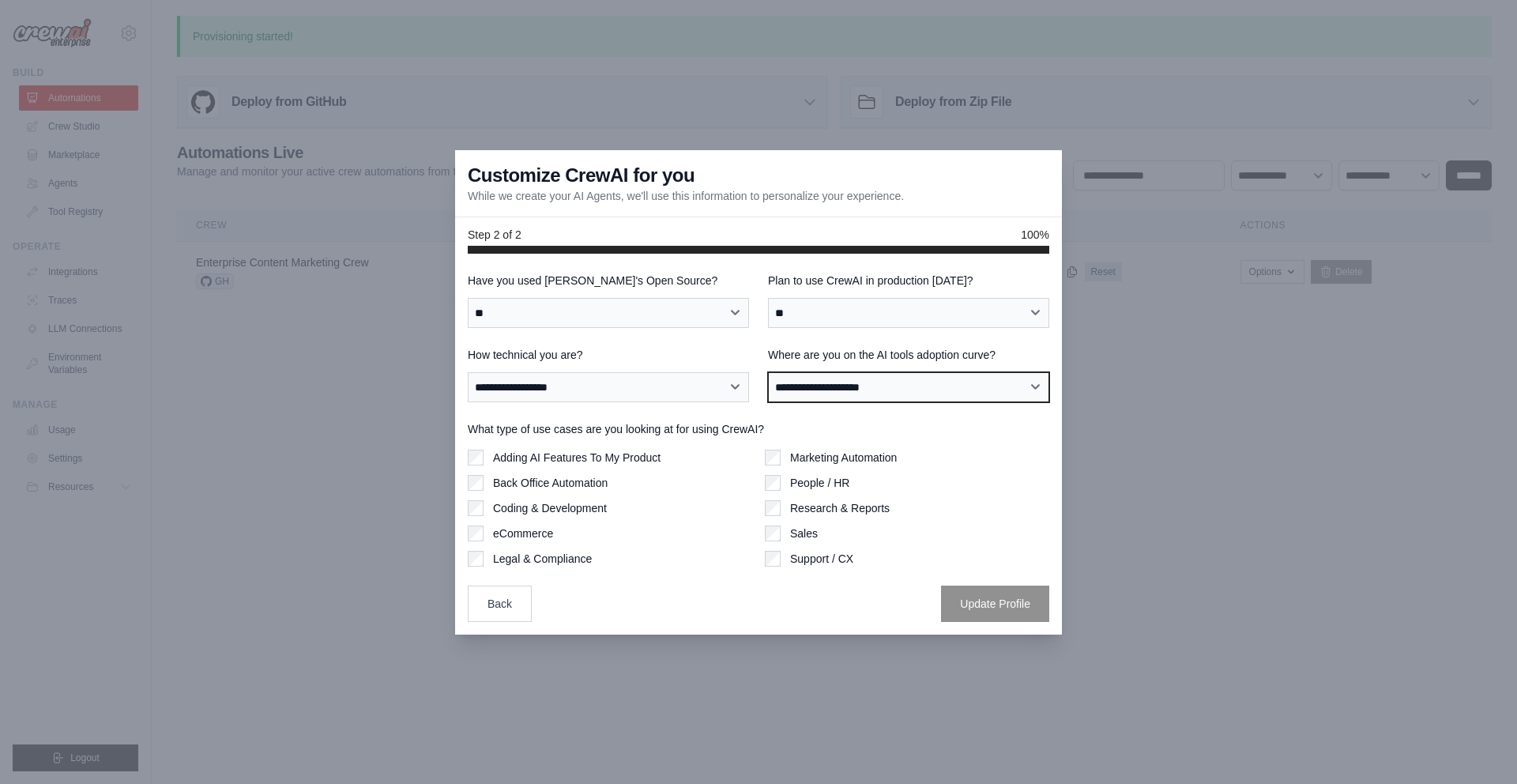
click at [833, 386] on select "**********" at bounding box center [909, 387] width 281 height 30
select select "**********"
click at [768, 372] on select "**********" at bounding box center [909, 387] width 281 height 30
click at [539, 450] on label "Adding AI Features To My Product" at bounding box center [577, 457] width 168 height 16
click at [1023, 622] on div "**********" at bounding box center [758, 444] width 606 height 381
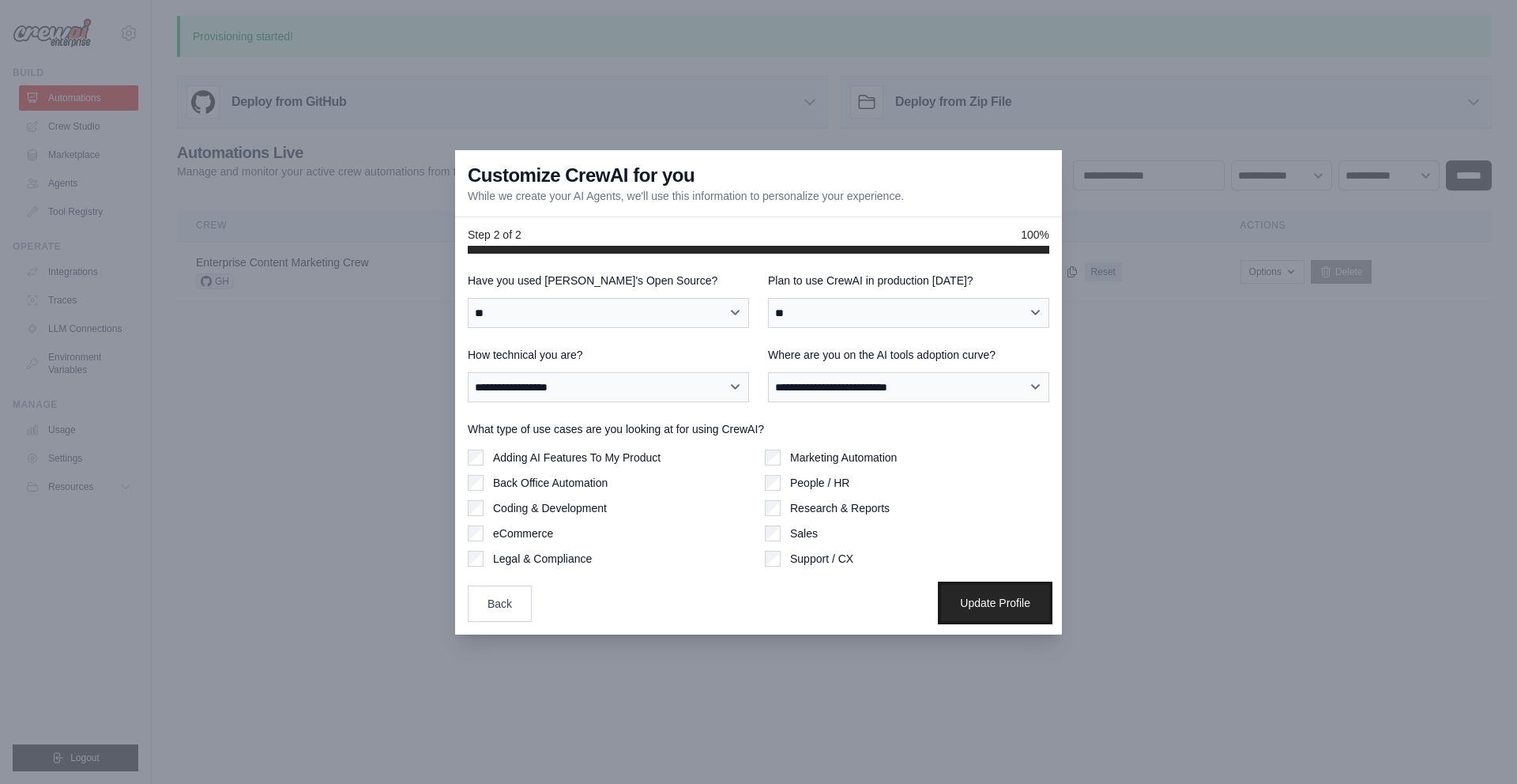
click at [1008, 602] on button "Update Profile" at bounding box center [994, 602] width 108 height 36
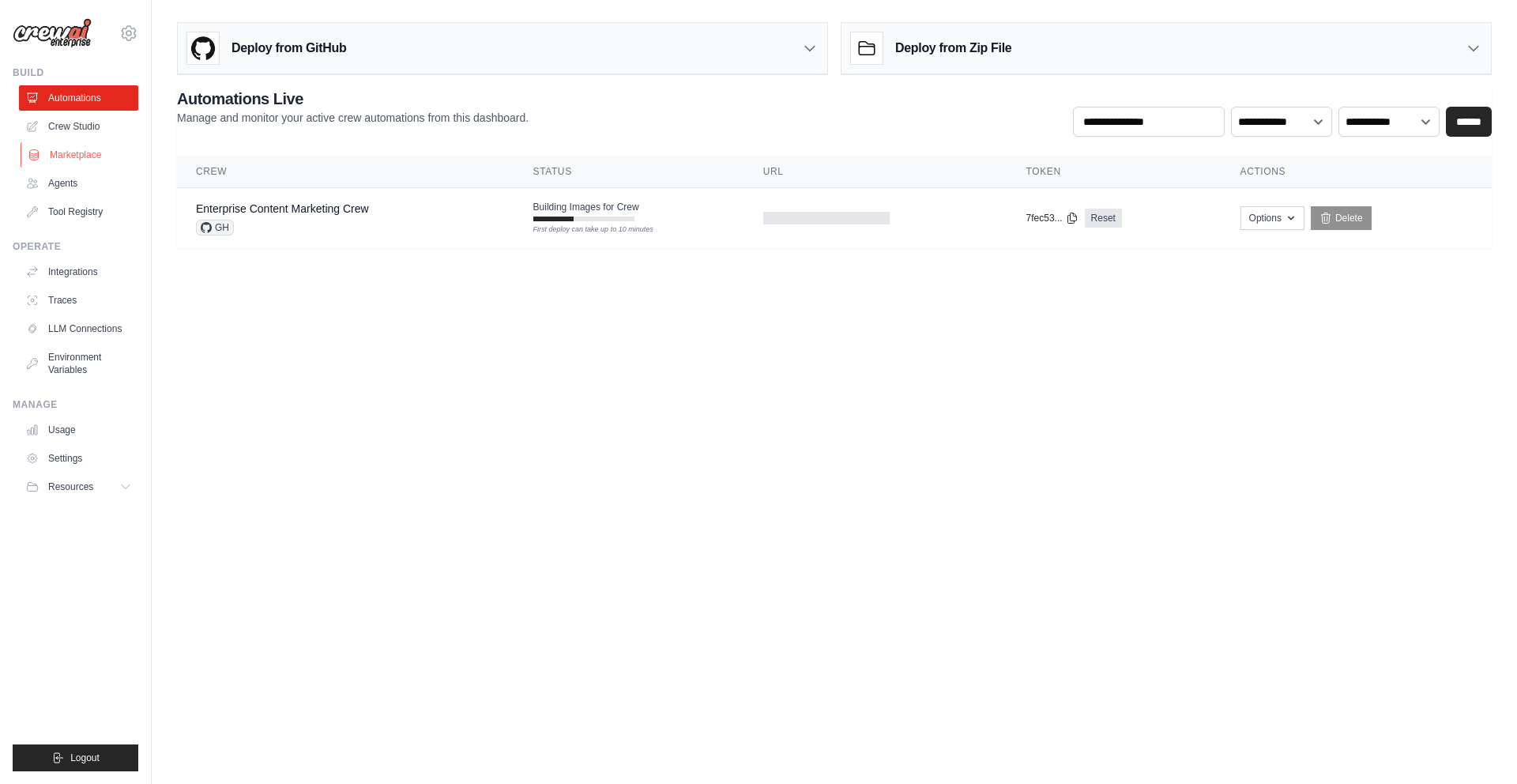
click at [87, 146] on link "Marketplace" at bounding box center [80, 155] width 119 height 25
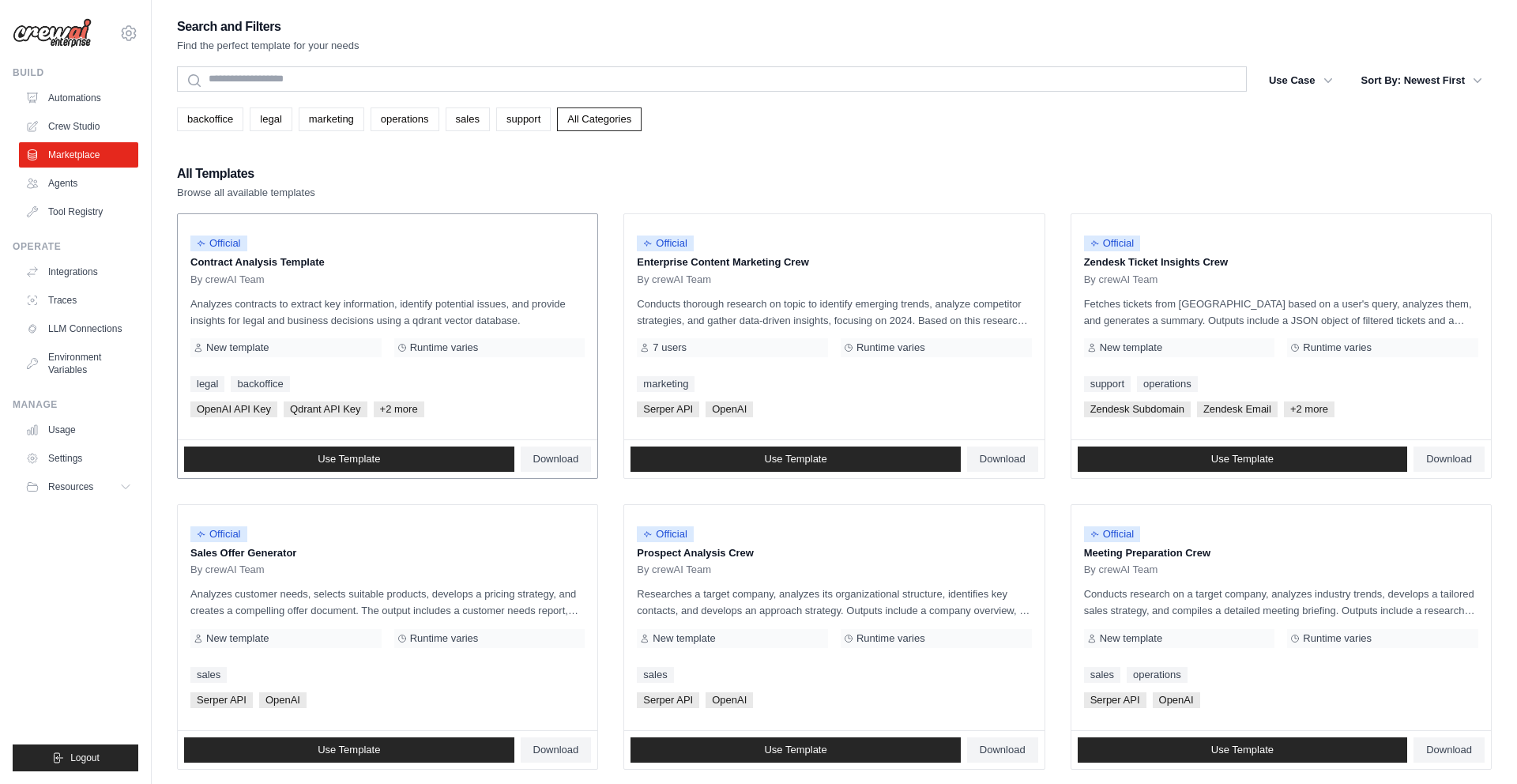
click at [362, 273] on div "By crewAI Team" at bounding box center [387, 279] width 395 height 13
click at [340, 395] on div "Official Contract Analysis Template By crewAI Team Analyzes contracts to extrac…" at bounding box center [387, 327] width 420 height 225
click at [332, 420] on div "Official Contract Analysis Template By crewAI Team Analyzes contracts to extrac…" at bounding box center [387, 327] width 420 height 225
click at [215, 243] on span "Official" at bounding box center [219, 243] width 57 height 16
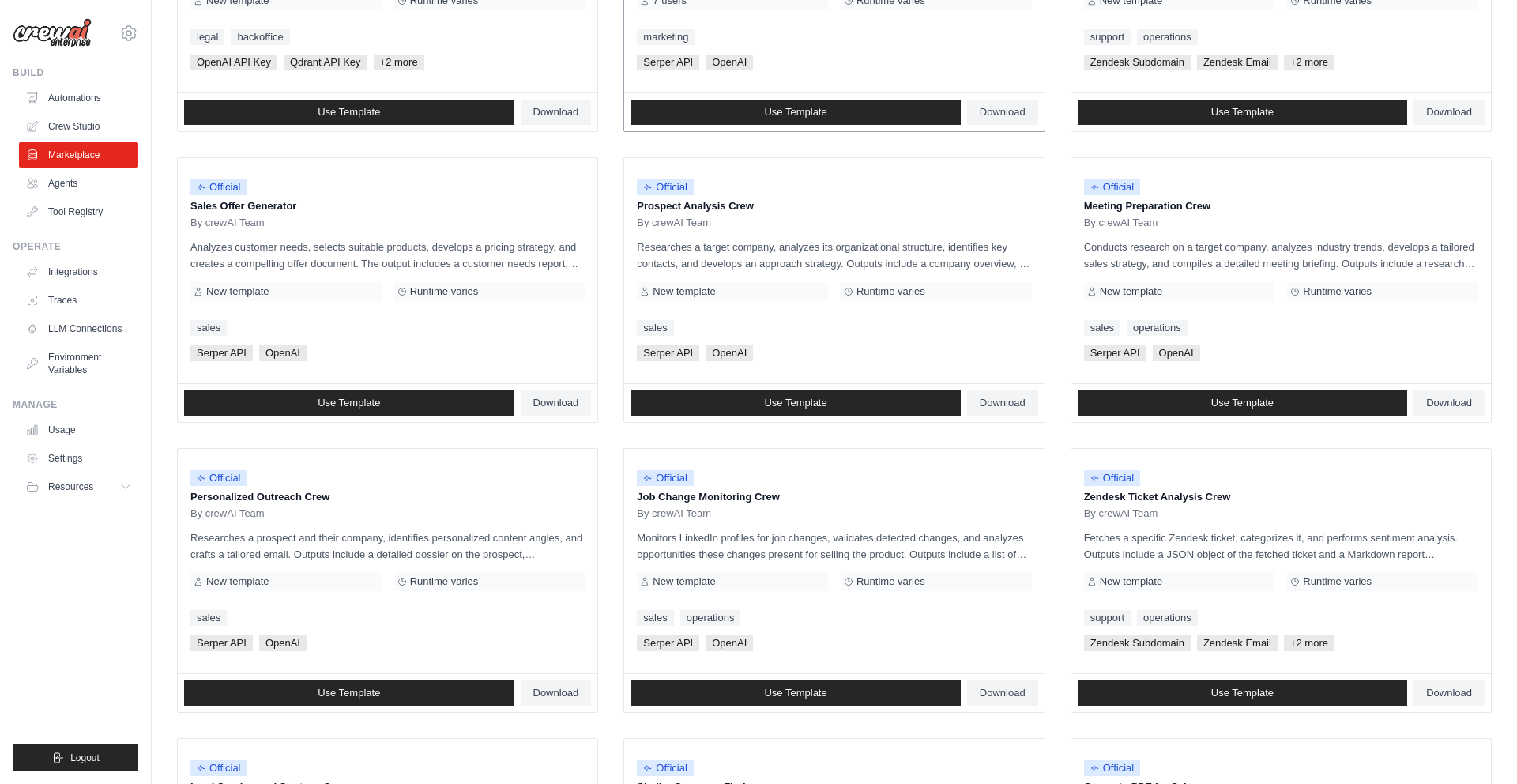
scroll to position [426, 0]
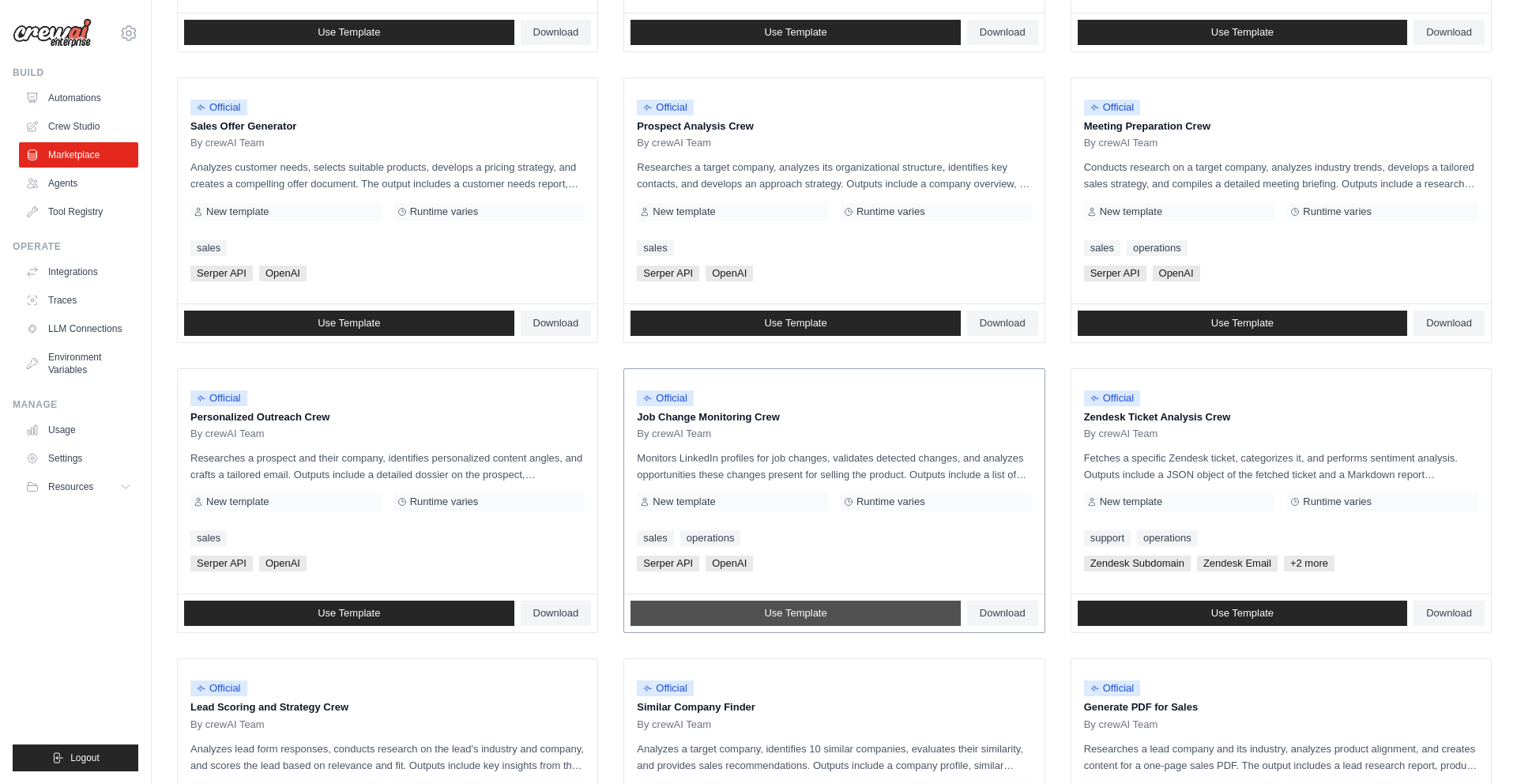
click at [916, 601] on link "Use Template" at bounding box center [796, 613] width 330 height 25
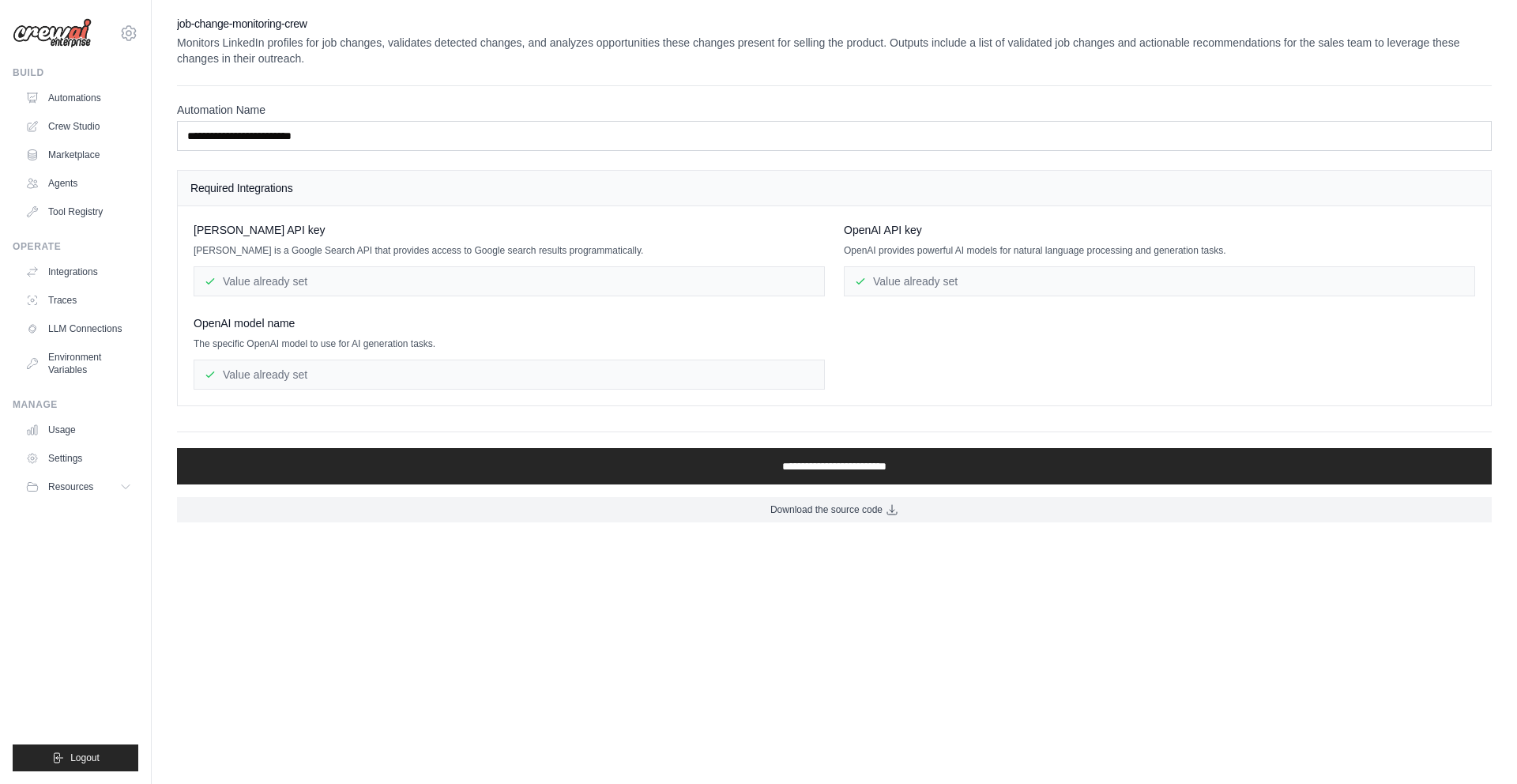
click at [267, 42] on p "Monitors LinkedIn profiles for job changes, validates detected changes, and ana…" at bounding box center [833, 50] width 1314 height 32
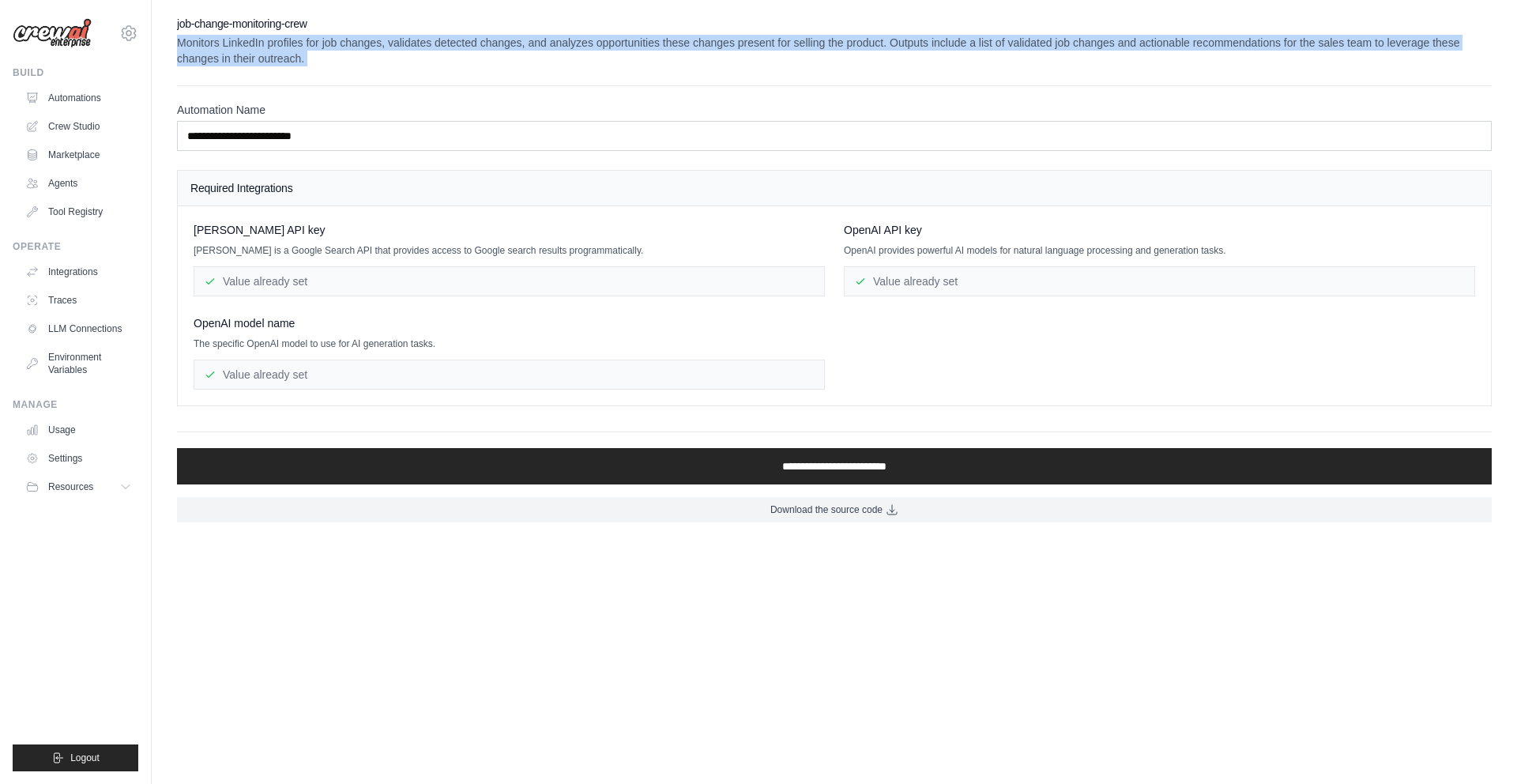
click at [267, 42] on p "Monitors LinkedIn profiles for job changes, validates detected changes, and ana…" at bounding box center [833, 50] width 1314 height 32
click at [79, 93] on link "Automations" at bounding box center [80, 98] width 119 height 25
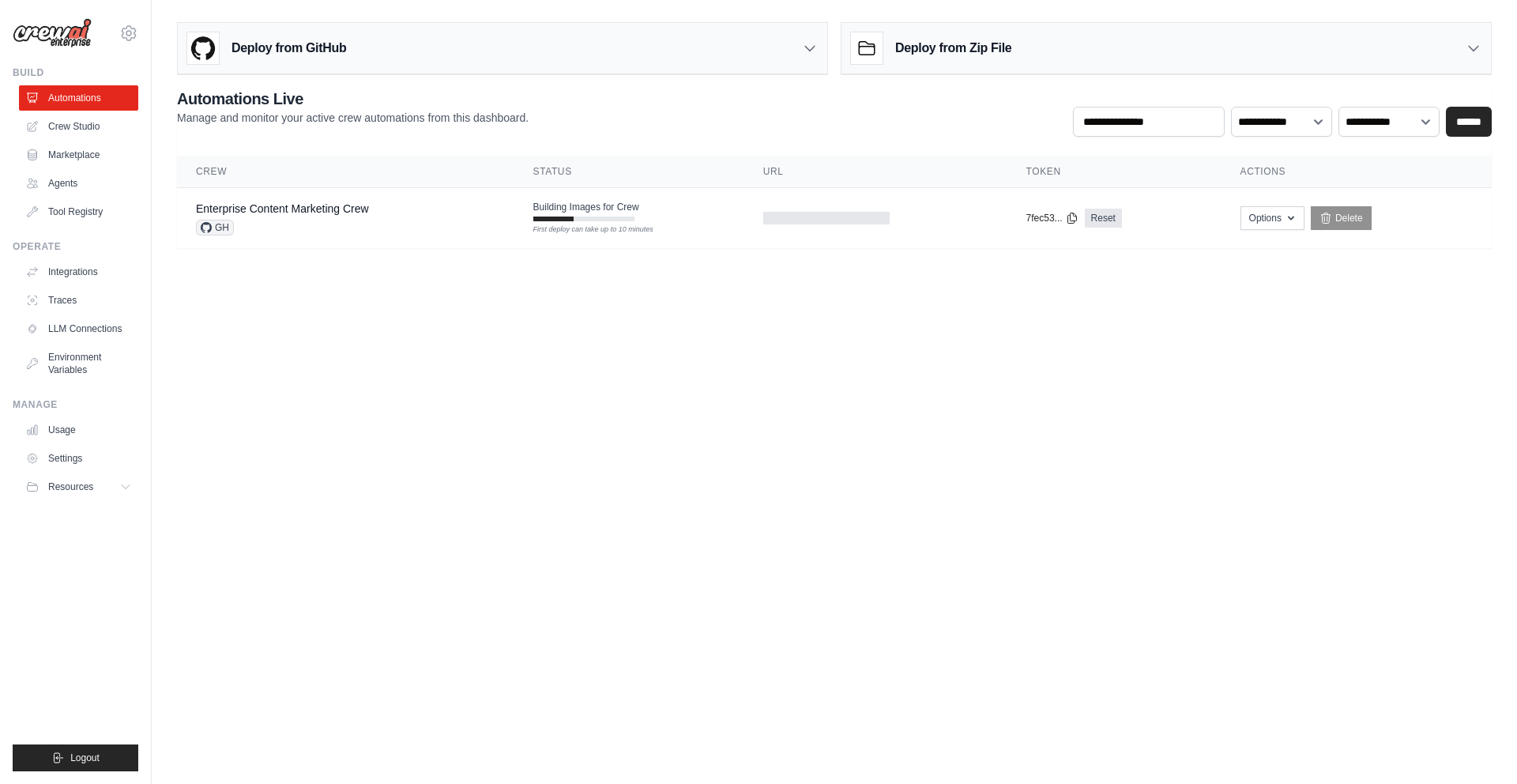
click at [797, 40] on div "Deploy from GitHub" at bounding box center [502, 48] width 649 height 51
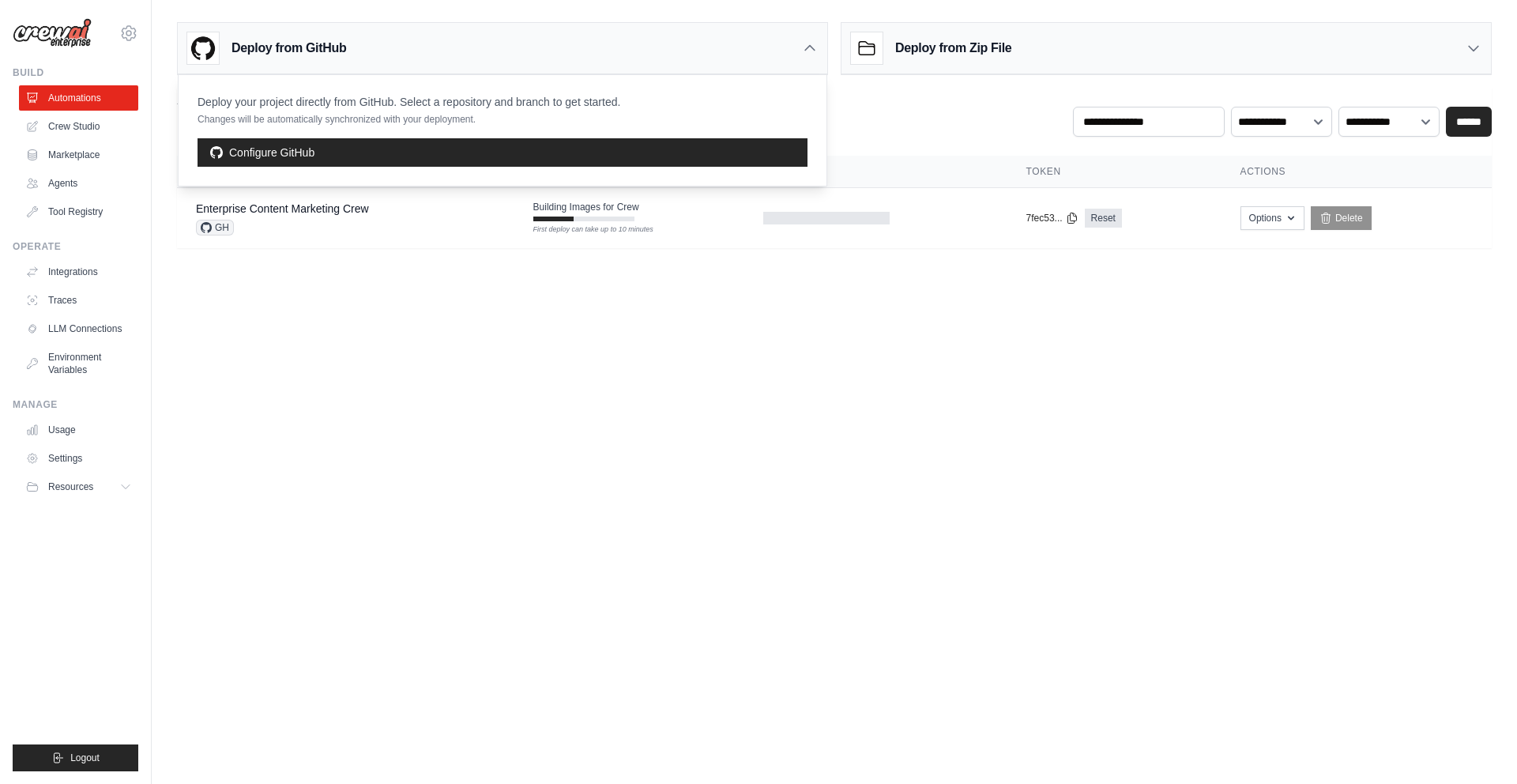
click at [797, 40] on div "Deploy from GitHub" at bounding box center [502, 48] width 649 height 51
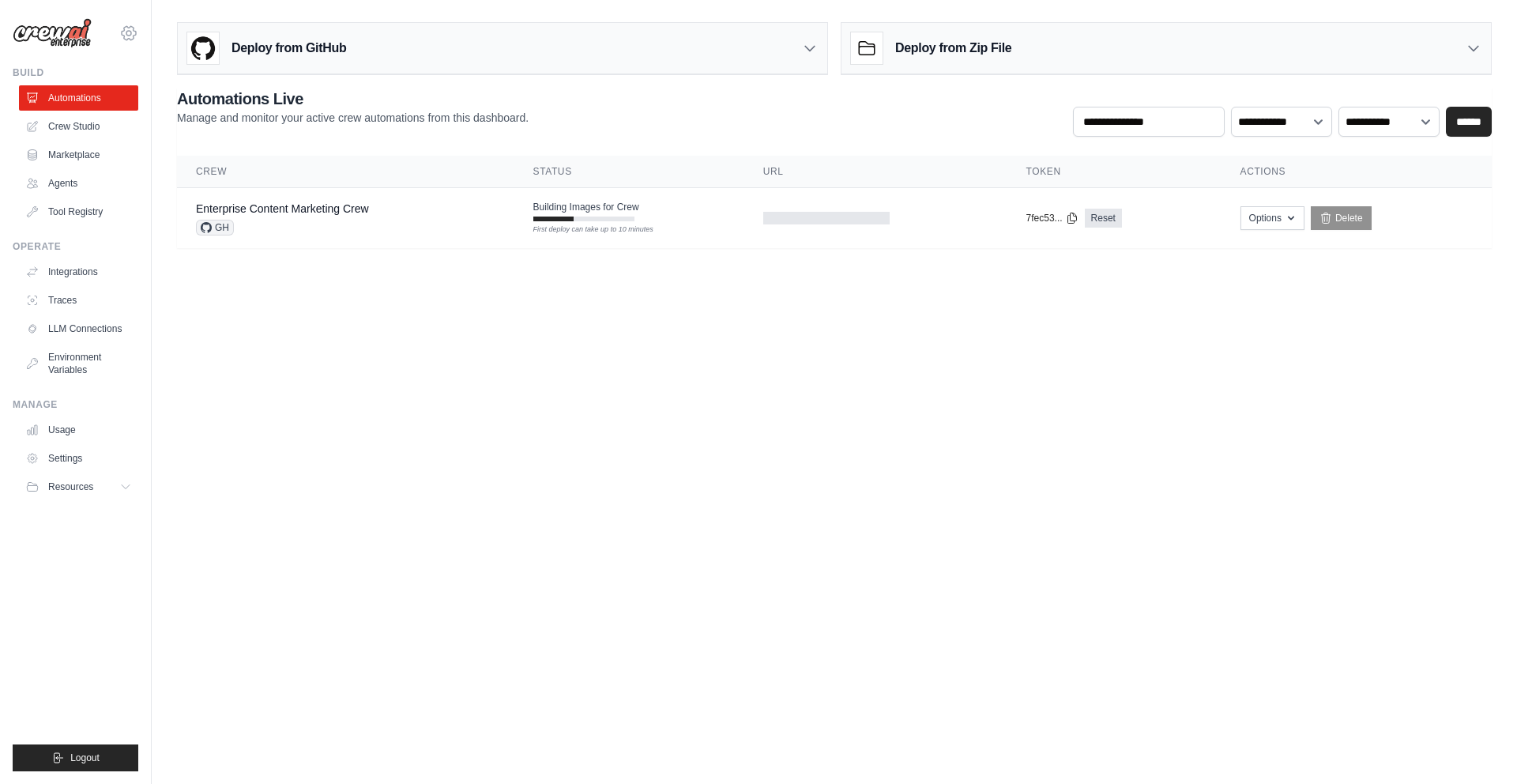
click at [132, 27] on icon at bounding box center [128, 33] width 19 height 19
click at [132, 27] on icon at bounding box center [128, 33] width 14 height 13
click at [64, 216] on link "Tool Registry" at bounding box center [80, 212] width 119 height 25
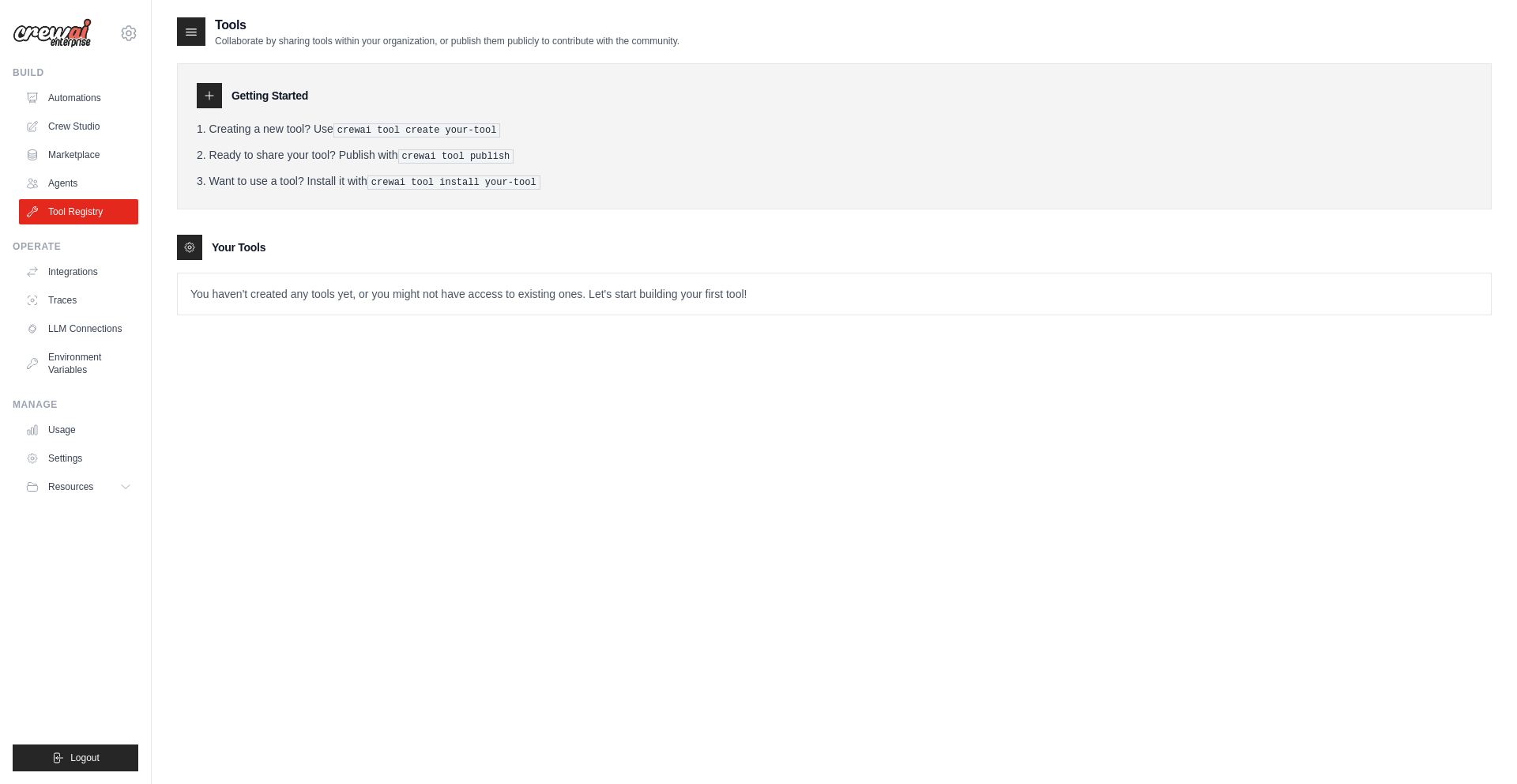
click at [563, 322] on div "Tools Collaborate by sharing tools within your organization, or publish them pu…" at bounding box center [833, 178] width 1314 height 325
click at [618, 312] on div "You haven't created any tools yet, or you might not have access to existing one…" at bounding box center [833, 293] width 1314 height 43
click at [204, 85] on div at bounding box center [209, 95] width 25 height 25
drag, startPoint x: 387, startPoint y: 156, endPoint x: 270, endPoint y: 150, distance: 117.2
click at [270, 150] on li "Ready to share your tool? Publish with crewai tool publish" at bounding box center [834, 155] width 1275 height 17
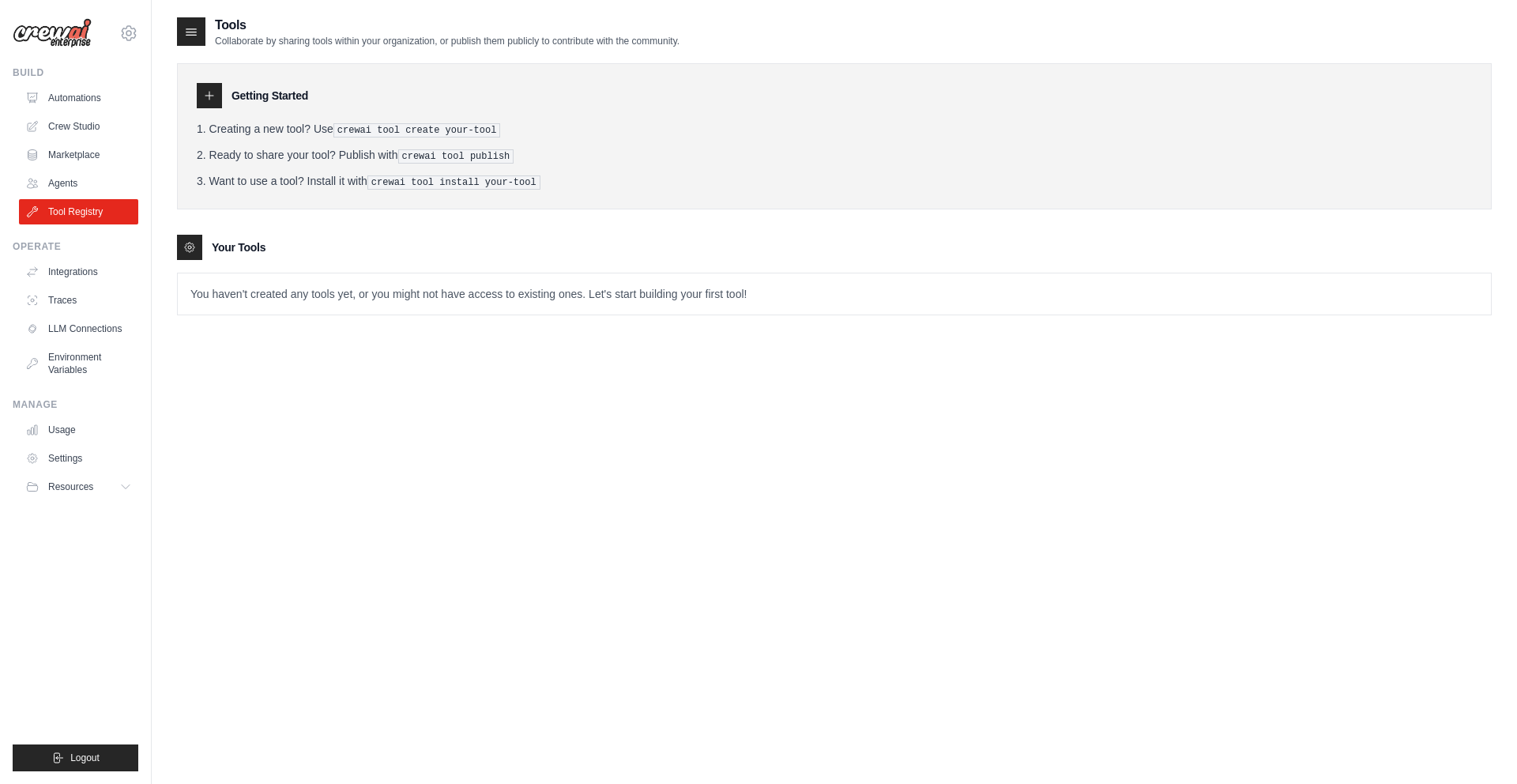
click at [270, 150] on li "Ready to share your tool? Publish with crewai tool publish" at bounding box center [834, 155] width 1275 height 17
click at [266, 180] on li "Want to use a tool? Install it with crewai tool install your-tool" at bounding box center [834, 182] width 1275 height 17
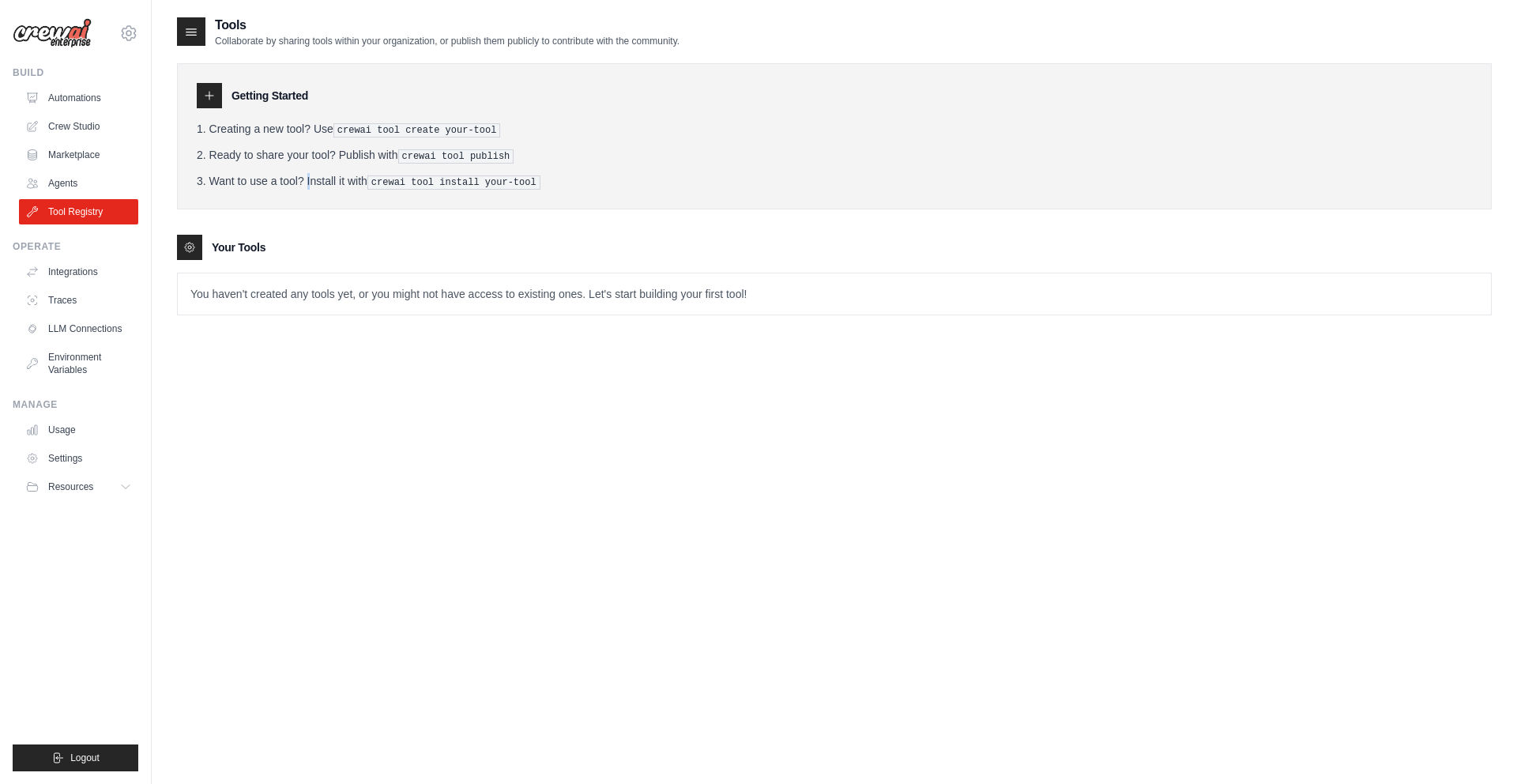
click at [266, 180] on li "Want to use a tool? Install it with crewai tool install your-tool" at bounding box center [834, 182] width 1275 height 17
click at [50, 266] on link "Integrations" at bounding box center [80, 271] width 119 height 25
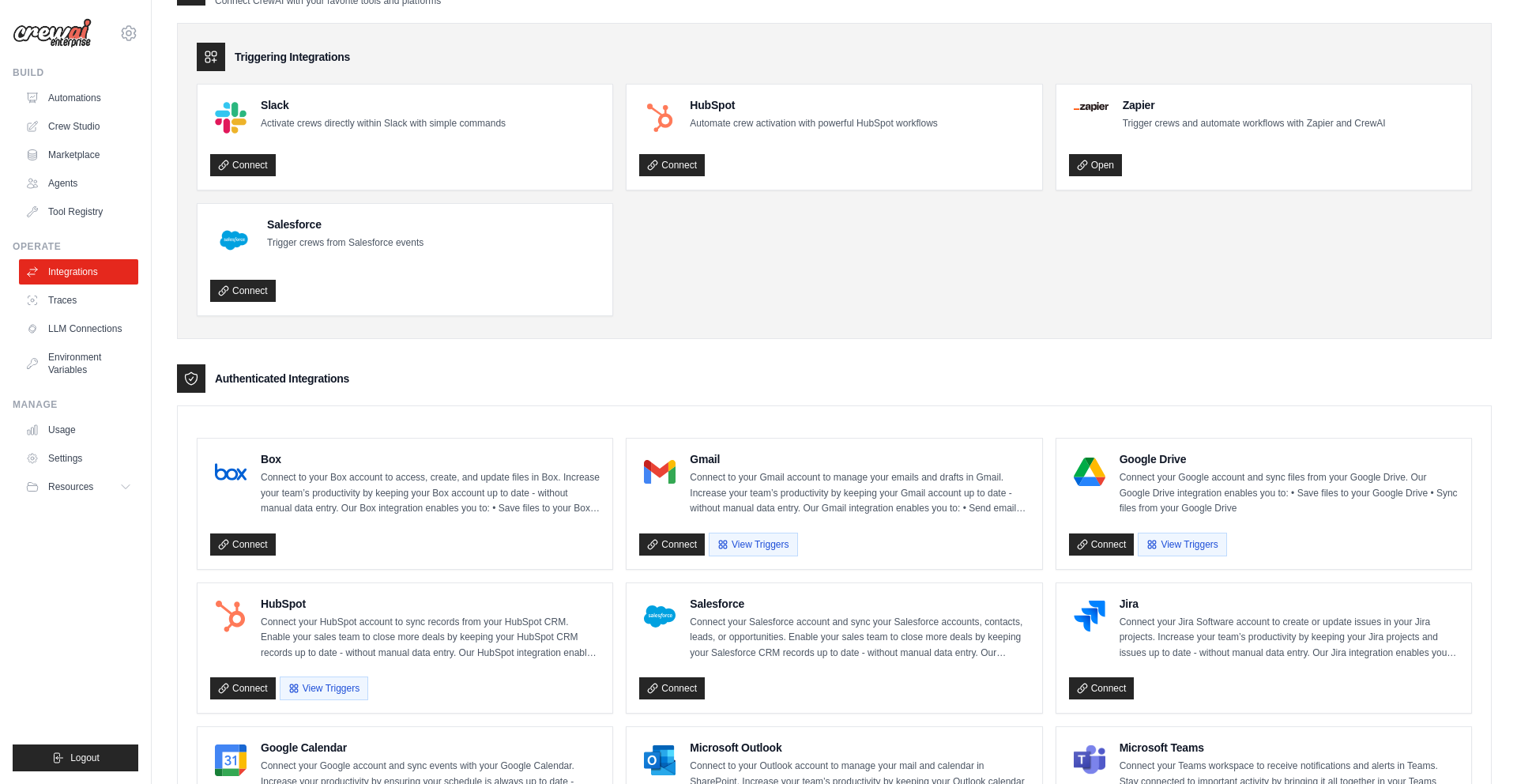
scroll to position [42, 0]
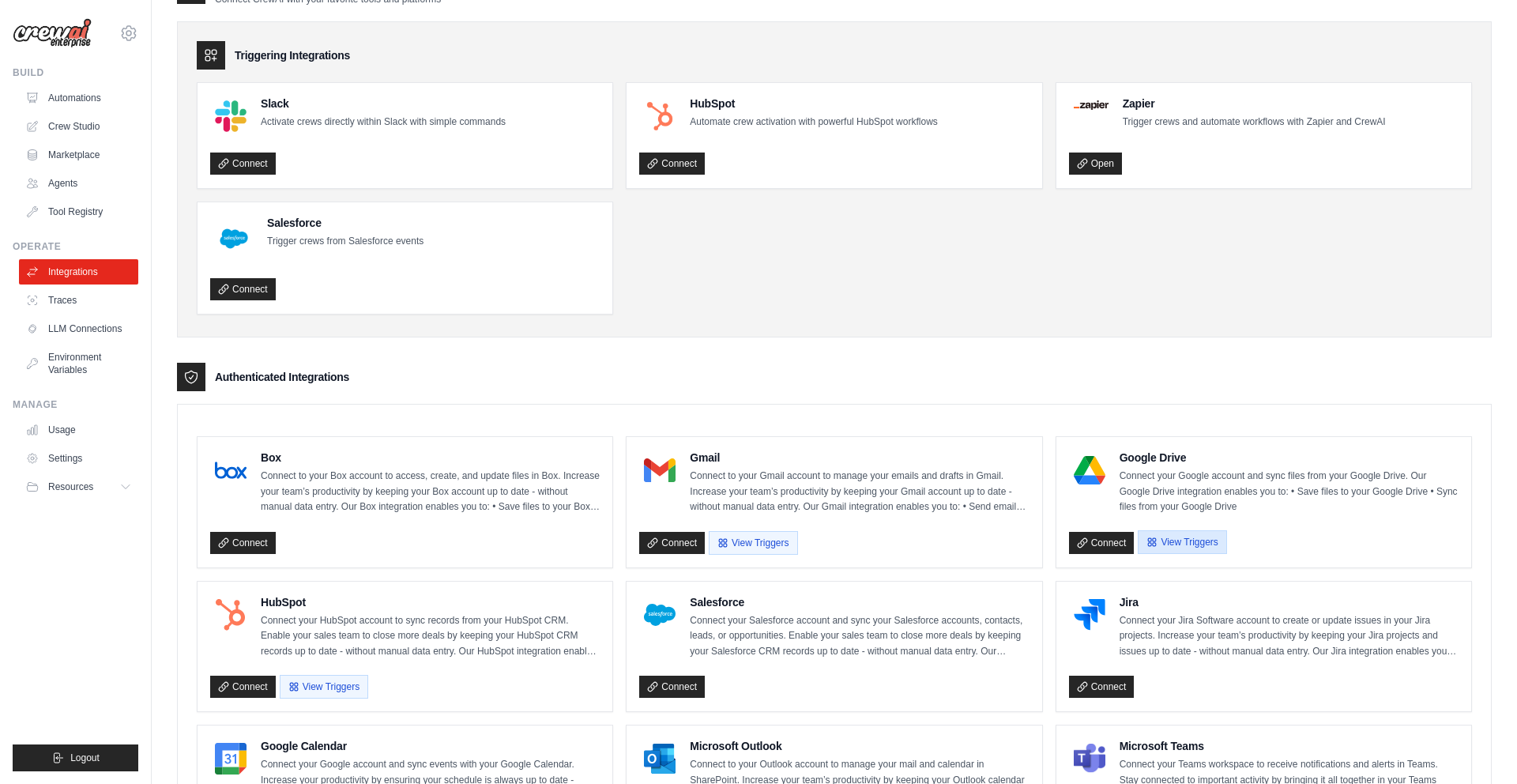
click at [1145, 542] on button "View Triggers" at bounding box center [1182, 542] width 89 height 23
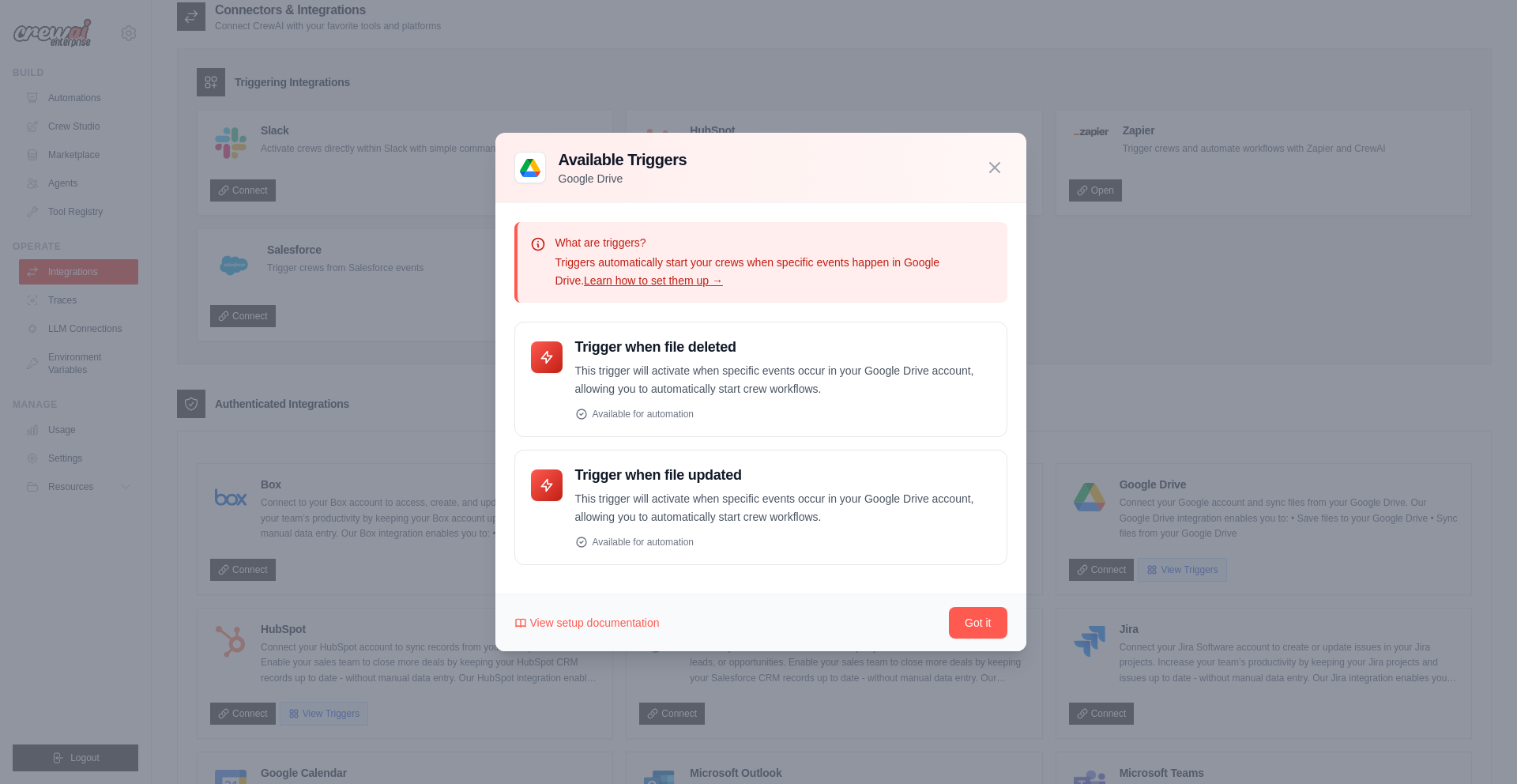
scroll to position [0, 0]
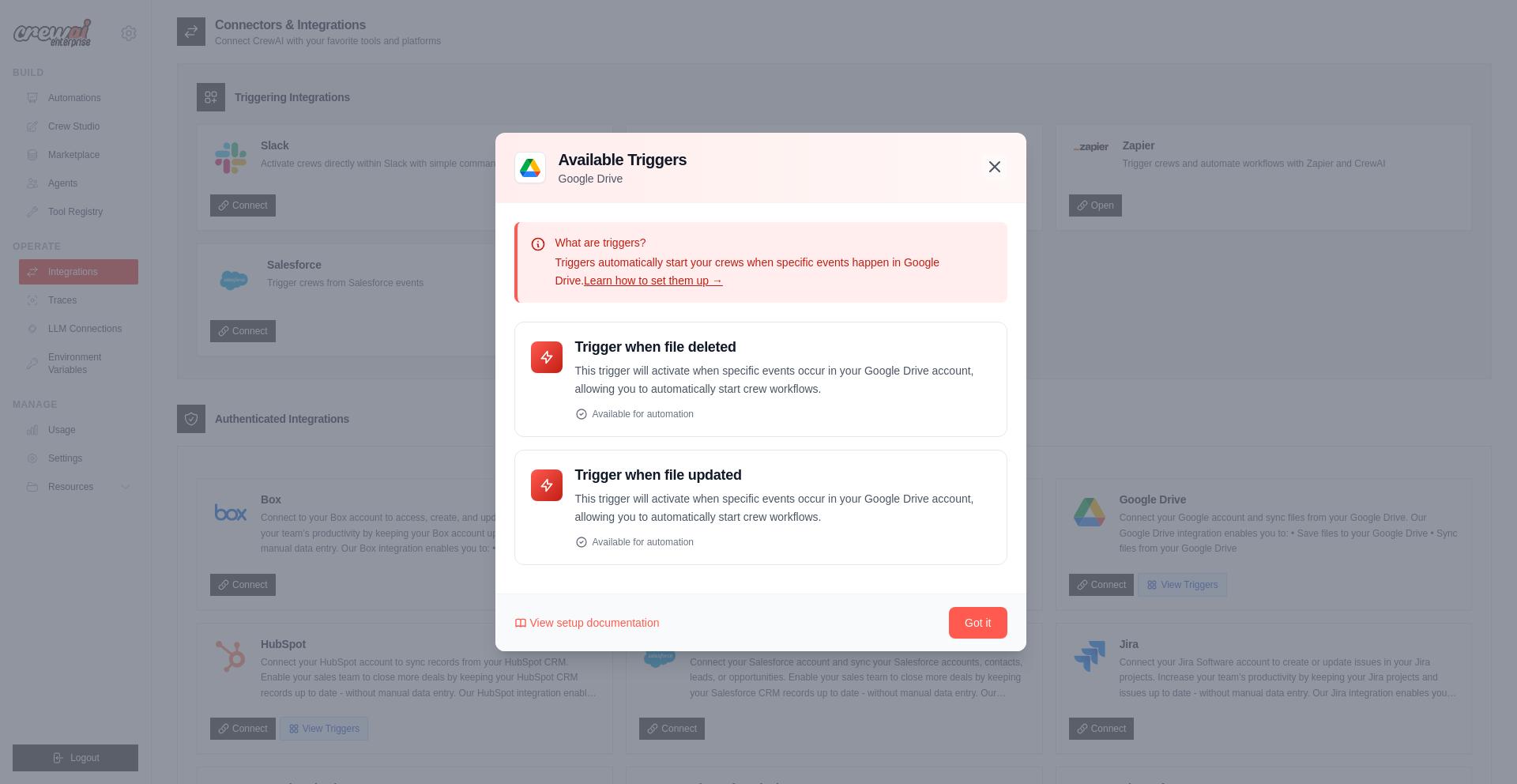
click at [990, 166] on icon "button" at bounding box center [994, 167] width 19 height 19
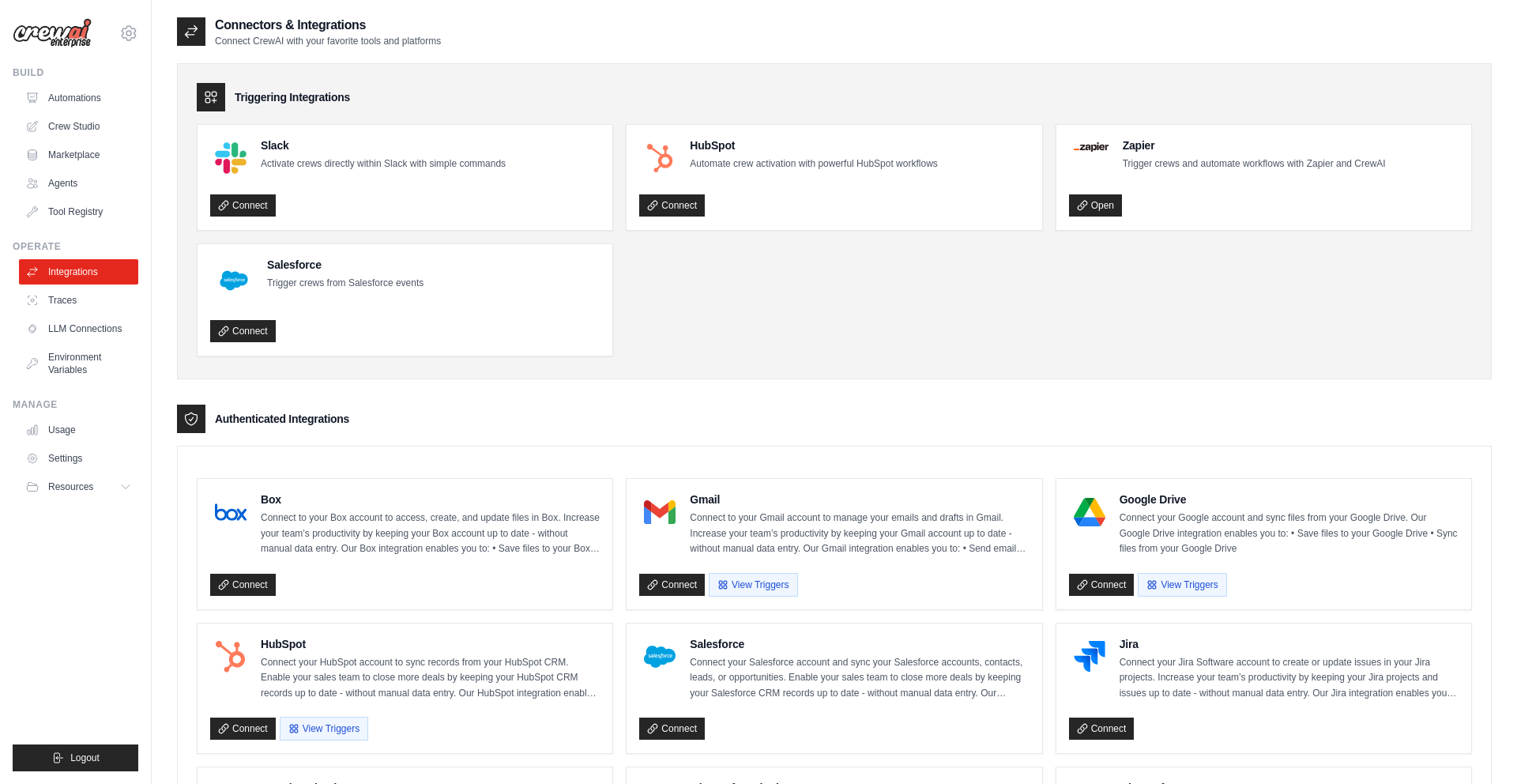
click at [1098, 566] on div "Connect View Triggers" at bounding box center [1263, 581] width 390 height 30
click at [1096, 582] on link "Connect" at bounding box center [1102, 585] width 65 height 22
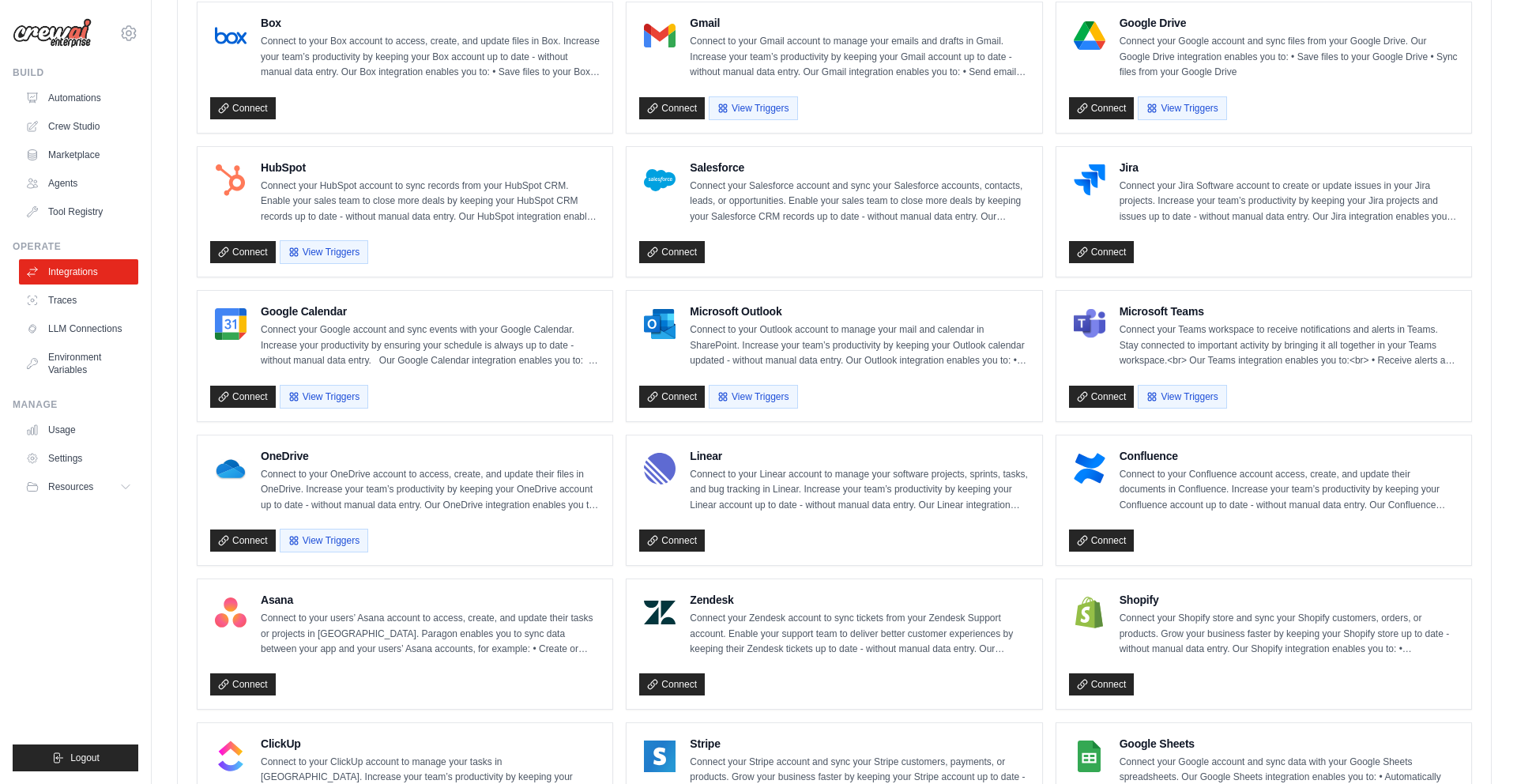
scroll to position [522, 0]
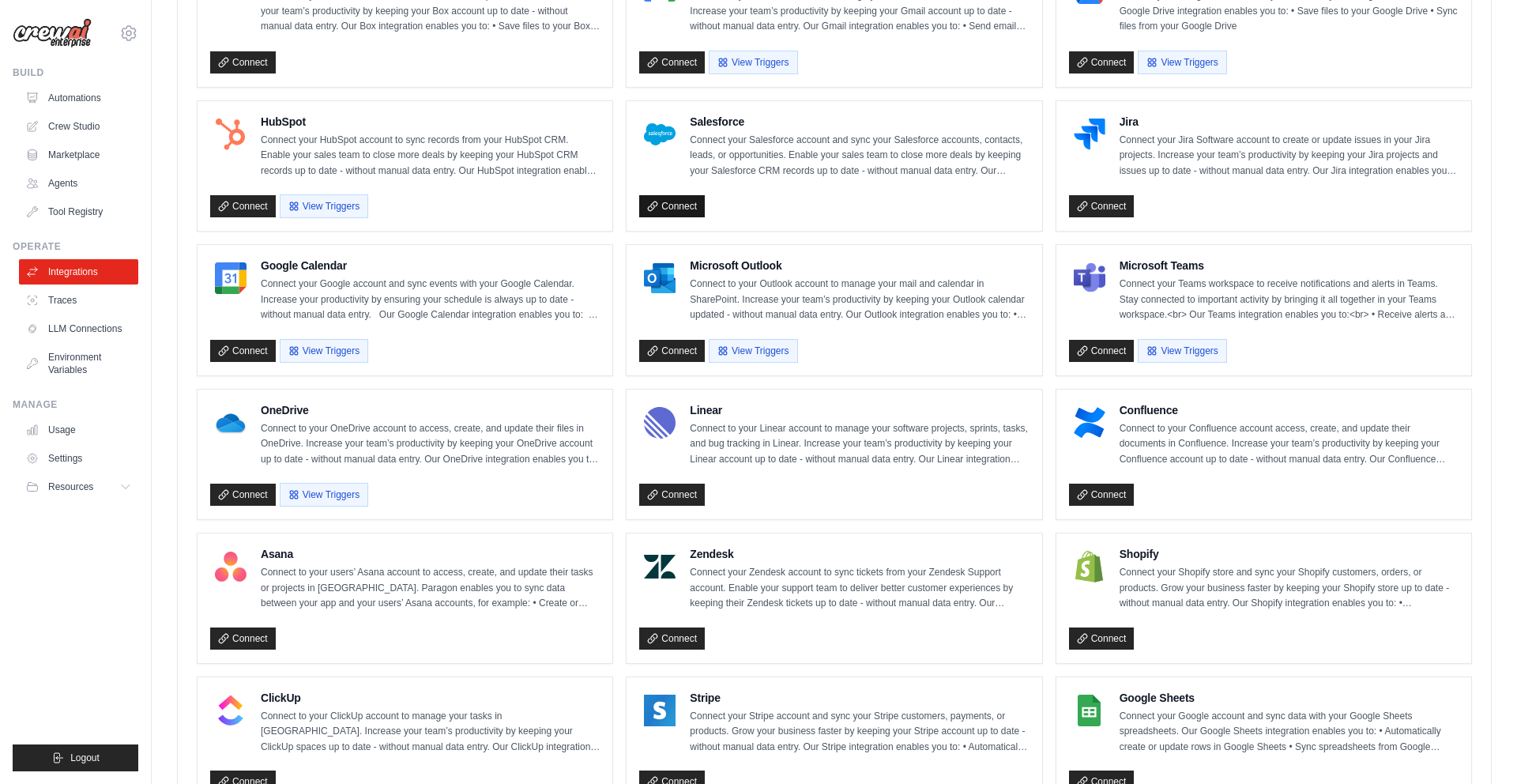
click at [692, 209] on link "Connect" at bounding box center [672, 206] width 65 height 22
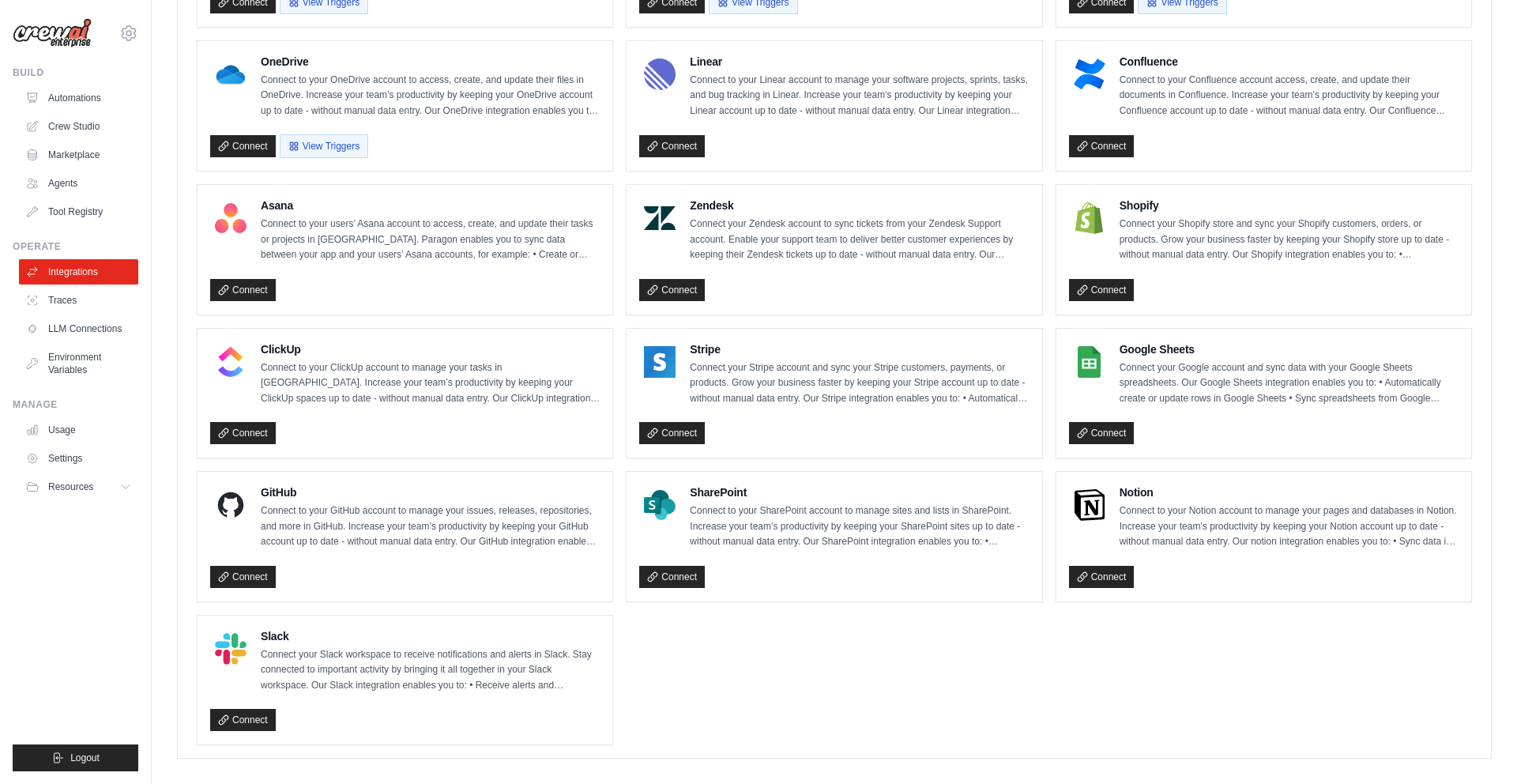
scroll to position [874, 0]
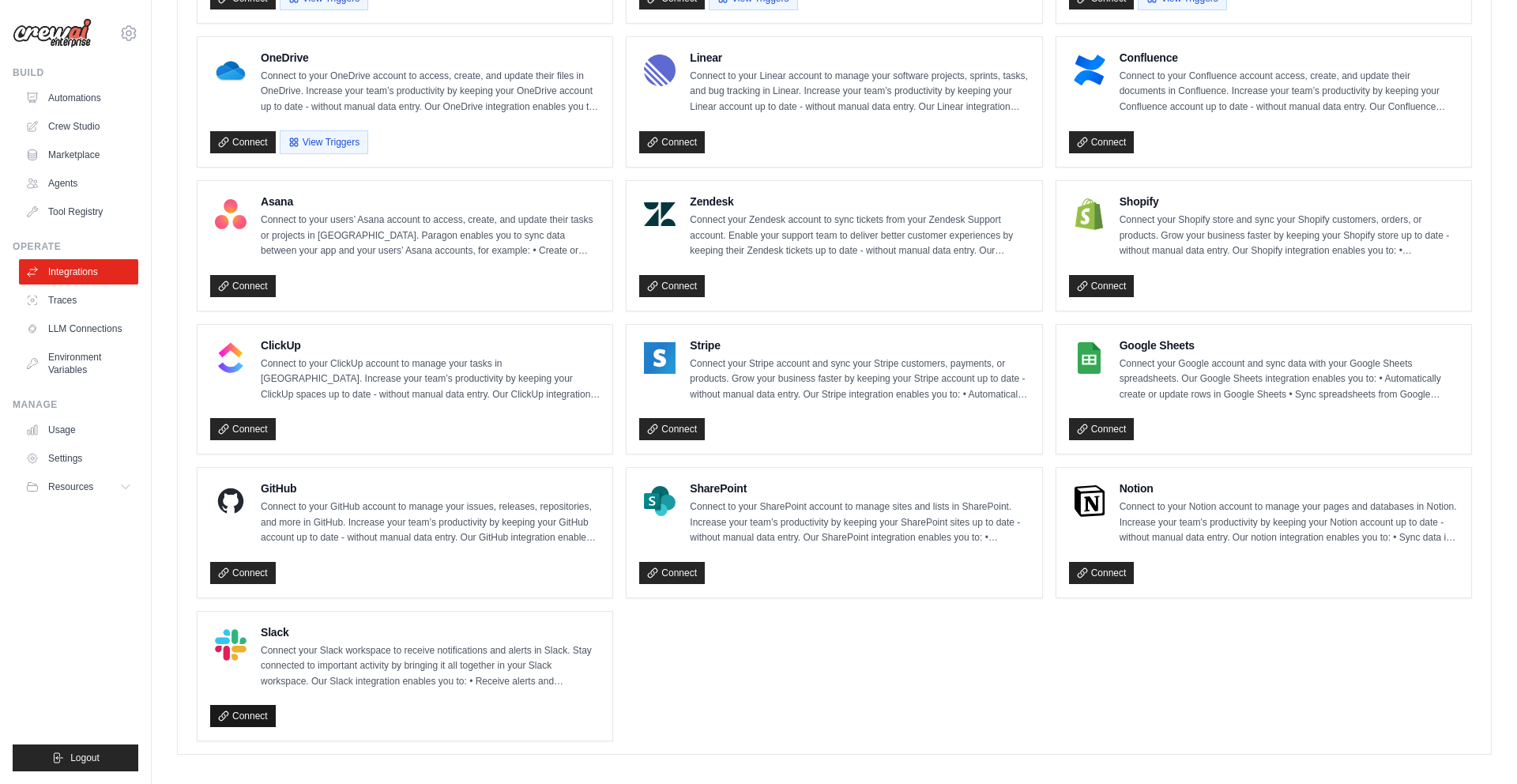
click at [265, 714] on link "Connect" at bounding box center [243, 715] width 65 height 22
click at [57, 289] on link "Traces" at bounding box center [80, 300] width 119 height 25
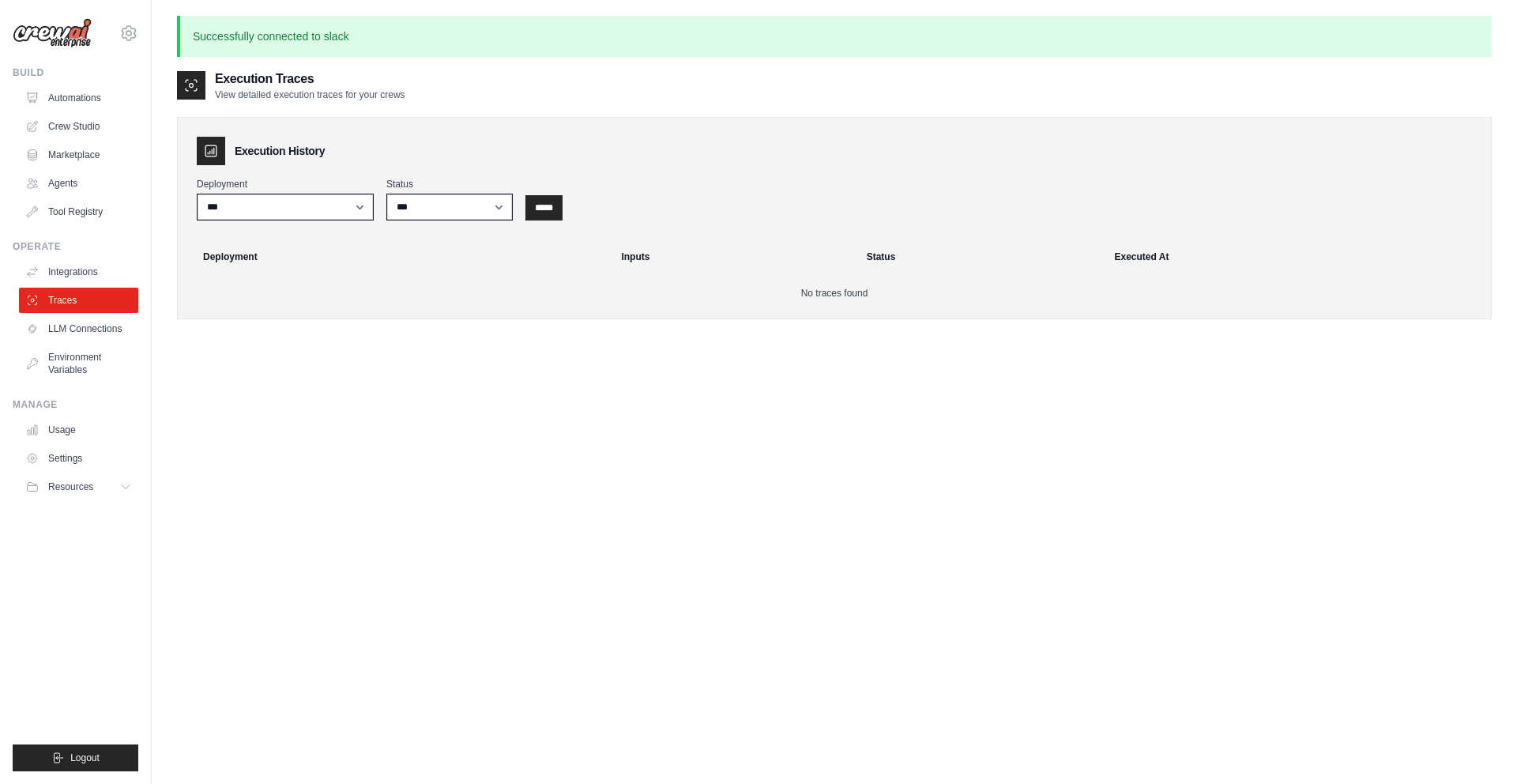
click at [84, 337] on link "LLM Connections" at bounding box center [79, 328] width 119 height 25
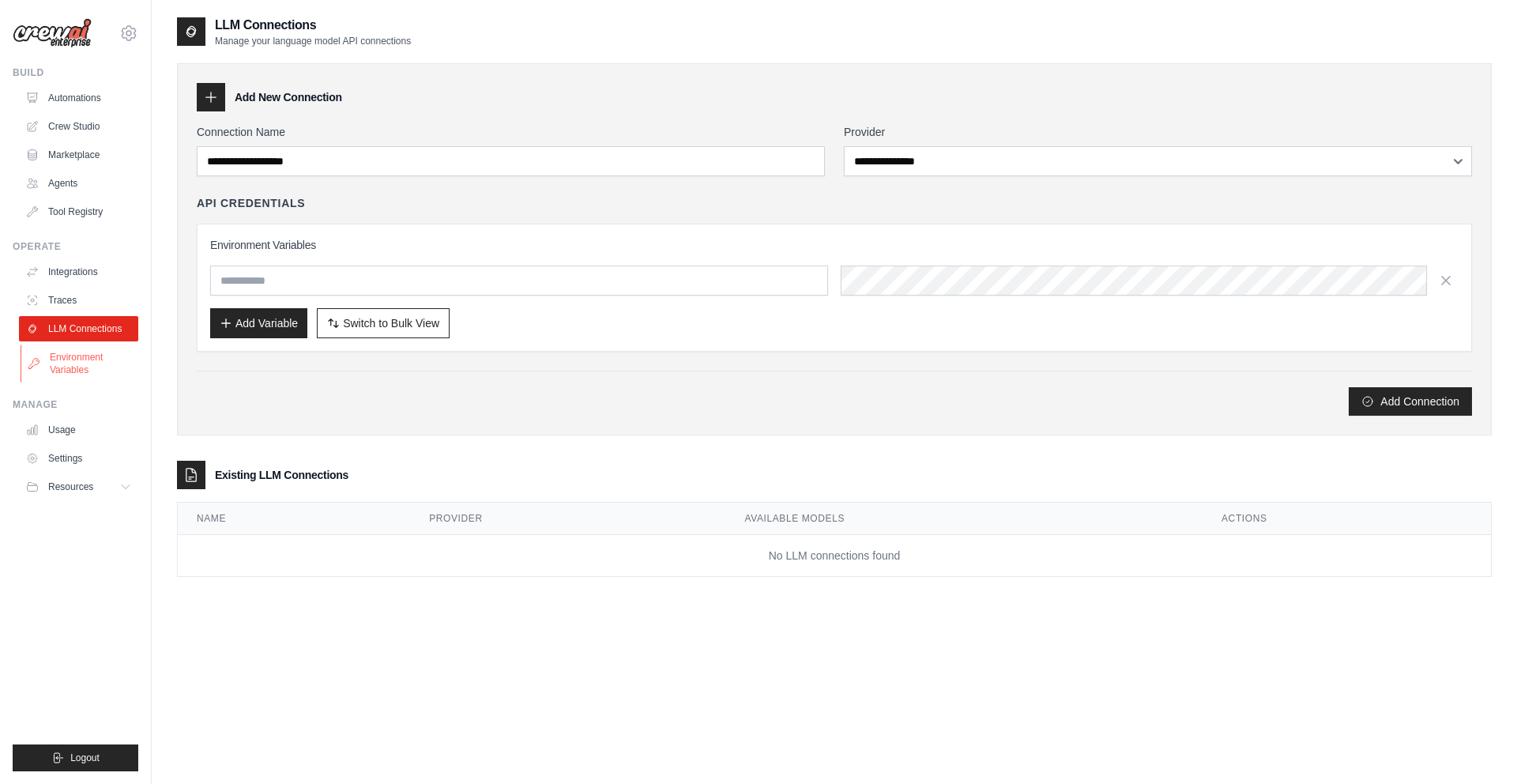
click at [84, 358] on link "Environment Variables" at bounding box center [80, 363] width 119 height 38
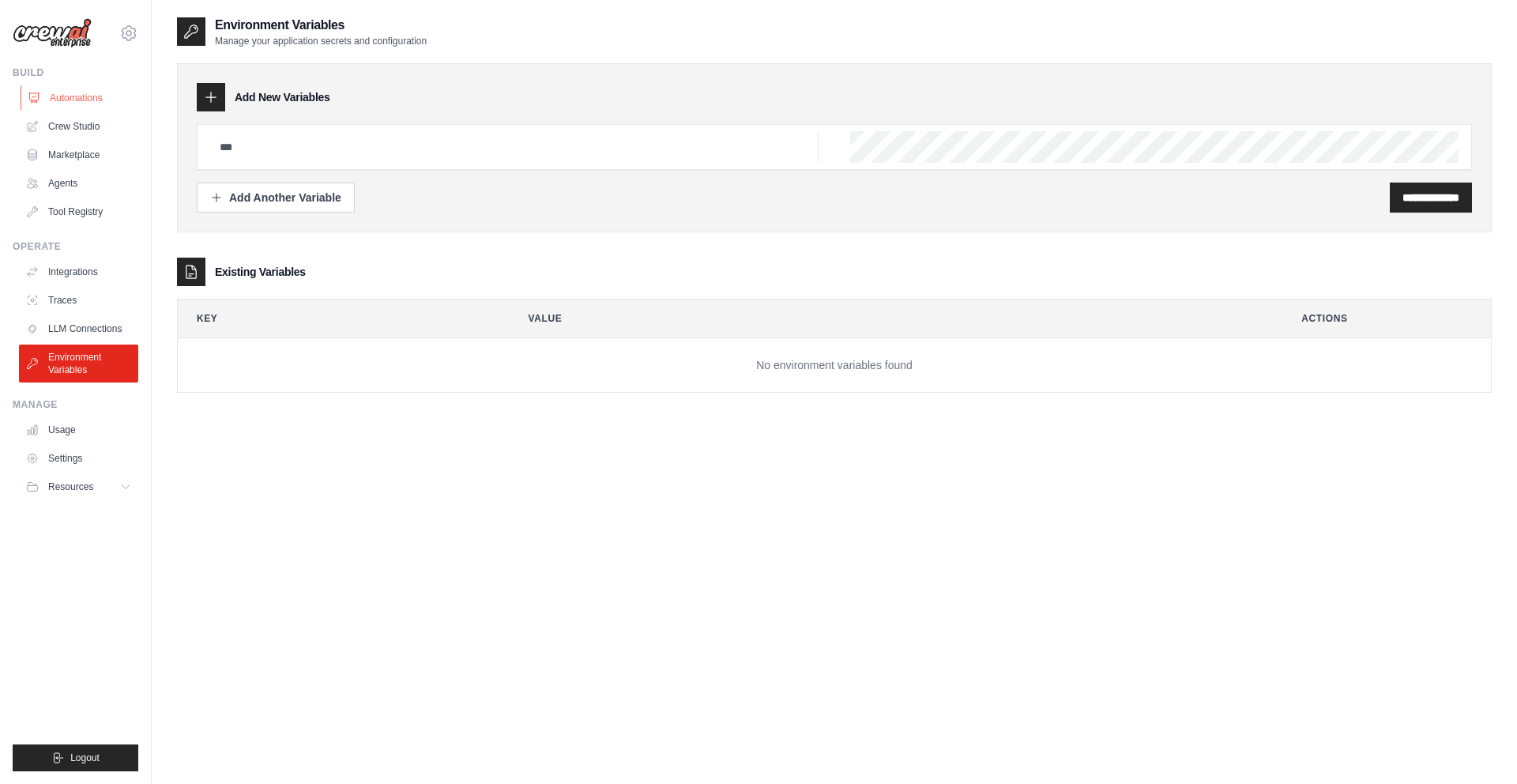
click at [77, 90] on link "Automations" at bounding box center [80, 98] width 119 height 25
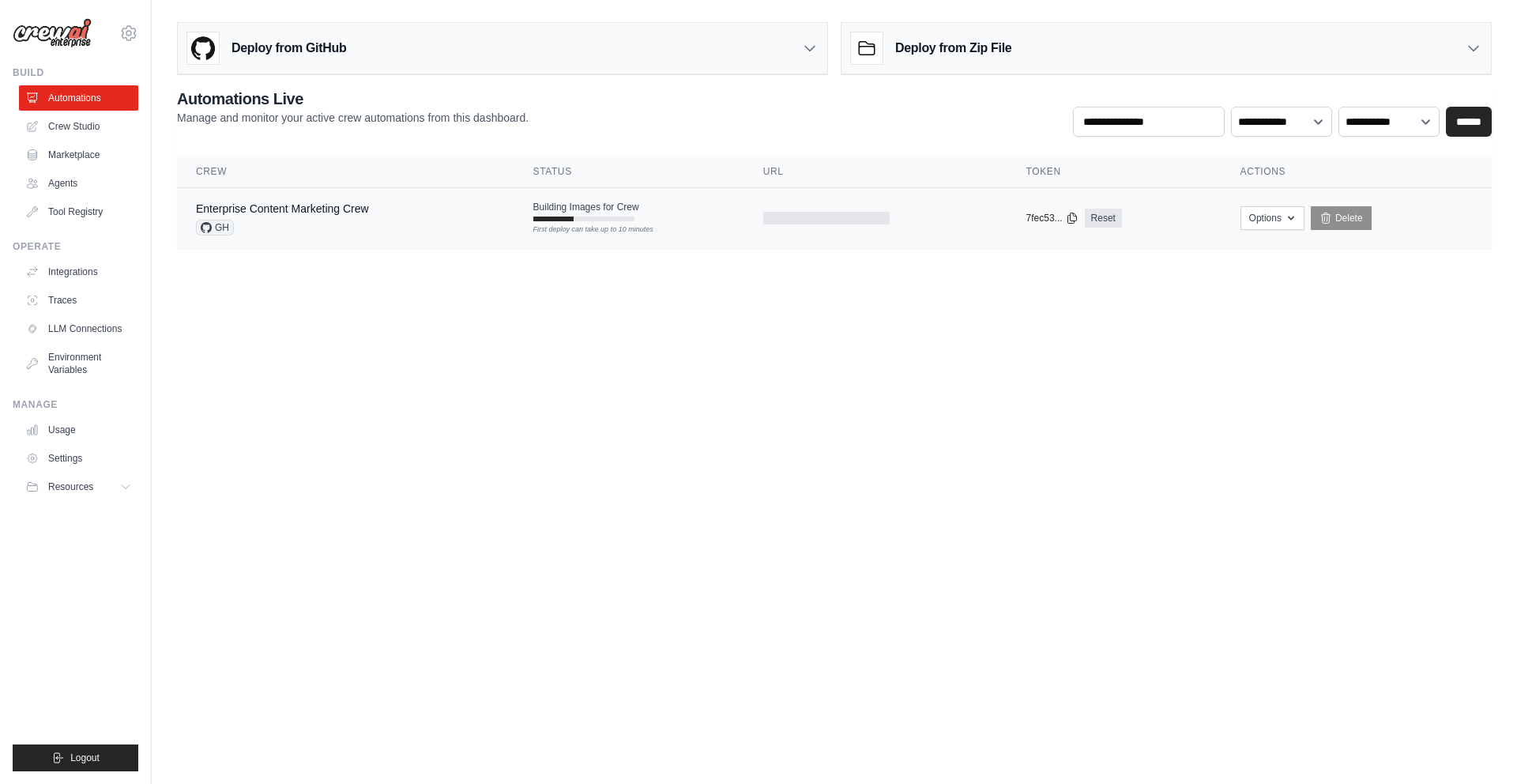
click at [661, 246] on tr "Enterprise Content Marketing Crew GH Building Images for Crew First deploy can …" at bounding box center [833, 218] width 1314 height 61
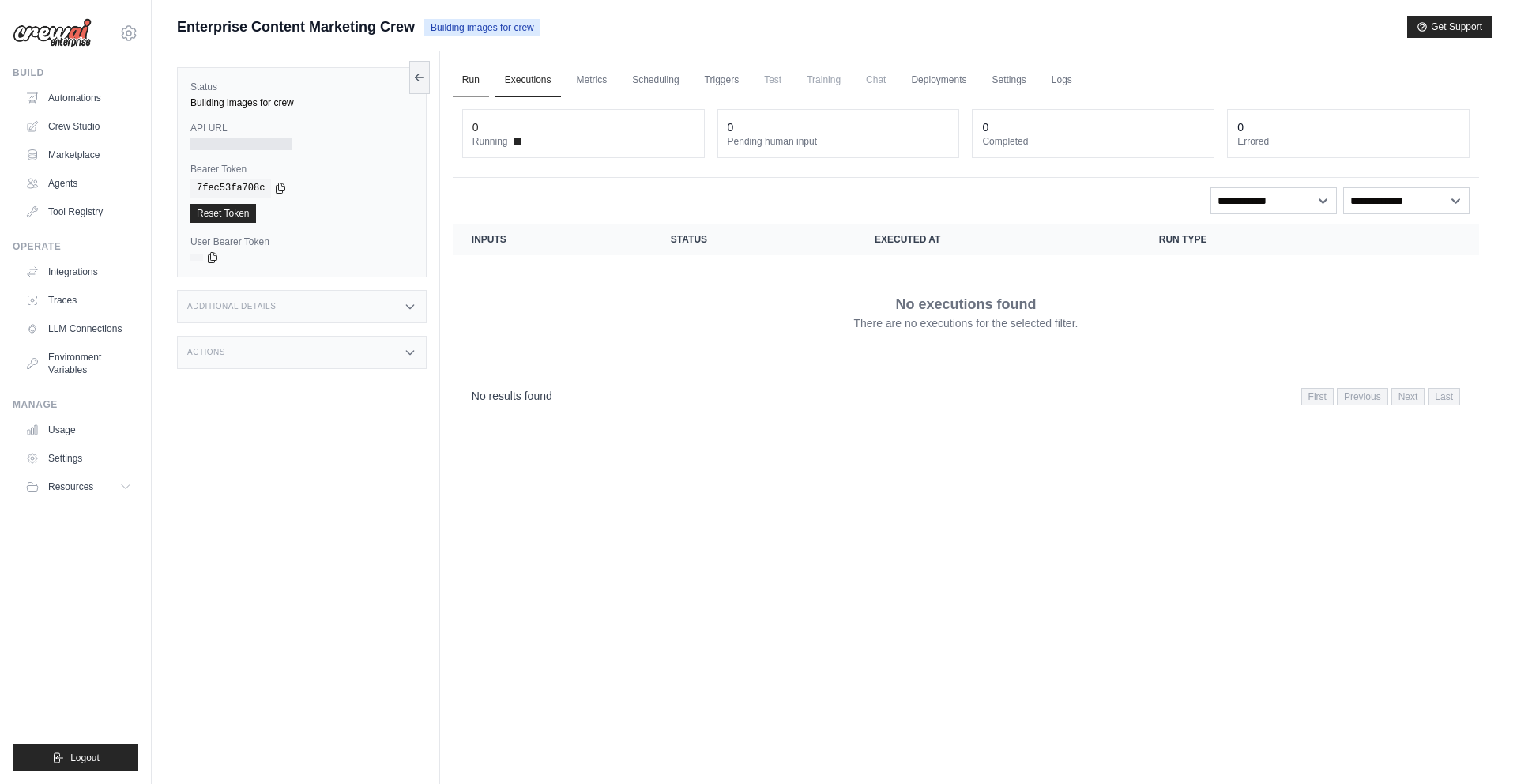
click at [478, 82] on link "Run" at bounding box center [470, 80] width 36 height 34
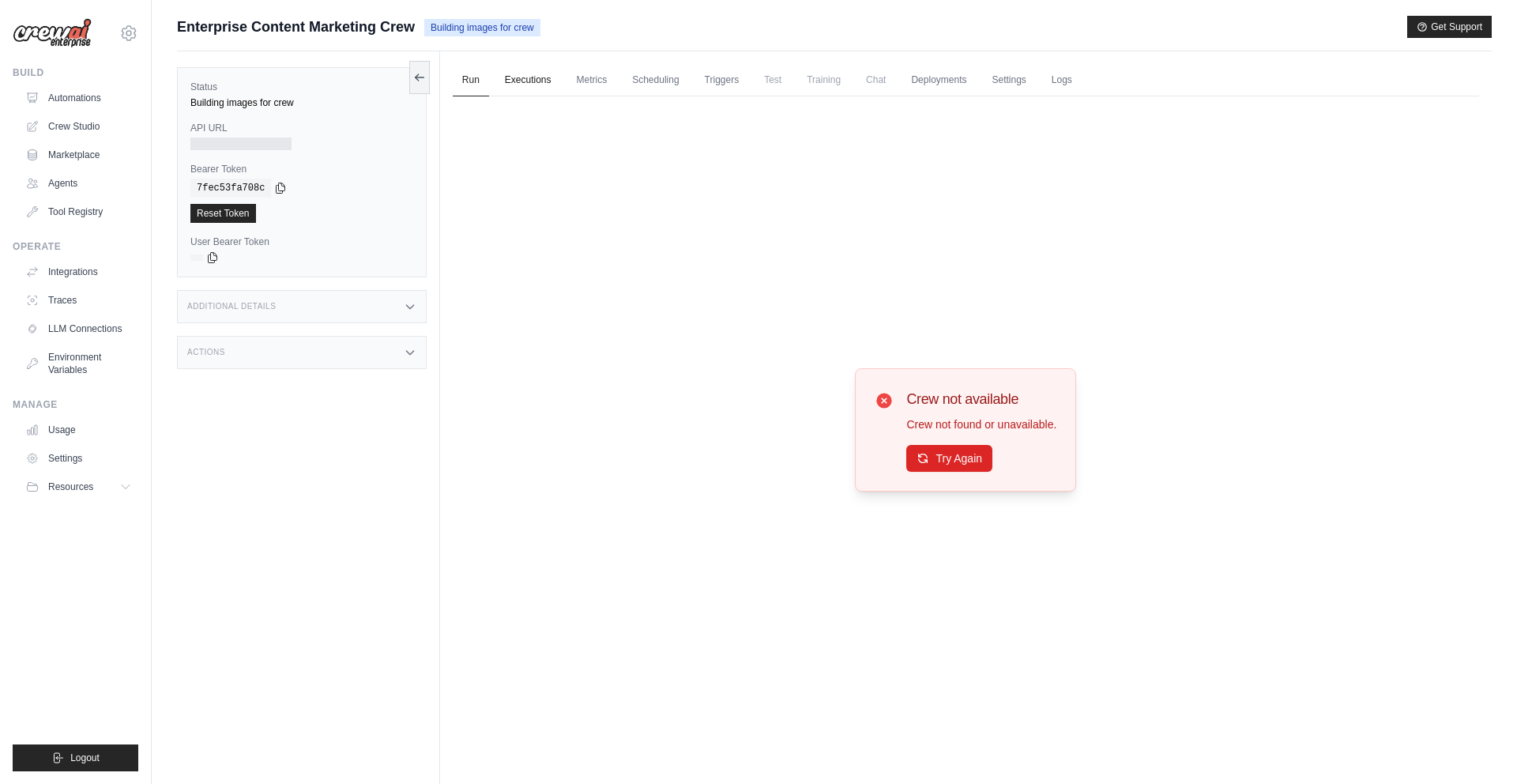
click at [543, 87] on link "Executions" at bounding box center [528, 80] width 65 height 34
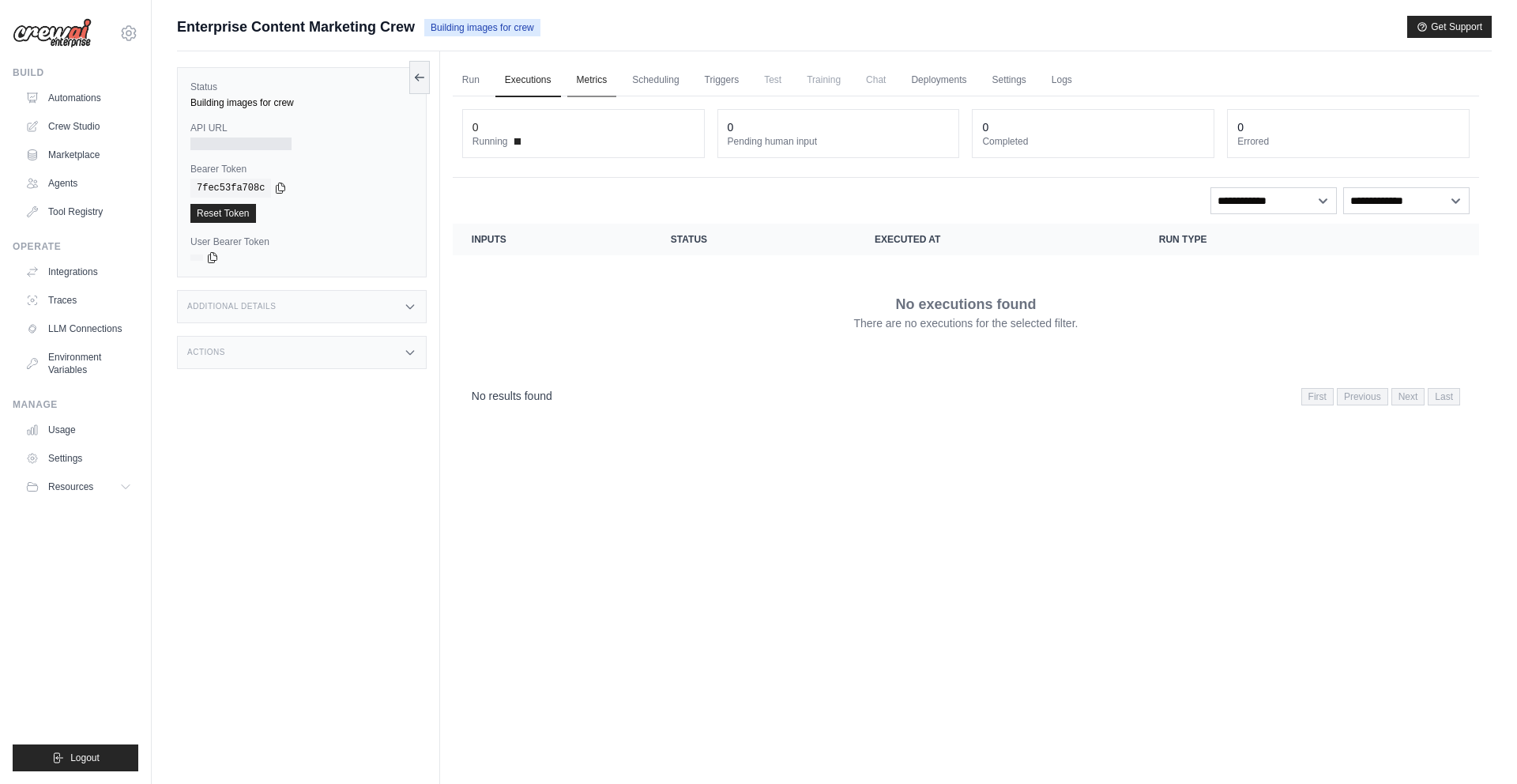
click at [584, 85] on link "Metrics" at bounding box center [591, 80] width 49 height 34
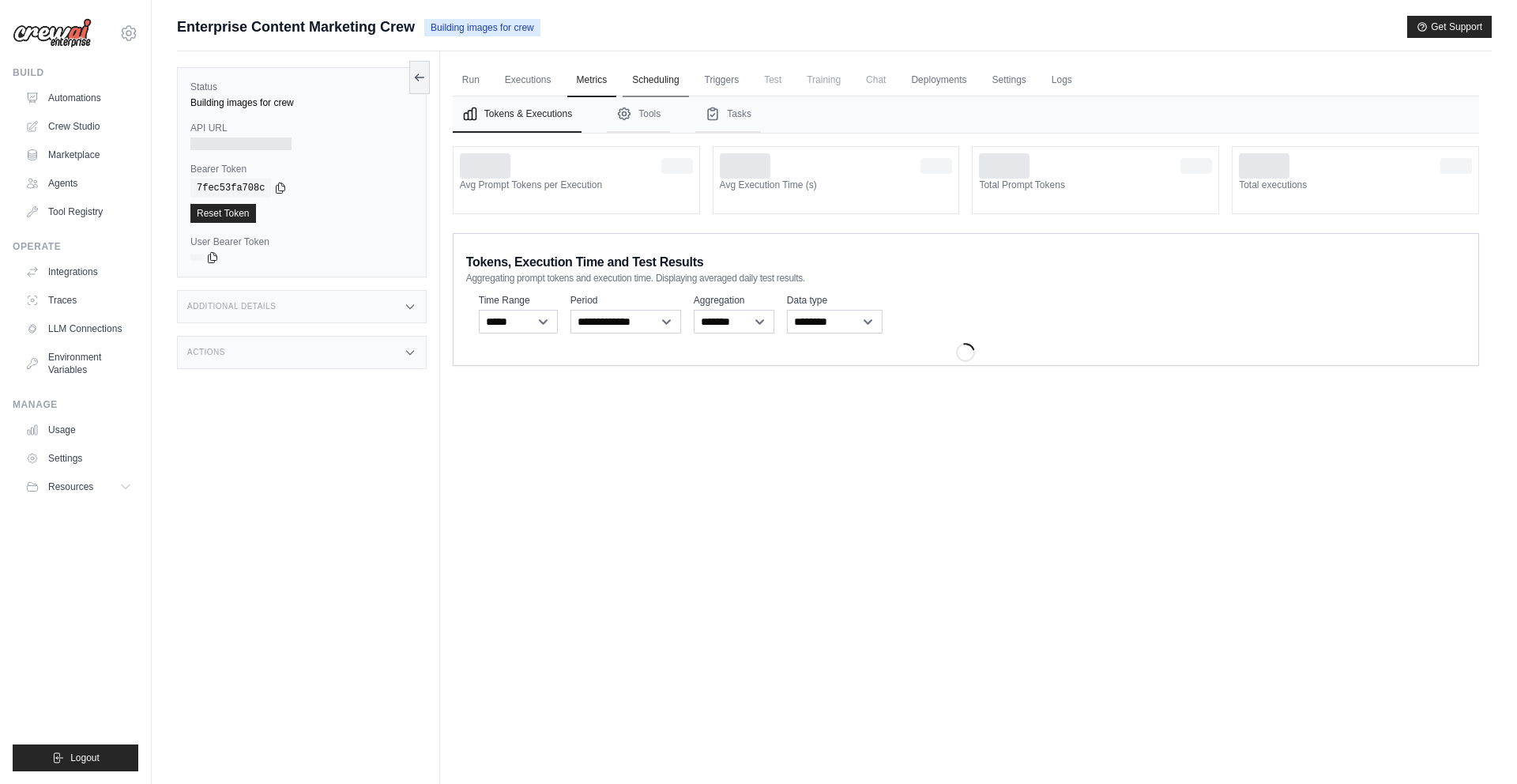
click at [659, 85] on link "Scheduling" at bounding box center [655, 80] width 65 height 34
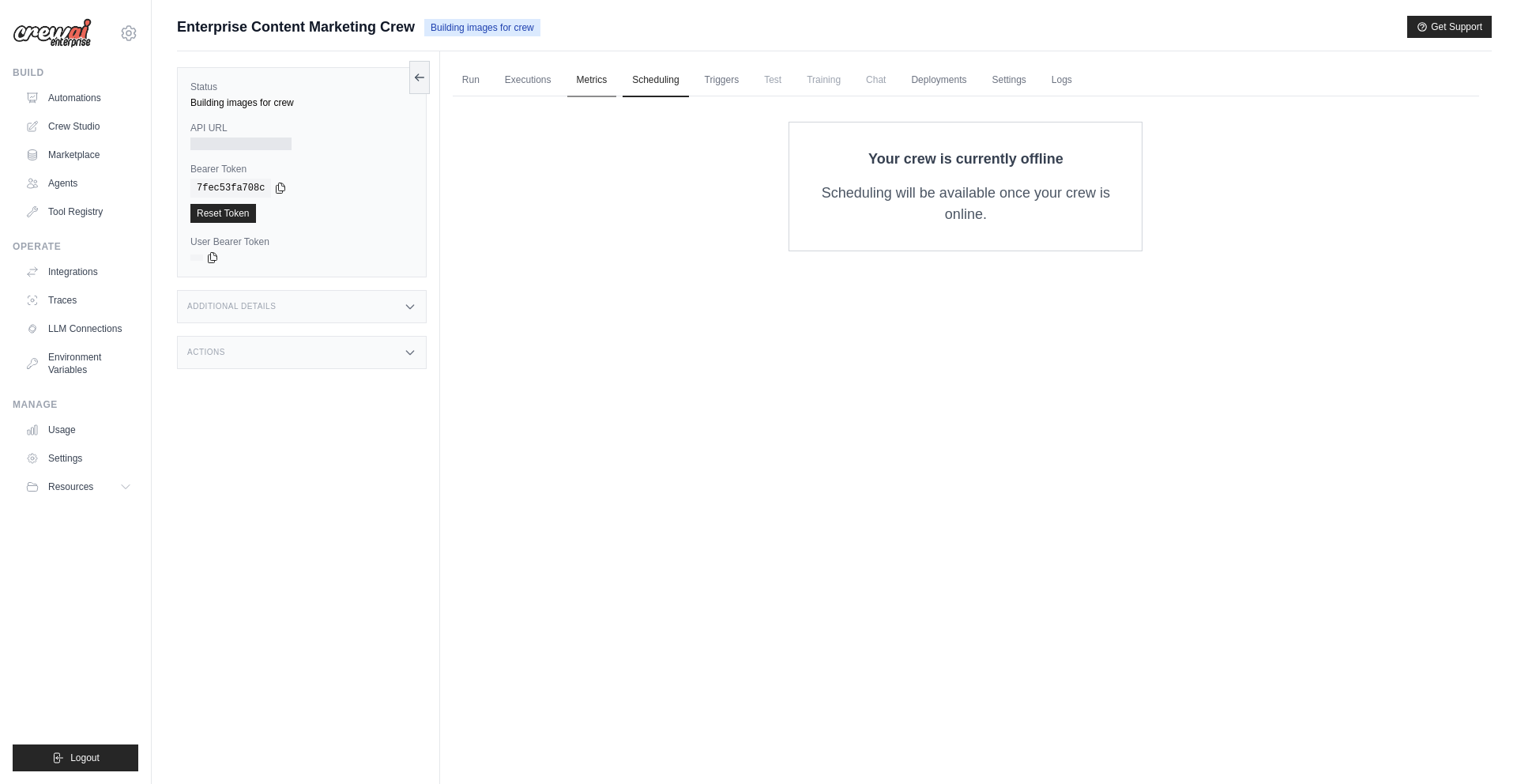
click at [601, 70] on link "Metrics" at bounding box center [591, 80] width 49 height 34
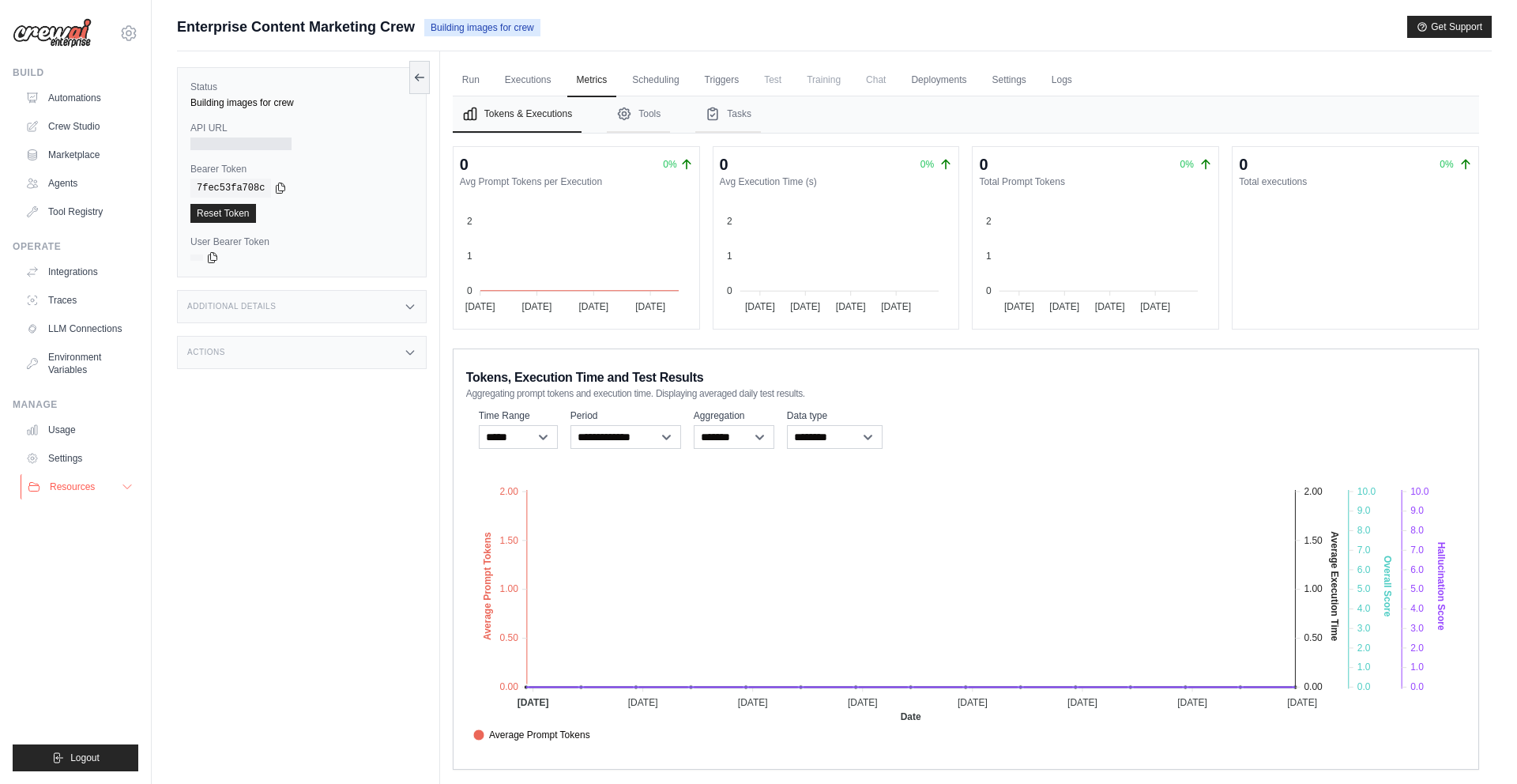
click at [49, 479] on button "Resources" at bounding box center [80, 487] width 119 height 25
click at [68, 524] on link "Documentation" at bounding box center [85, 513] width 110 height 22
click at [105, 104] on link "Automations" at bounding box center [80, 98] width 119 height 25
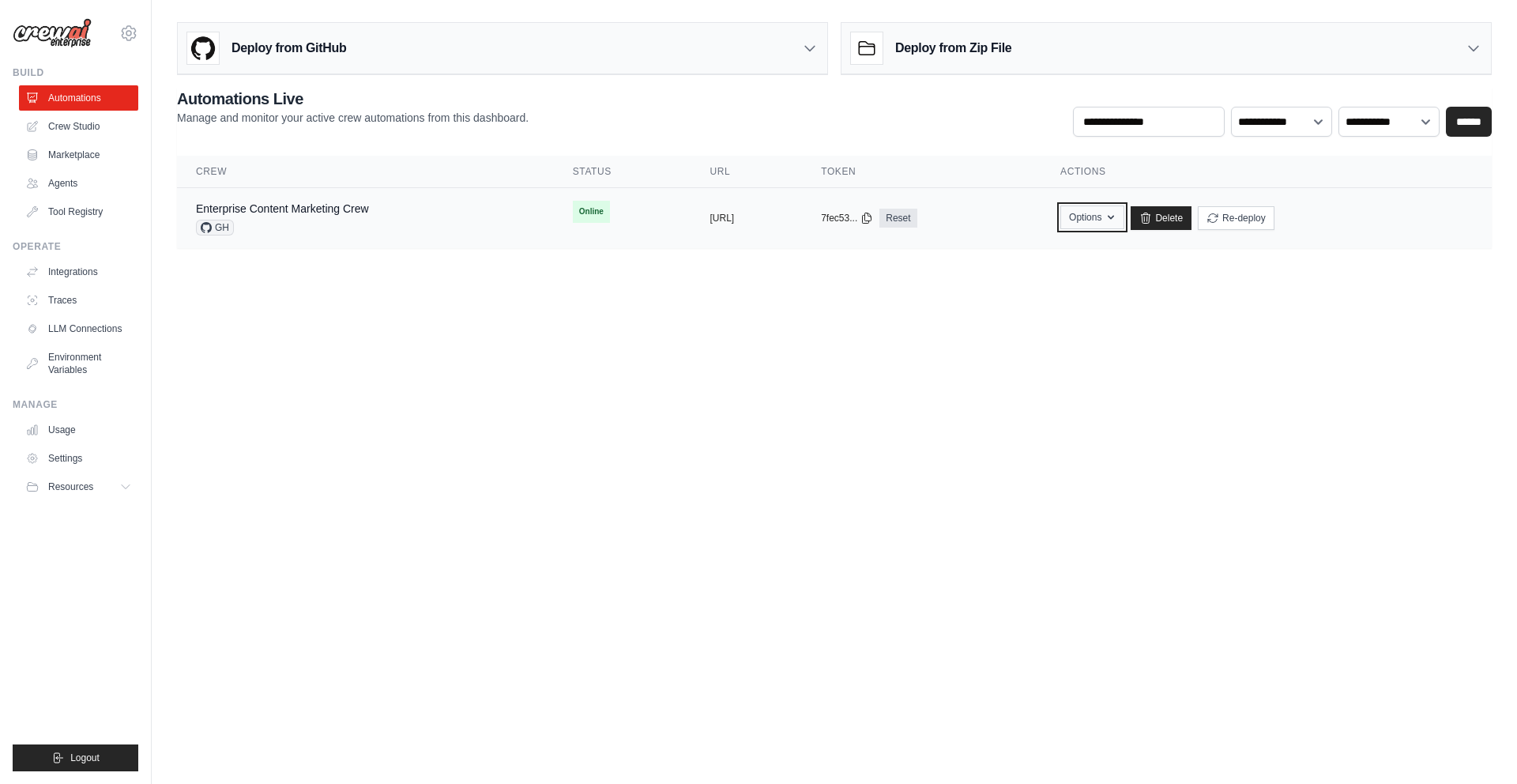
click at [1124, 217] on button "Options" at bounding box center [1092, 217] width 64 height 23
click at [445, 196] on td "Enterprise Content Marketing Crew GH" at bounding box center [365, 218] width 377 height 61
click at [417, 219] on div "Enterprise Content Marketing Crew GH" at bounding box center [365, 218] width 339 height 34
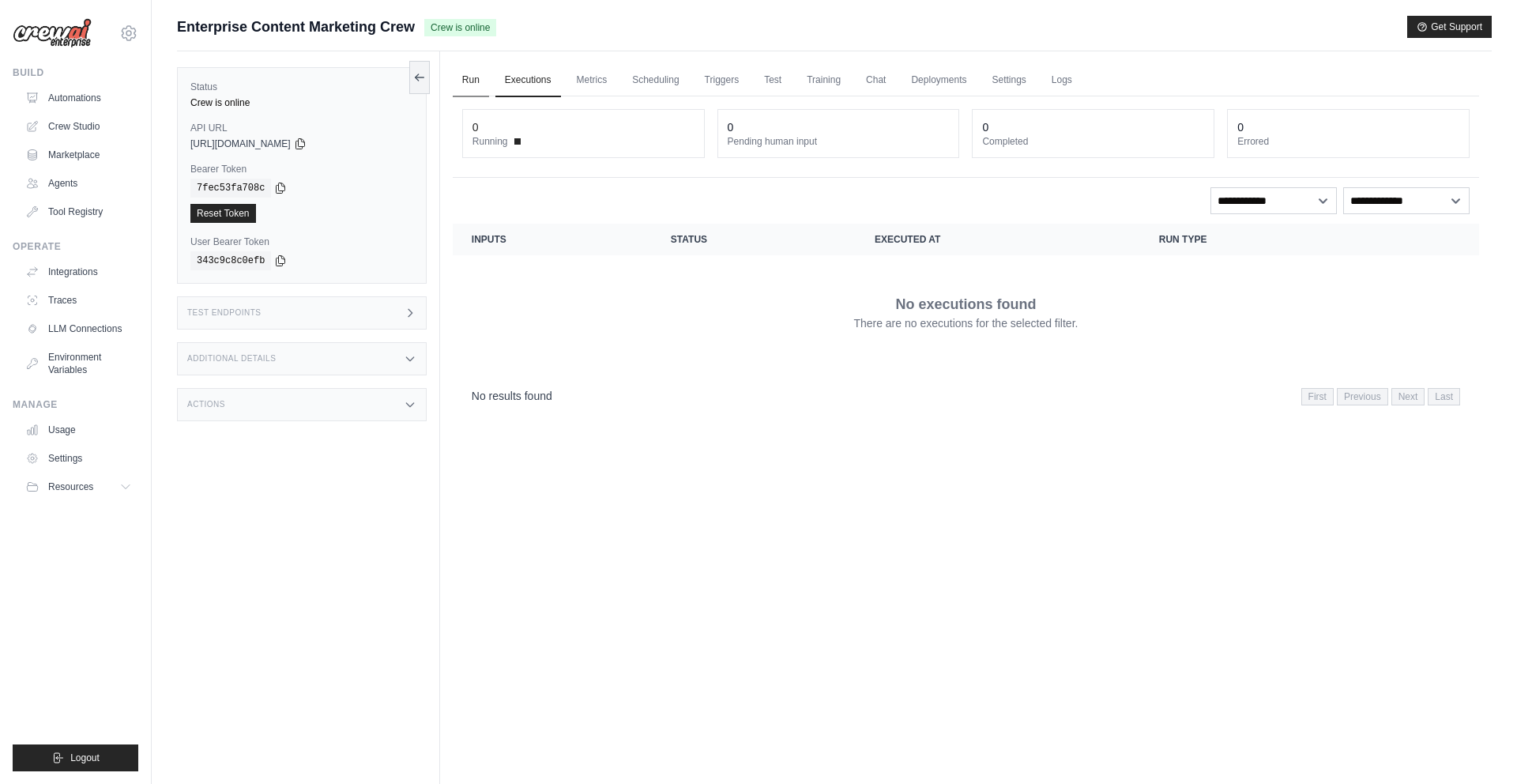
click at [484, 75] on link "Run" at bounding box center [470, 80] width 36 height 34
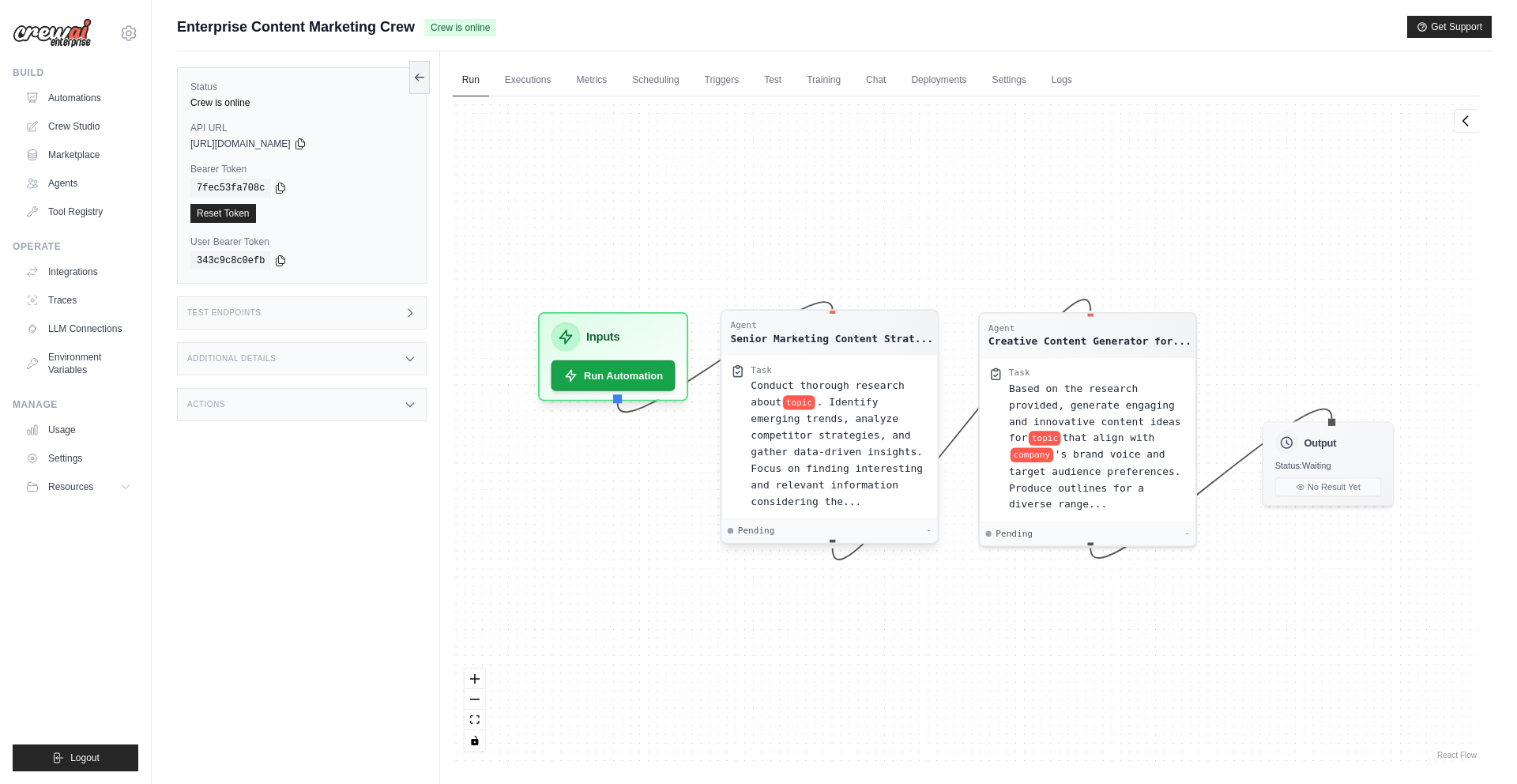
click at [756, 477] on div "Conduct thorough research about topic . Identify emerging trends, analyze compe…" at bounding box center [839, 443] width 178 height 132
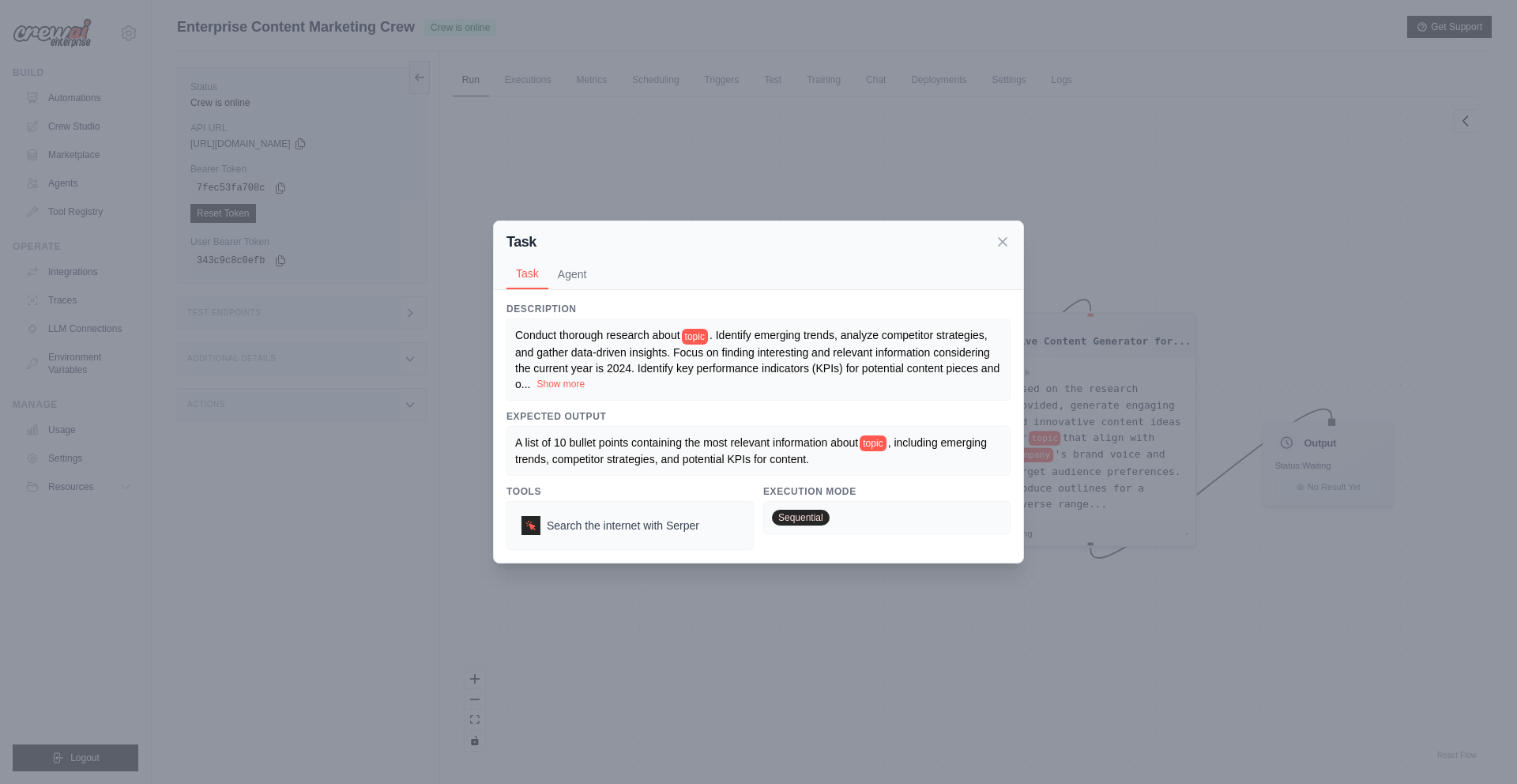
click at [560, 379] on button "Show more" at bounding box center [560, 384] width 49 height 13
click at [704, 390] on button "Show less" at bounding box center [726, 384] width 44 height 13
click at [544, 274] on button "Task" at bounding box center [528, 273] width 42 height 30
click at [560, 274] on button "Agent" at bounding box center [573, 273] width 49 height 30
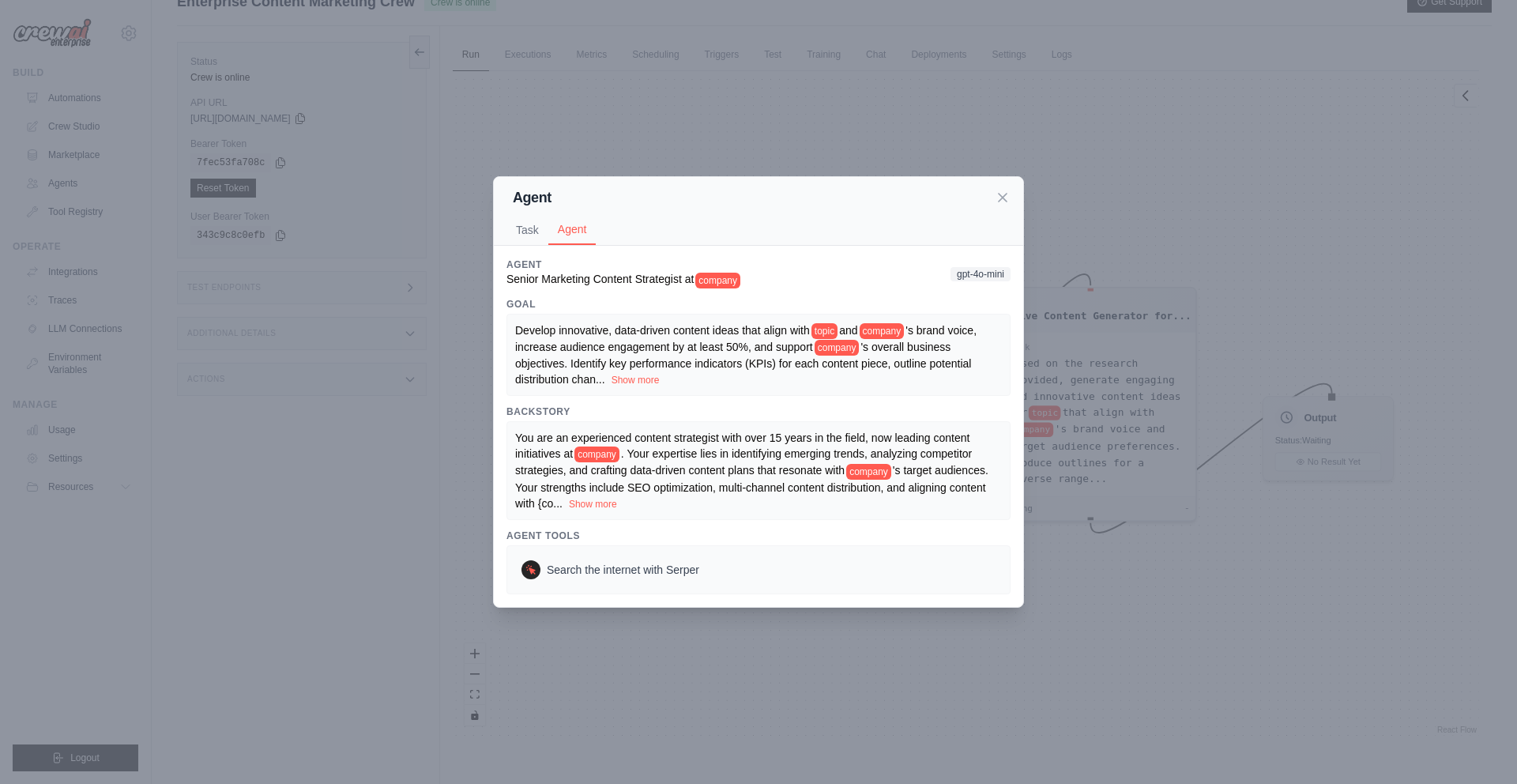
scroll to position [30, 0]
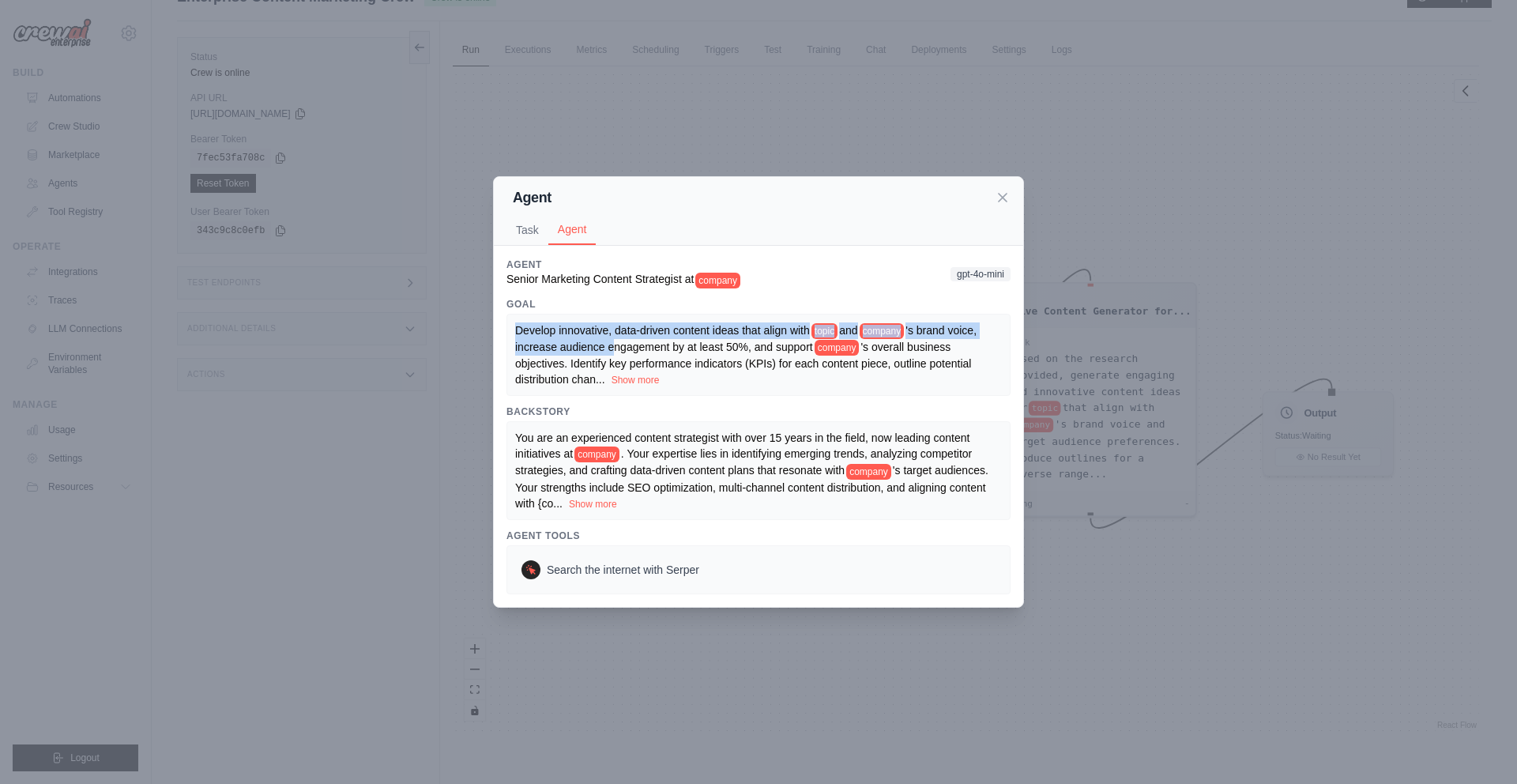
drag, startPoint x: 615, startPoint y: 348, endPoint x: 601, endPoint y: 317, distance: 34.0
click at [601, 317] on div "Develop innovative, data-driven content ideas that align with topic and company…" at bounding box center [759, 354] width 504 height 83
click at [522, 225] on button "Task" at bounding box center [528, 230] width 42 height 30
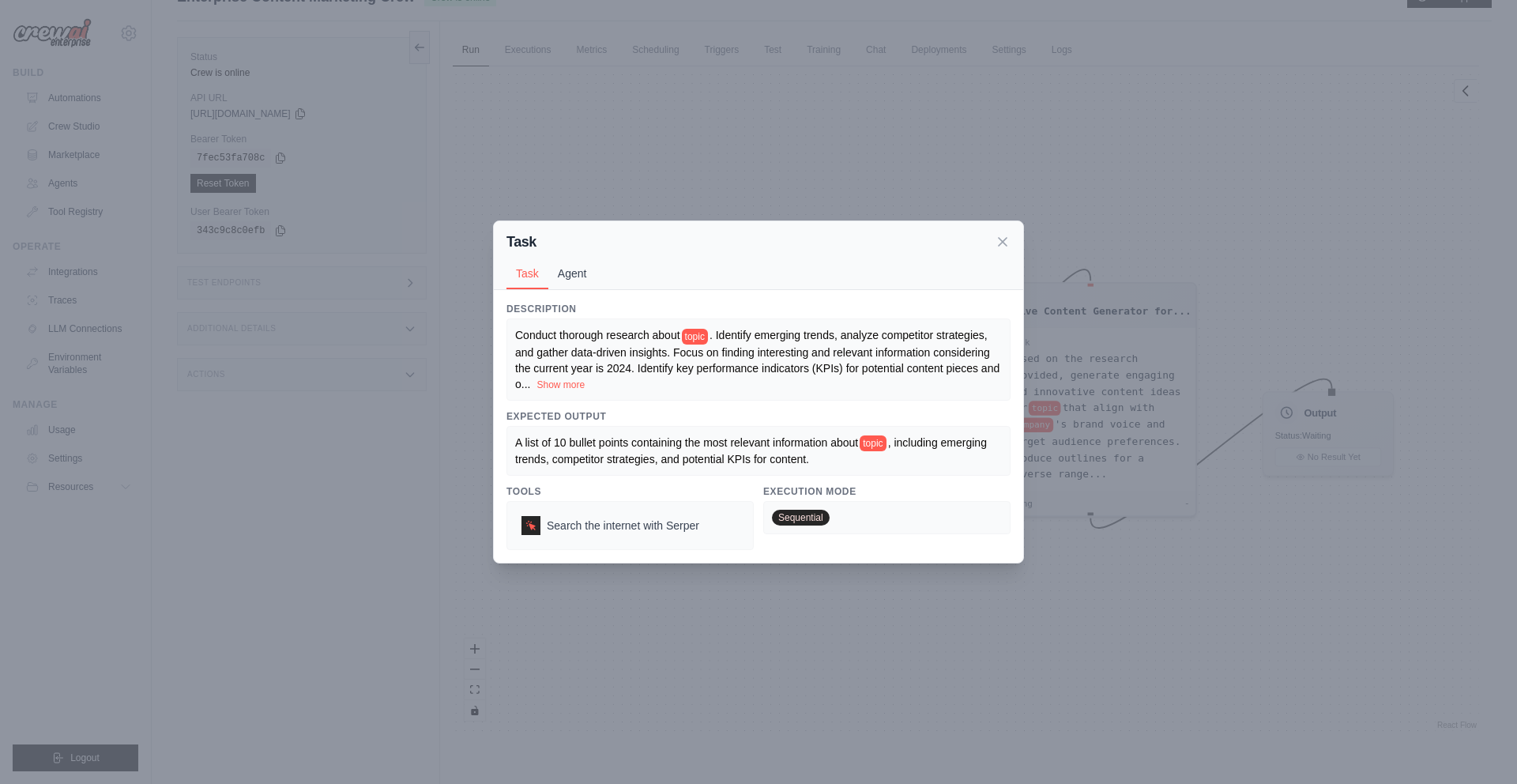
click at [558, 271] on button "Agent" at bounding box center [573, 273] width 49 height 30
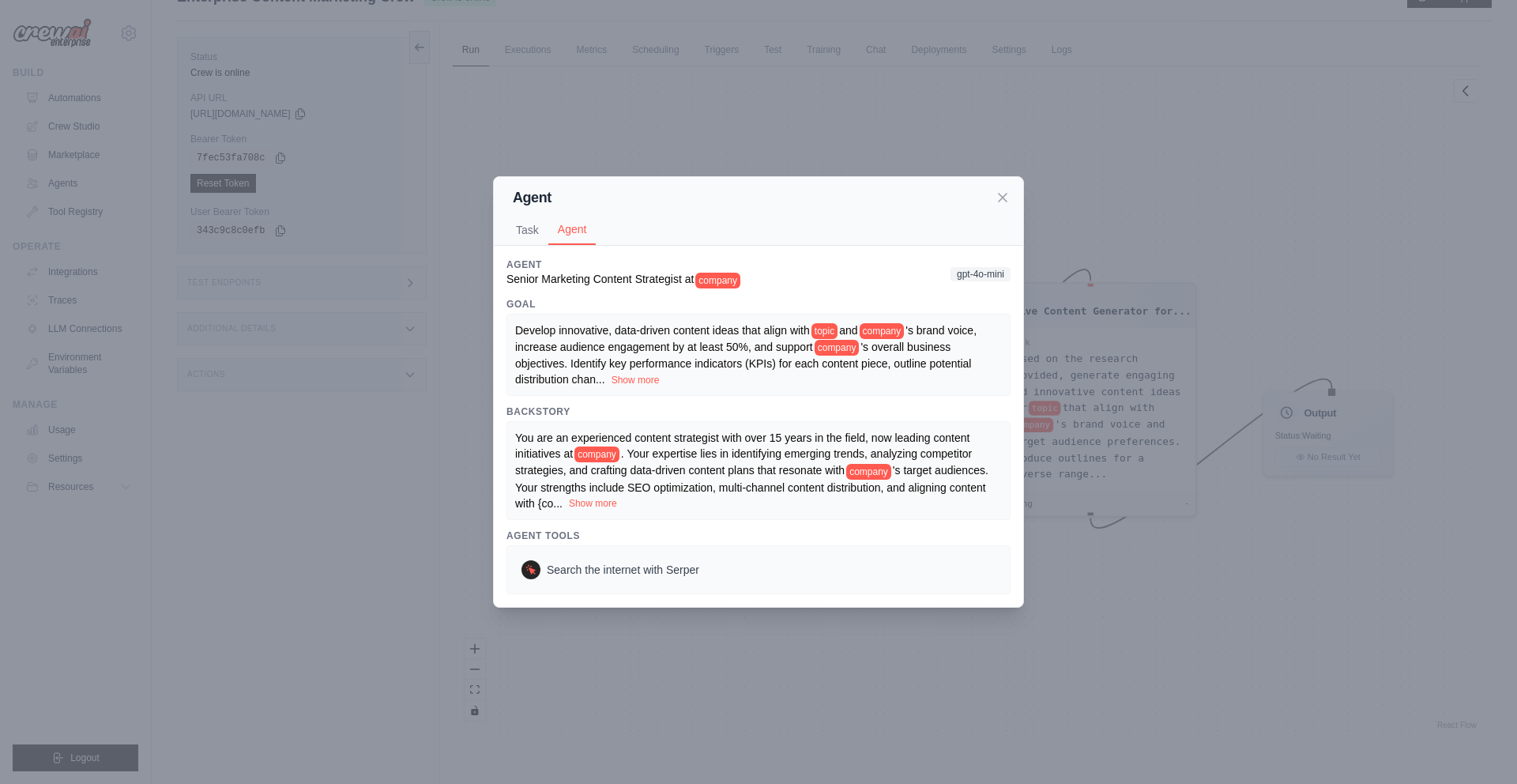
click at [600, 505] on button "Show more" at bounding box center [593, 503] width 49 height 13
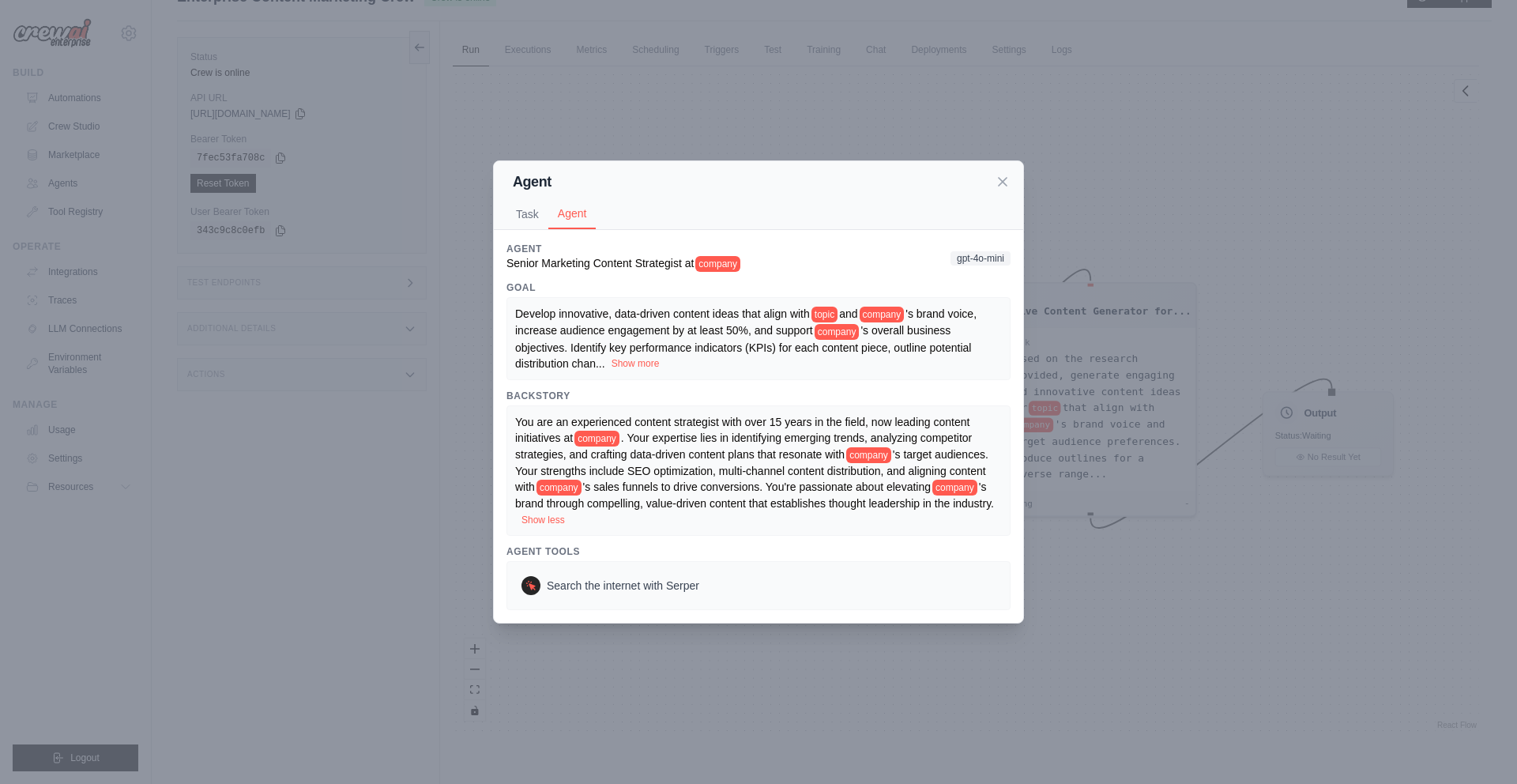
click at [633, 367] on button "Show more" at bounding box center [636, 363] width 49 height 13
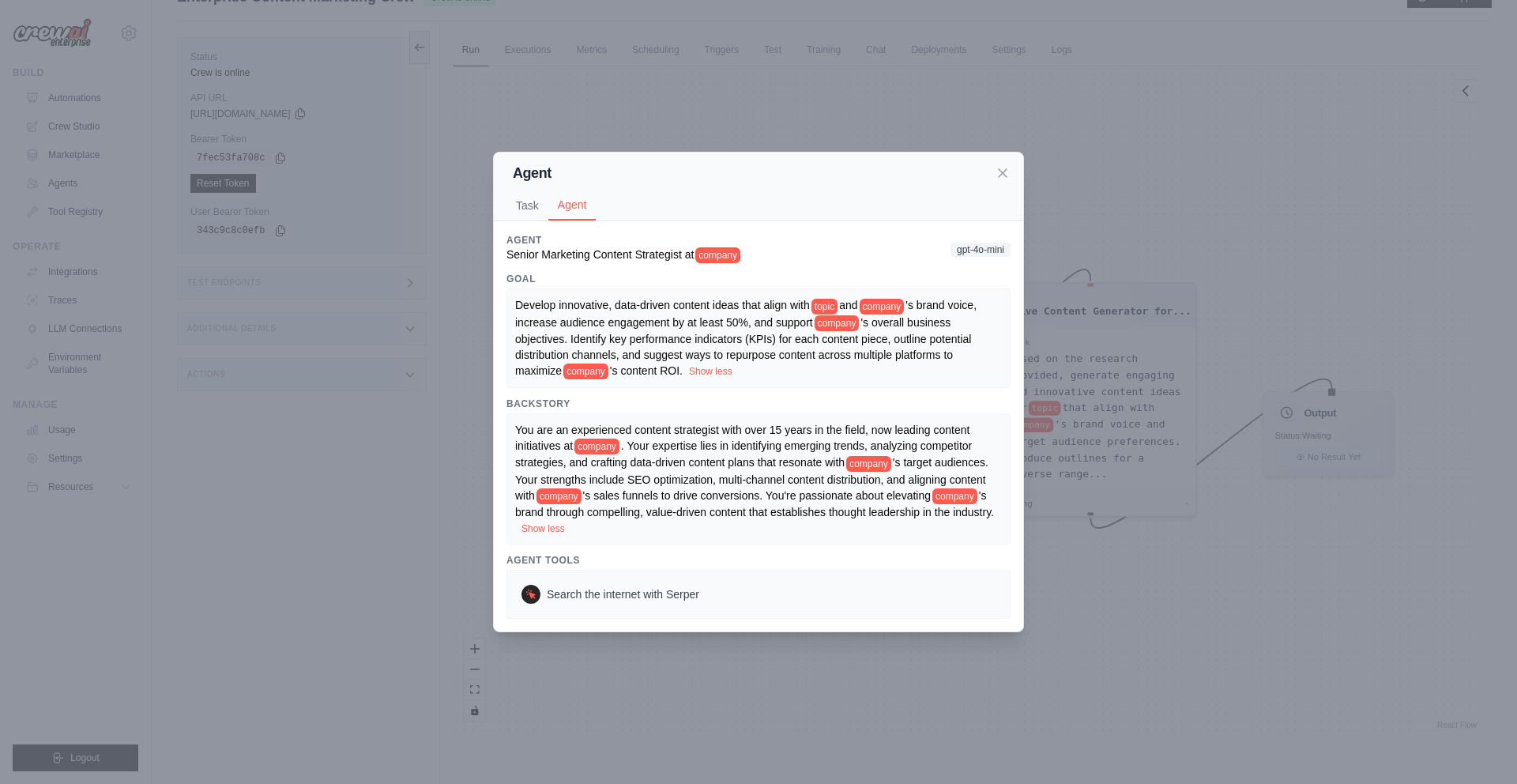
click at [1014, 161] on div "Agent Task Agent" at bounding box center [758, 187] width 529 height 69
click at [995, 164] on icon at bounding box center [1002, 172] width 16 height 16
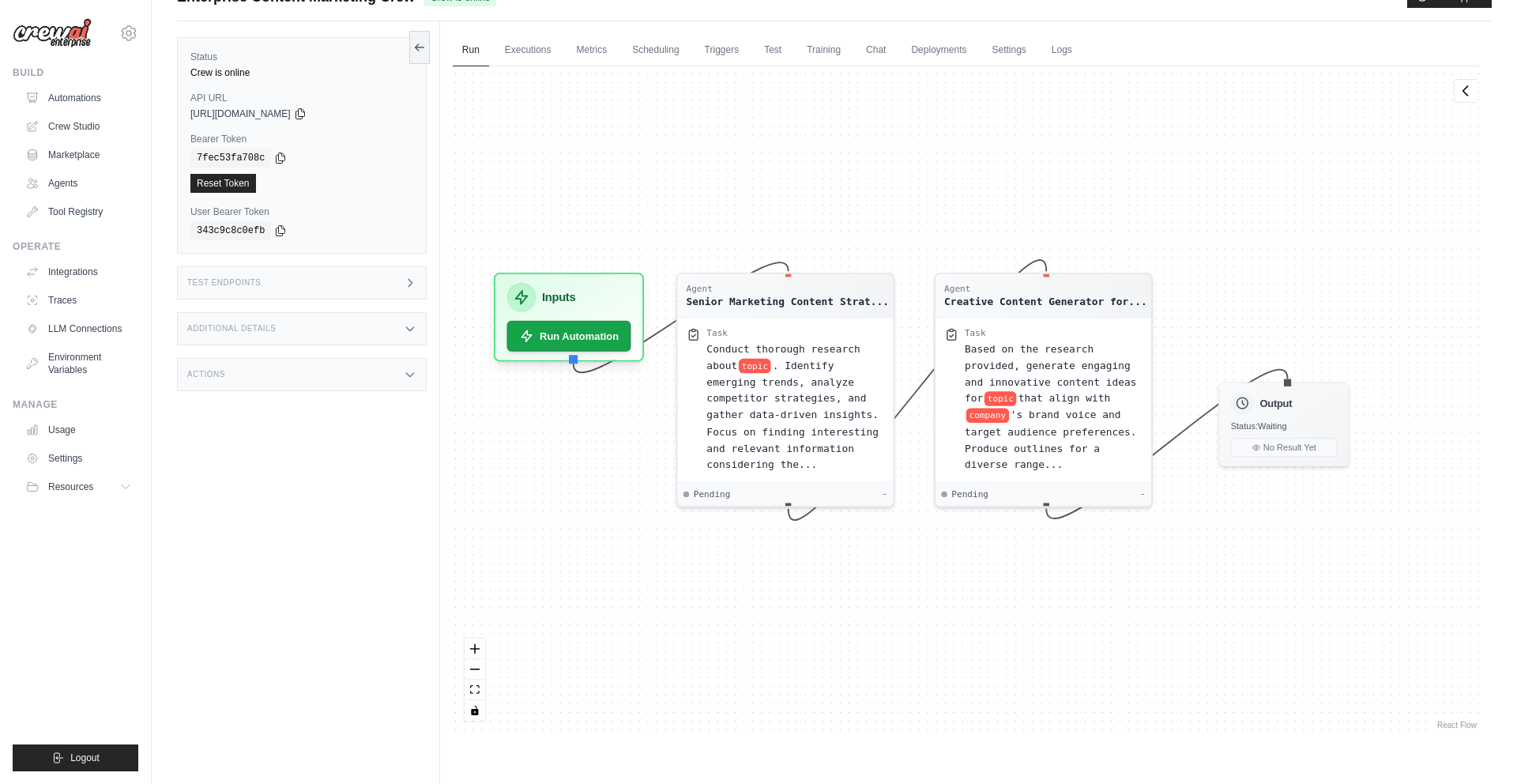
drag, startPoint x: 988, startPoint y: 161, endPoint x: 937, endPoint y: 150, distance: 52.2
click at [937, 150] on div "Agent Senior Marketing Content Strat... Task Conduct thorough research about to…" at bounding box center [965, 399] width 1026 height 666
